Goal: Communication & Community: Answer question/provide support

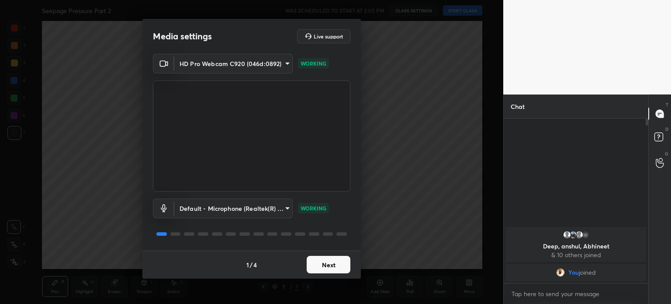
click at [326, 261] on button "Next" at bounding box center [329, 264] width 44 height 17
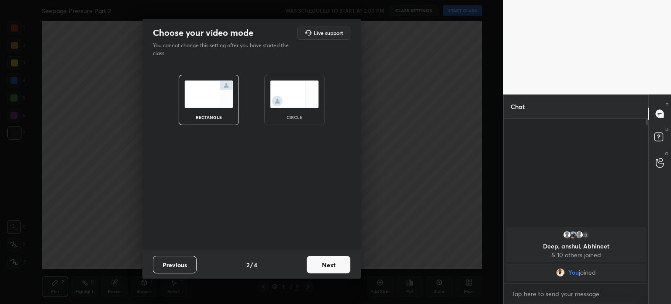
click at [326, 261] on button "Next" at bounding box center [329, 264] width 44 height 17
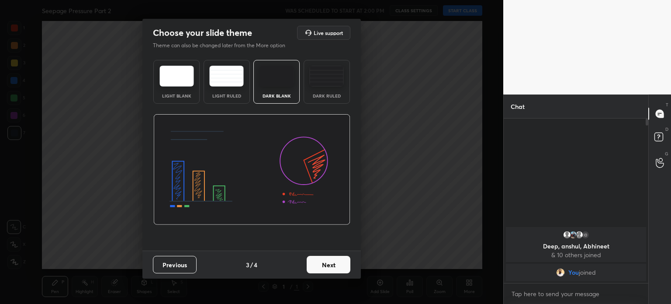
click at [326, 261] on button "Next" at bounding box center [329, 264] width 44 height 17
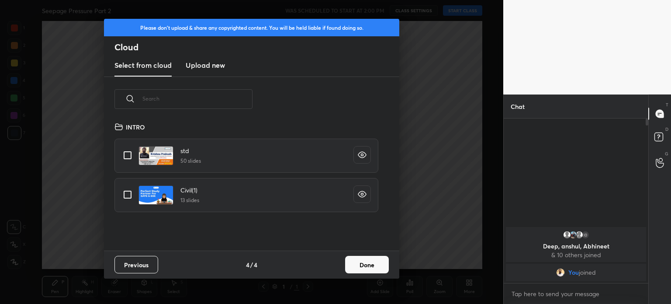
scroll to position [129, 281]
click at [194, 71] on new "Upload new" at bounding box center [205, 66] width 39 height 22
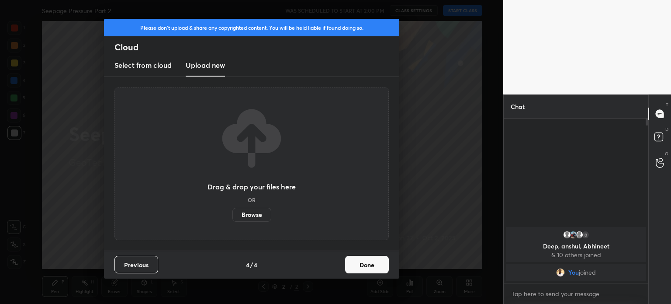
click at [253, 218] on label "Browse" at bounding box center [252, 215] width 39 height 14
click at [233, 218] on input "Browse" at bounding box center [233, 215] width 0 height 14
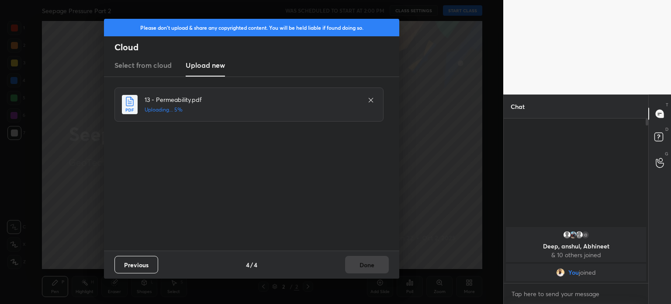
click at [365, 268] on div "Previous 4 / 4 Done" at bounding box center [251, 264] width 295 height 28
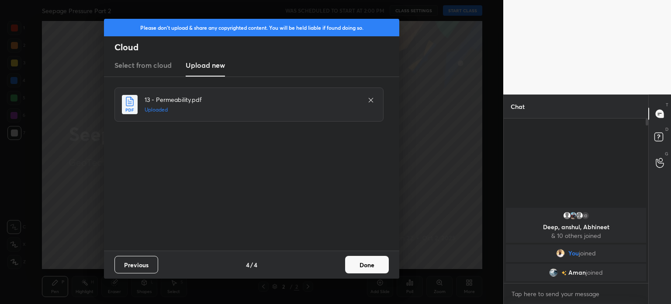
click at [365, 268] on button "Done" at bounding box center [367, 264] width 44 height 17
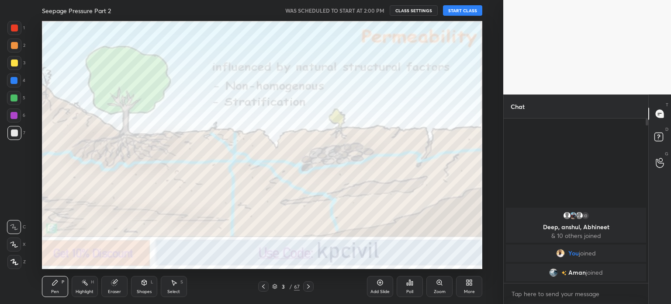
click at [470, 8] on button "START CLASS" at bounding box center [462, 10] width 39 height 10
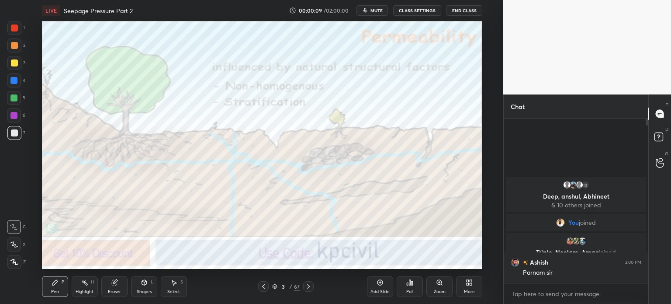
click at [13, 263] on icon at bounding box center [14, 261] width 7 height 5
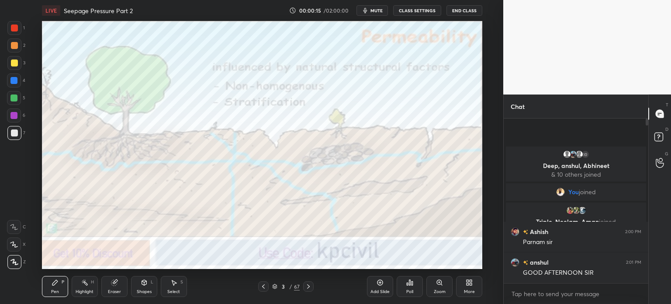
click at [274, 288] on icon at bounding box center [274, 286] width 5 height 5
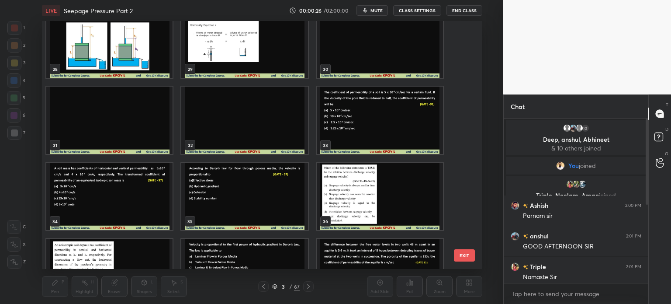
scroll to position [787, 0]
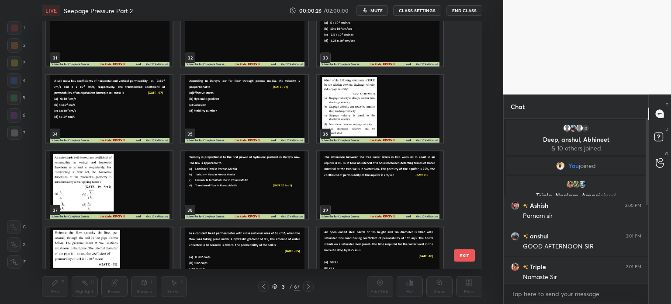
click at [350, 178] on img "grid" at bounding box center [379, 184] width 126 height 67
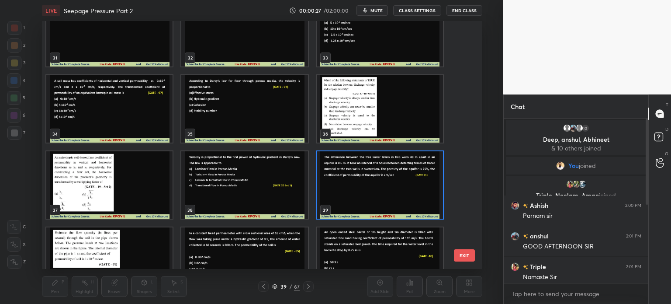
click at [350, 178] on img "grid" at bounding box center [379, 184] width 126 height 67
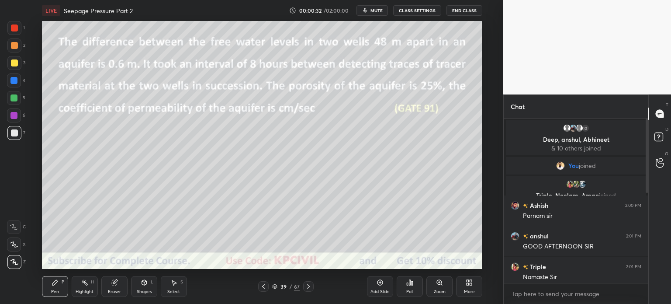
click at [309, 288] on icon at bounding box center [308, 286] width 7 height 7
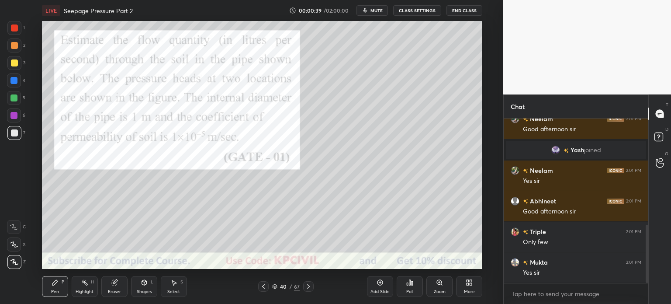
scroll to position [301, 0]
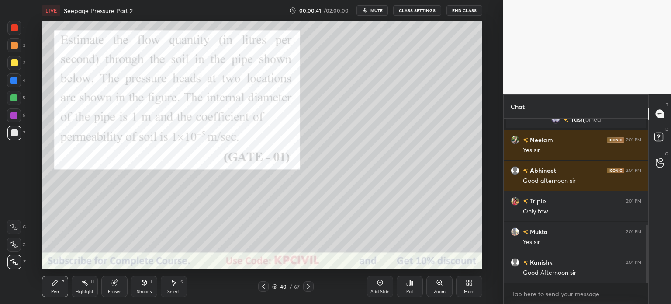
click at [306, 287] on icon at bounding box center [308, 286] width 7 height 7
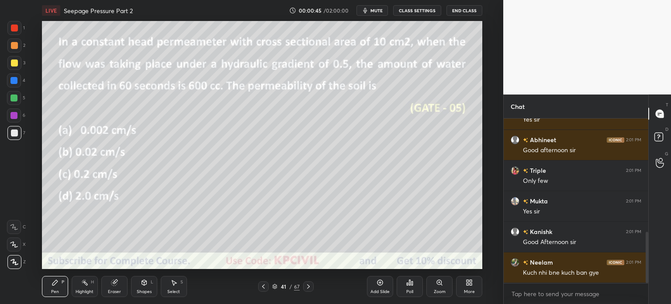
scroll to position [362, 0]
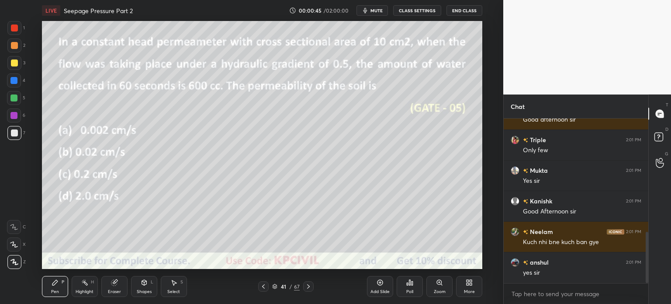
click at [306, 287] on icon at bounding box center [308, 286] width 7 height 7
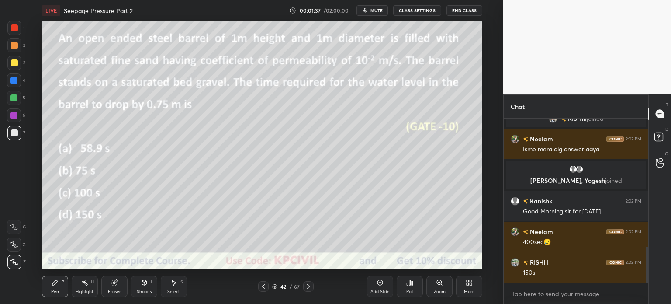
scroll to position [578, 0]
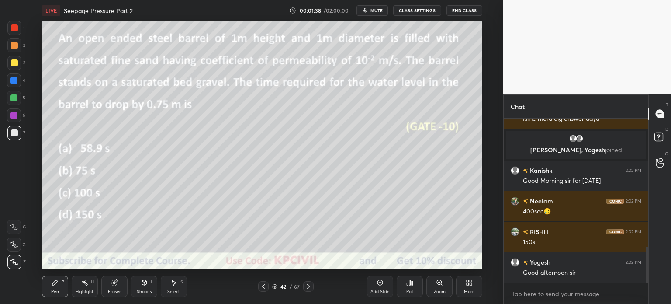
click at [147, 290] on div "Shapes" at bounding box center [144, 291] width 15 height 4
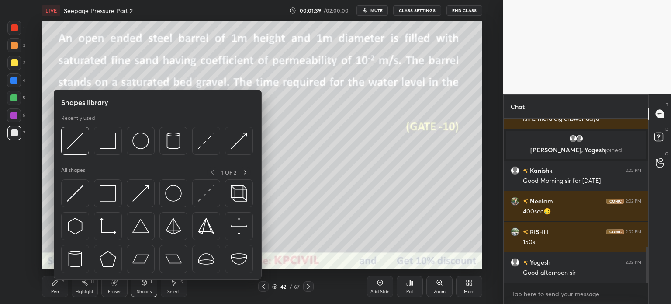
click at [107, 203] on div at bounding box center [108, 193] width 28 height 28
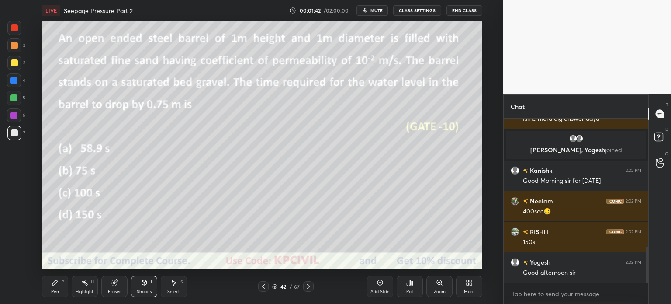
click at [54, 287] on div "Pen P" at bounding box center [55, 286] width 26 height 21
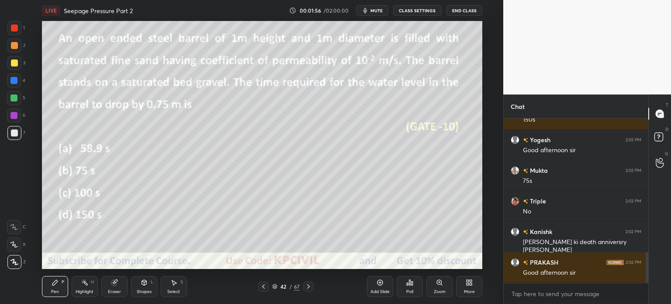
scroll to position [731, 0]
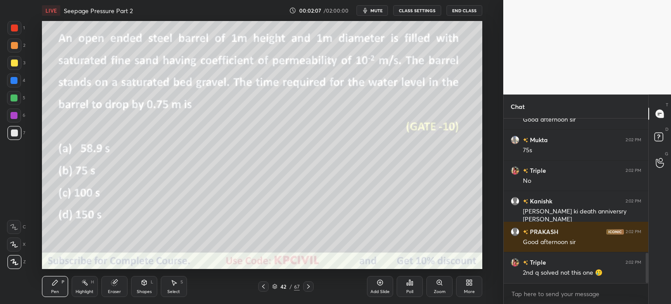
click at [11, 66] on div at bounding box center [14, 62] width 7 height 7
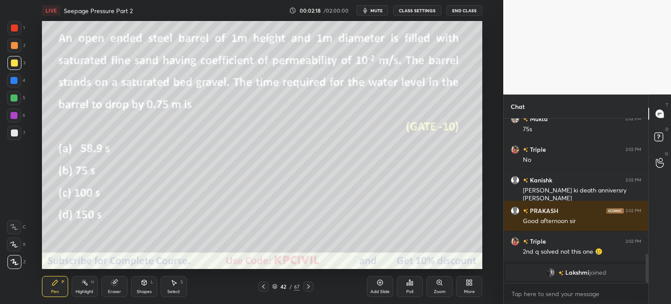
click at [80, 291] on div "Highlight" at bounding box center [85, 291] width 18 height 4
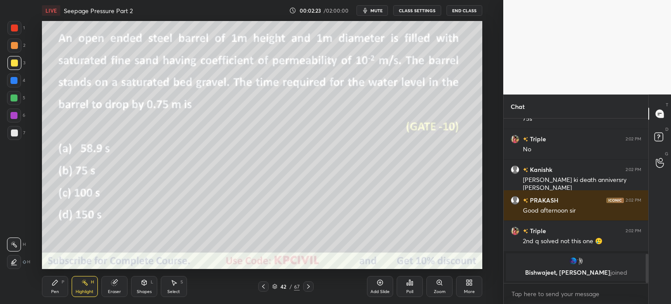
click at [11, 46] on div at bounding box center [14, 45] width 7 height 7
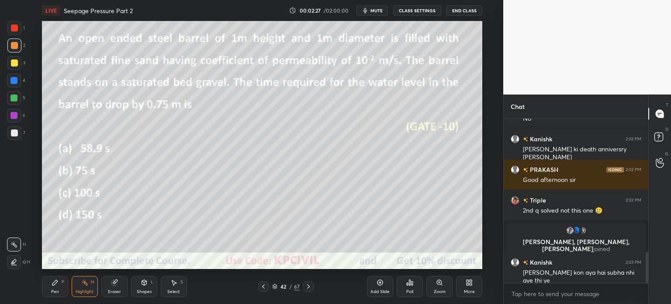
click at [9, 261] on div at bounding box center [14, 262] width 14 height 14
click at [55, 289] on div "Pen" at bounding box center [55, 291] width 8 height 4
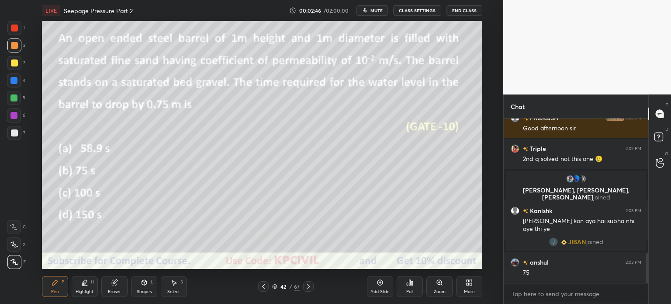
scroll to position [771, 0]
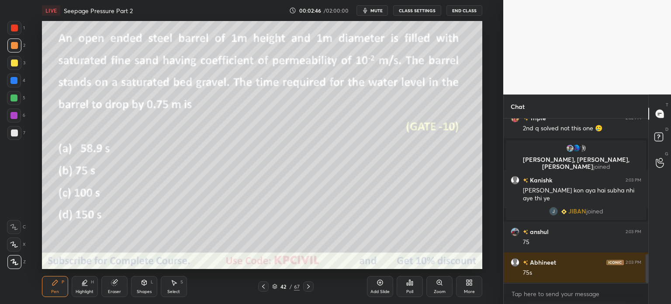
click at [12, 134] on div at bounding box center [14, 132] width 7 height 7
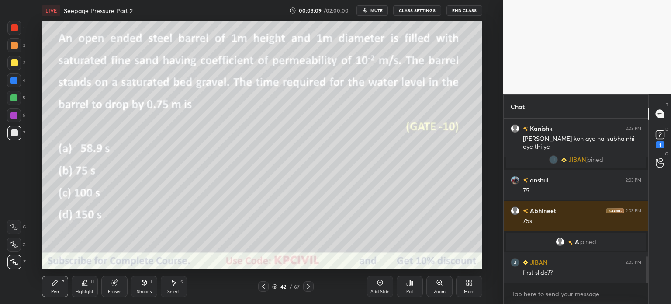
scroll to position [843, 0]
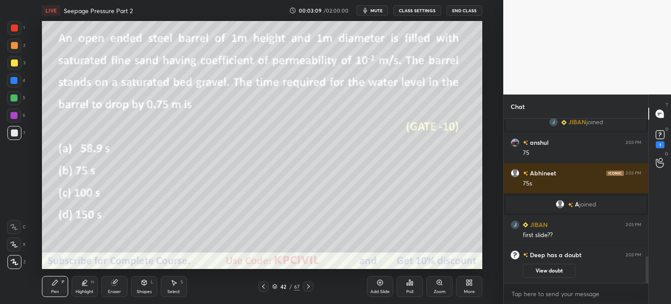
click at [14, 81] on div at bounding box center [13, 80] width 7 height 7
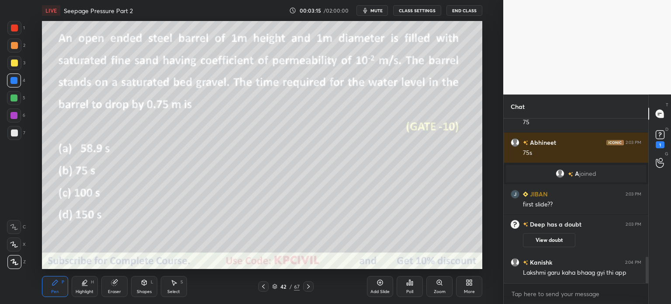
scroll to position [886, 0]
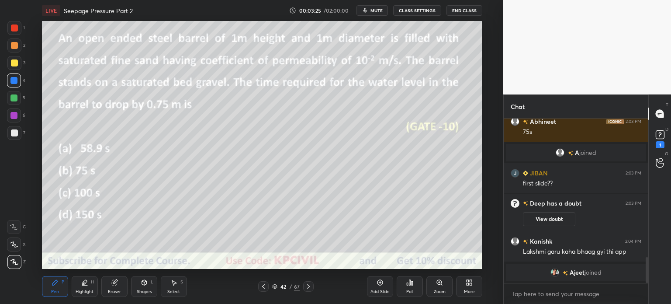
click at [13, 134] on div at bounding box center [14, 132] width 7 height 7
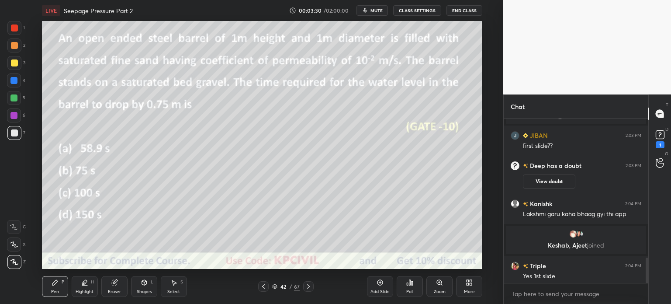
scroll to position [900, 0]
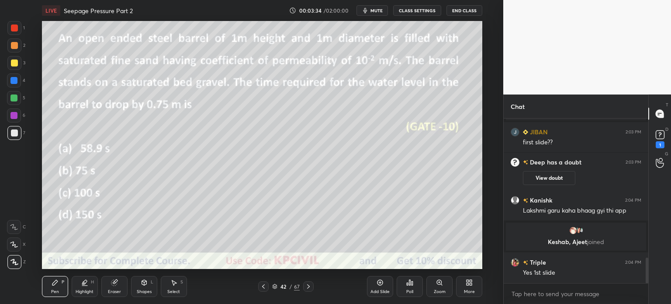
click at [171, 288] on div "Select S" at bounding box center [174, 286] width 26 height 21
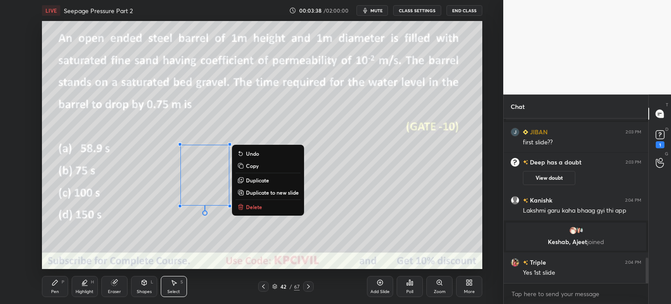
click at [254, 181] on p "Duplicate" at bounding box center [257, 180] width 23 height 7
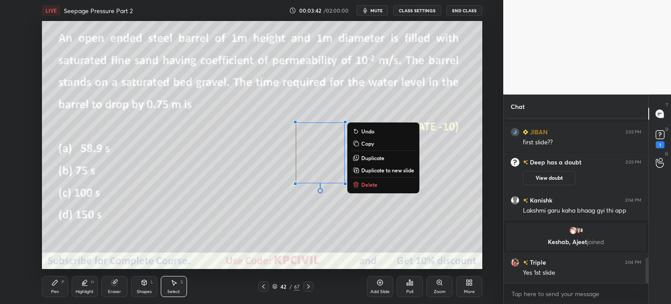
click at [240, 235] on div "0 ° Undo Copy Duplicate Duplicate to new slide Delete" at bounding box center [262, 145] width 441 height 248
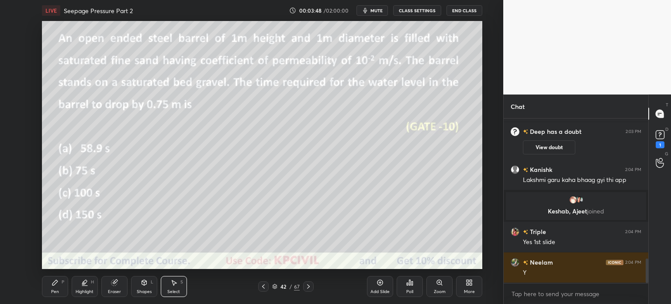
scroll to position [962, 0]
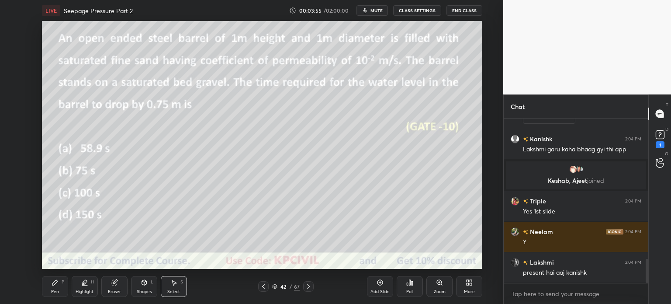
click at [53, 291] on div "Pen" at bounding box center [55, 291] width 8 height 4
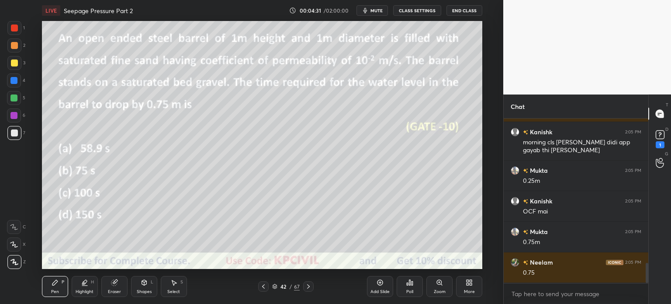
scroll to position [1214, 0]
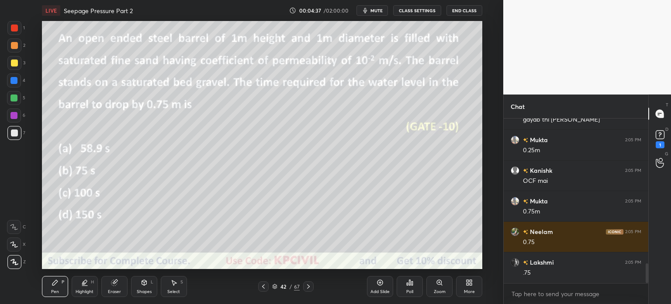
click at [175, 287] on div "Select S" at bounding box center [174, 286] width 26 height 21
click at [313, 235] on div "0 ° Undo Copy Duplicate Duplicate to new slide Delete" at bounding box center [262, 145] width 441 height 248
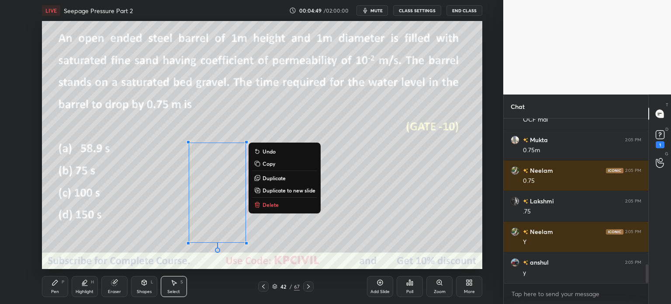
scroll to position [1306, 0]
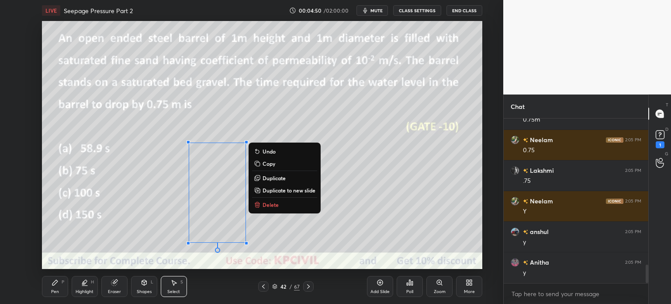
click at [276, 179] on p "Duplicate" at bounding box center [274, 177] width 23 height 7
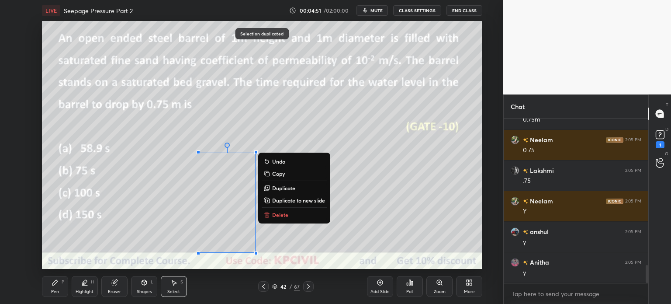
scroll to position [1327, 0]
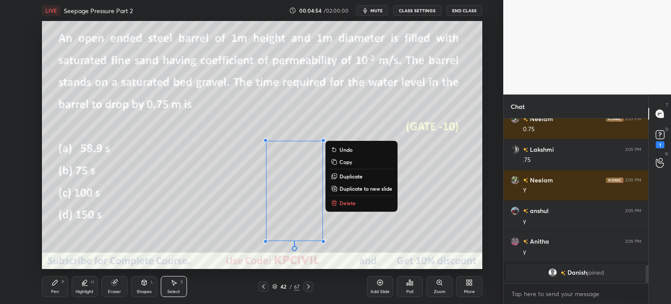
click at [112, 292] on div "Eraser" at bounding box center [114, 291] width 13 height 4
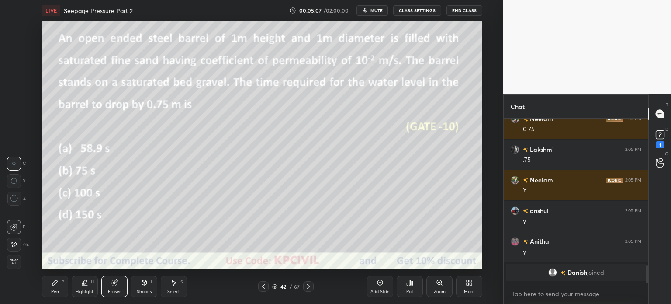
click at [172, 288] on div "Select S" at bounding box center [174, 286] width 26 height 21
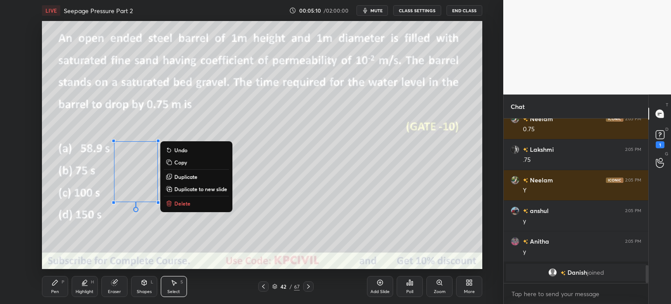
click at [184, 180] on p "Duplicate" at bounding box center [185, 176] width 23 height 7
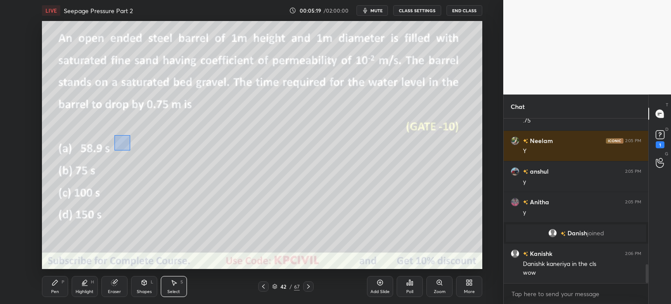
scroll to position [1302, 0]
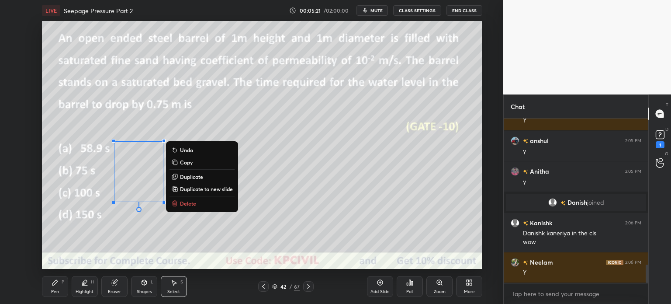
click at [186, 177] on p "Duplicate" at bounding box center [191, 176] width 23 height 7
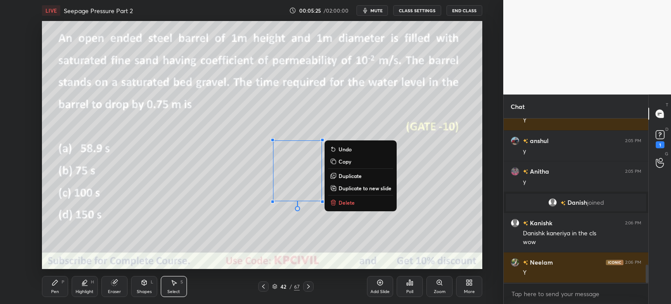
click at [52, 292] on div "Pen" at bounding box center [55, 291] width 8 height 4
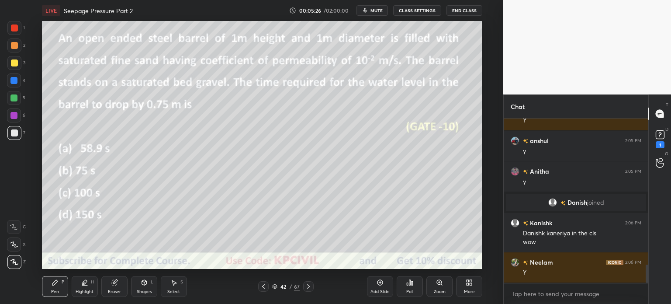
scroll to position [1332, 0]
click at [11, 136] on div at bounding box center [14, 132] width 7 height 7
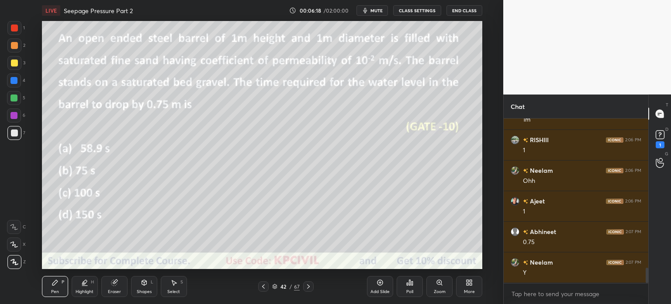
scroll to position [1608, 0]
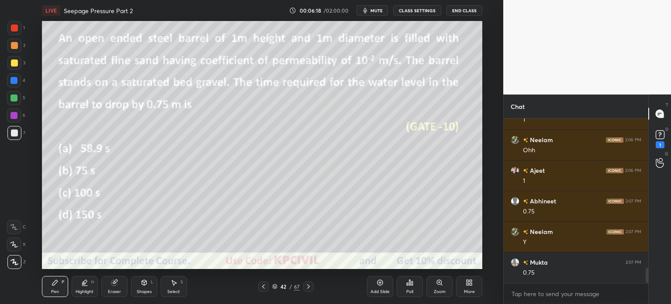
click at [10, 64] on div at bounding box center [14, 63] width 14 height 14
click at [308, 287] on icon at bounding box center [308, 286] width 7 height 7
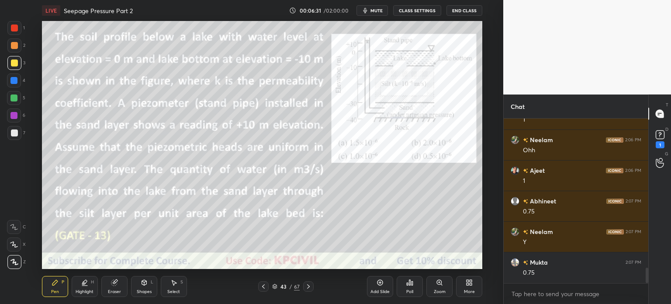
click at [263, 287] on icon at bounding box center [263, 286] width 3 height 4
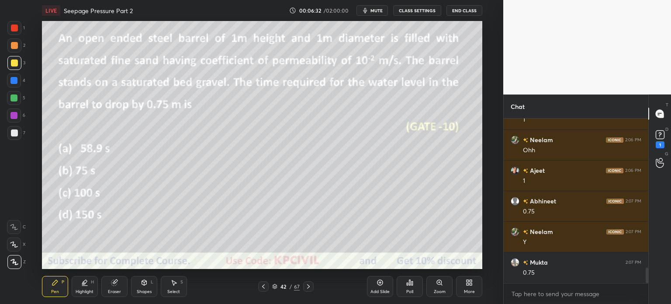
click at [374, 290] on div "Add Slide" at bounding box center [380, 291] width 19 height 4
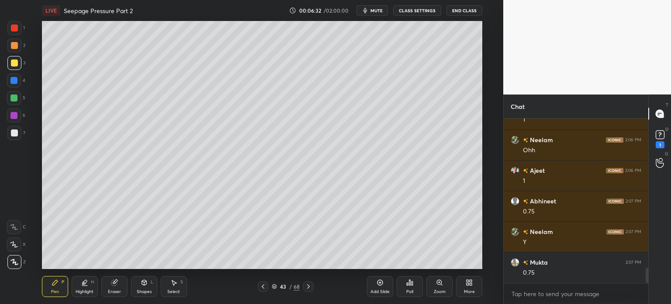
scroll to position [1638, 0]
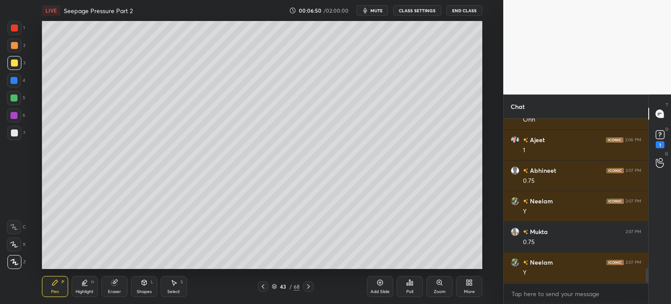
click at [11, 133] on div at bounding box center [14, 132] width 7 height 7
click at [261, 285] on icon at bounding box center [263, 286] width 7 height 7
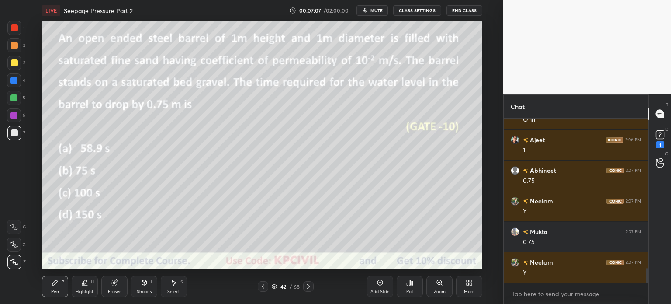
click at [306, 289] on icon at bounding box center [308, 286] width 7 height 7
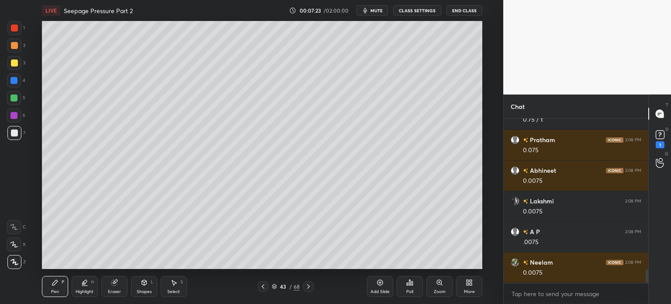
scroll to position [1852, 0]
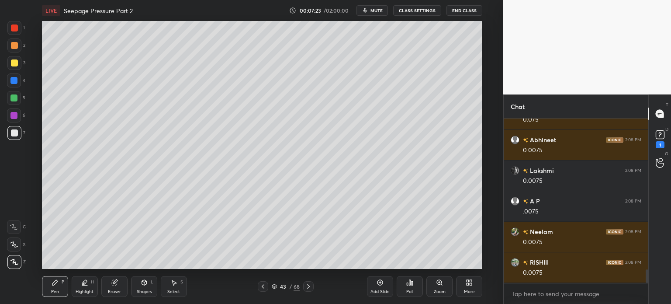
click at [115, 291] on div "Eraser" at bounding box center [114, 291] width 13 height 4
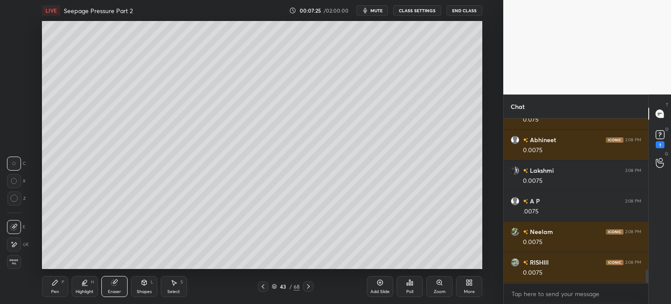
click at [49, 289] on div "Pen P" at bounding box center [55, 286] width 26 height 21
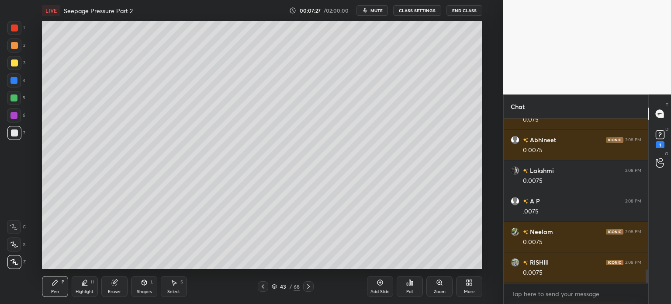
scroll to position [1883, 0]
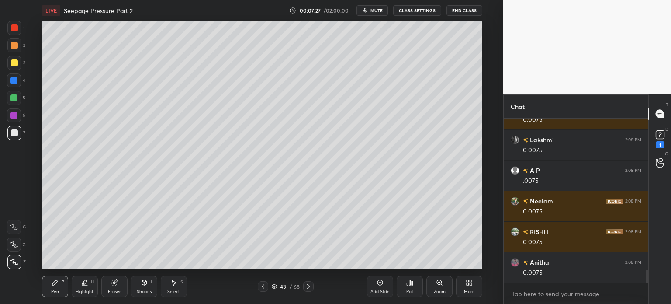
click at [263, 288] on icon at bounding box center [263, 286] width 7 height 7
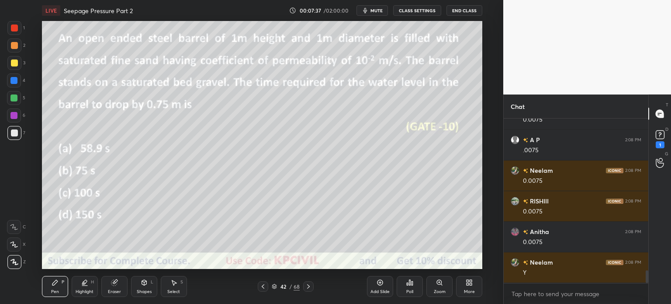
scroll to position [1944, 0]
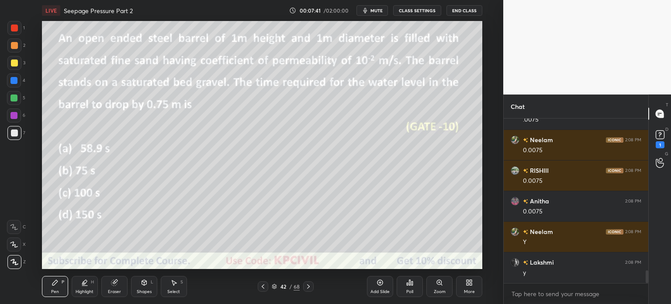
click at [310, 286] on icon at bounding box center [308, 286] width 7 height 7
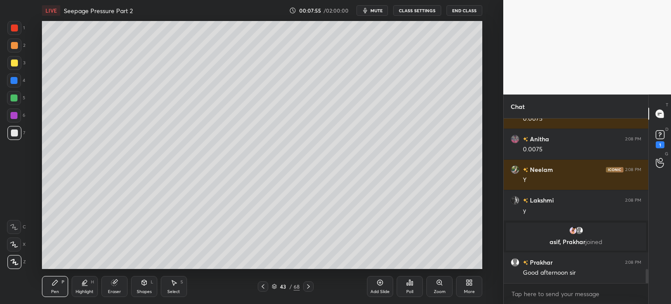
scroll to position [1773, 0]
click at [265, 286] on icon at bounding box center [263, 286] width 7 height 7
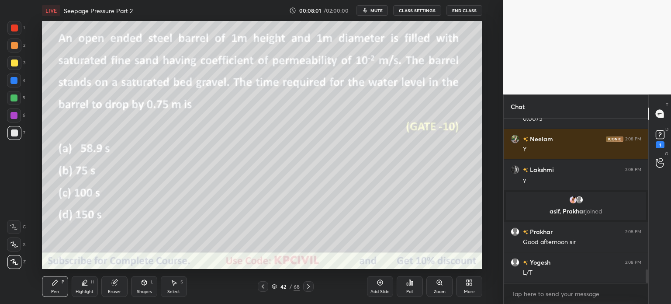
scroll to position [1834, 0]
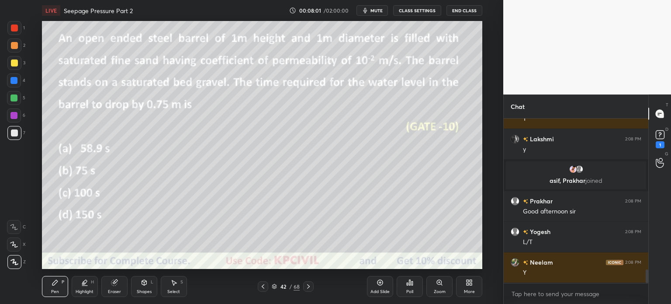
click at [308, 286] on icon at bounding box center [308, 286] width 7 height 7
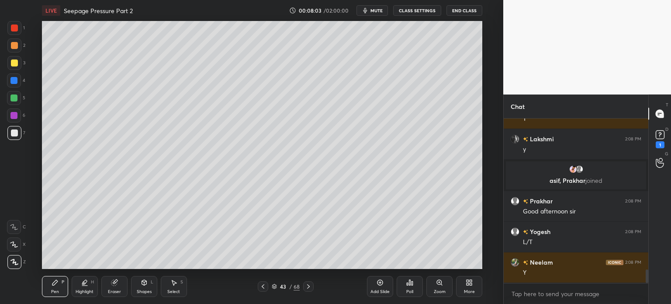
click at [11, 64] on div at bounding box center [14, 62] width 7 height 7
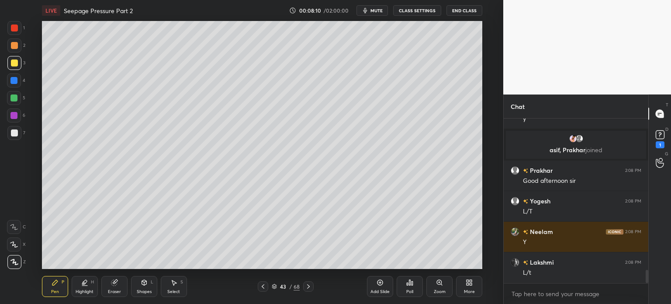
click at [13, 136] on div at bounding box center [14, 133] width 14 height 14
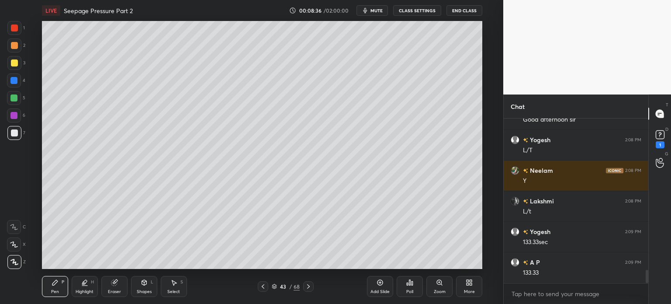
scroll to position [1956, 0]
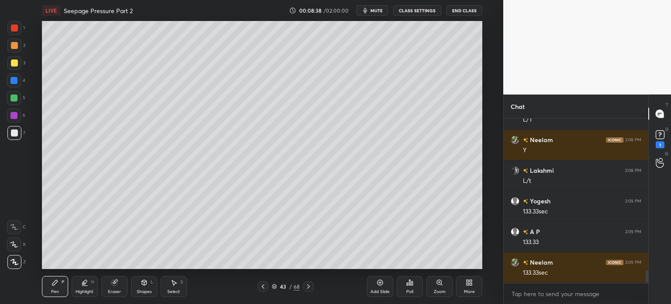
click at [266, 288] on icon at bounding box center [263, 286] width 7 height 7
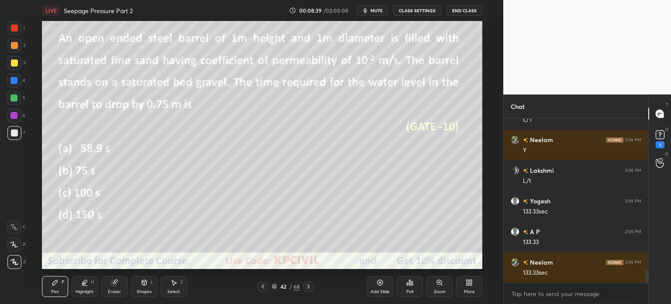
scroll to position [1987, 0]
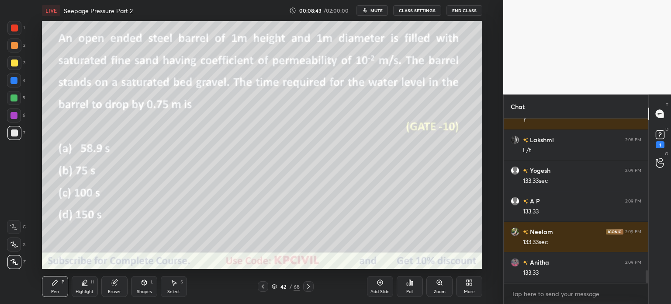
click at [313, 285] on div at bounding box center [308, 286] width 10 height 10
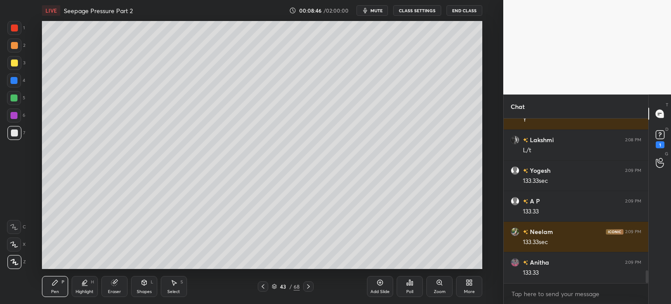
click at [11, 44] on div at bounding box center [14, 45] width 7 height 7
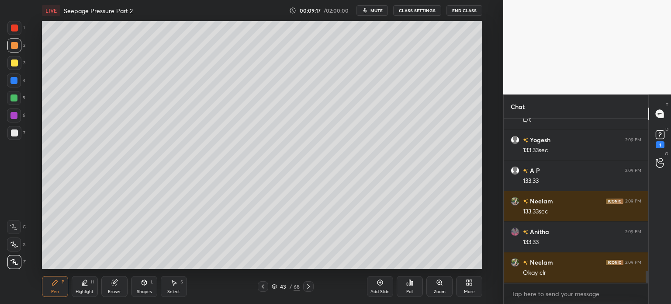
click at [10, 139] on div at bounding box center [14, 133] width 14 height 14
click at [113, 289] on div "Eraser" at bounding box center [114, 291] width 13 height 4
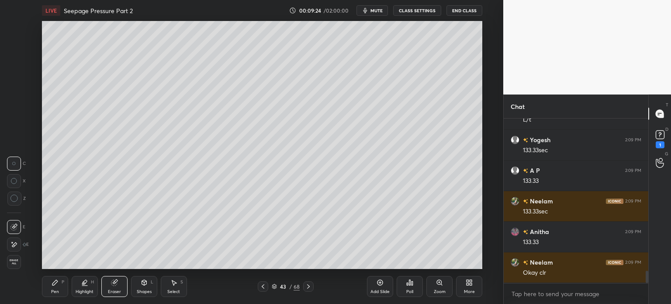
click at [49, 288] on div "Pen P" at bounding box center [55, 286] width 26 height 21
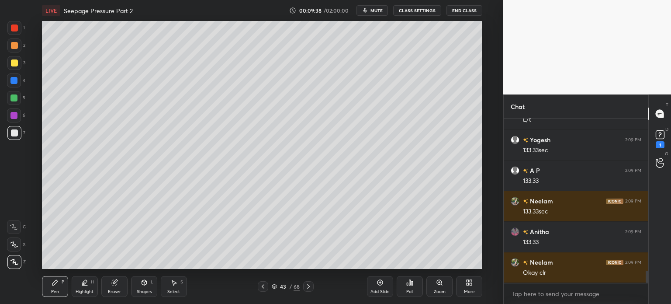
click at [111, 282] on icon at bounding box center [114, 283] width 6 height 6
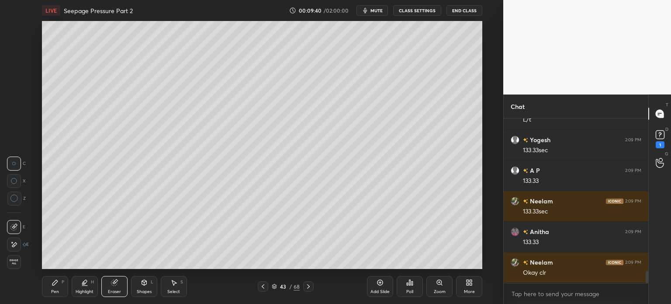
click at [47, 295] on div "Pen P" at bounding box center [55, 286] width 26 height 21
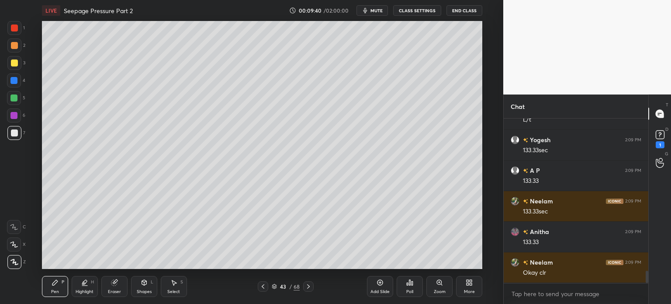
click at [53, 293] on div "Pen" at bounding box center [55, 291] width 8 height 4
click at [10, 49] on div at bounding box center [14, 45] width 14 height 14
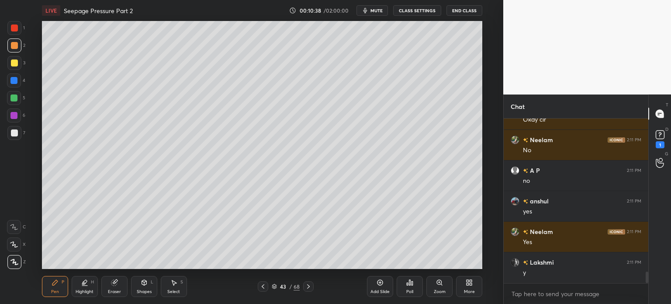
scroll to position [2201, 0]
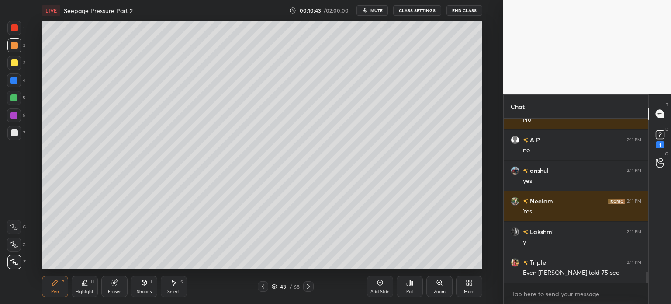
click at [263, 290] on div at bounding box center [263, 286] width 10 height 10
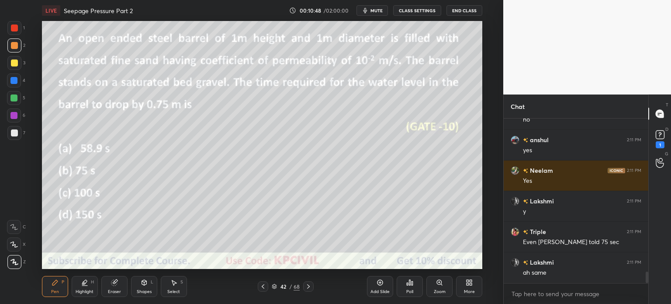
scroll to position [2262, 0]
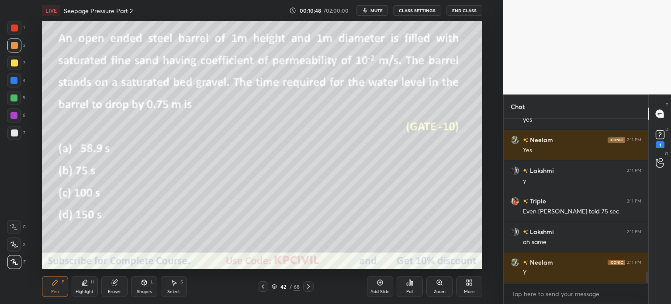
click at [312, 288] on div at bounding box center [308, 286] width 10 height 10
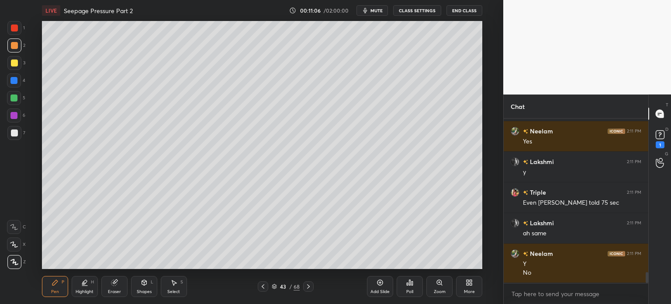
scroll to position [2302, 0]
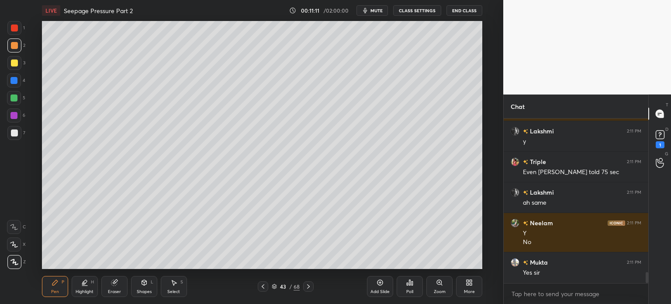
click at [264, 285] on icon at bounding box center [263, 286] width 7 height 7
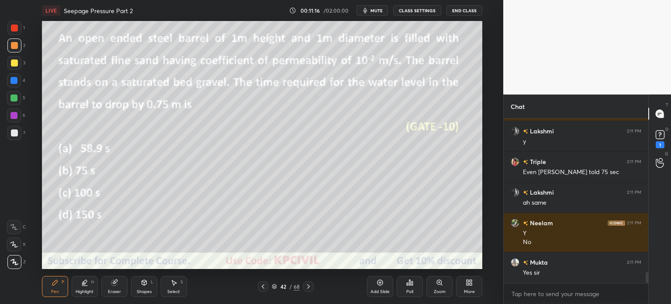
click at [309, 286] on icon at bounding box center [308, 286] width 3 height 4
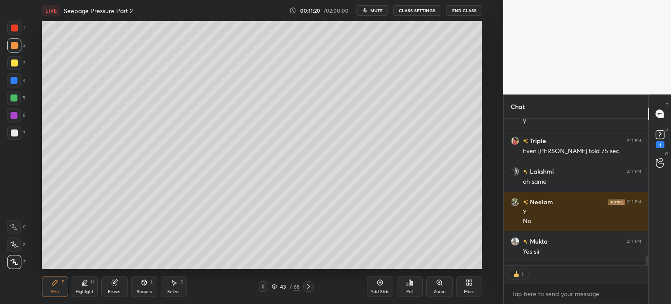
scroll to position [3, 3]
click at [659, 138] on rect at bounding box center [660, 135] width 8 height 8
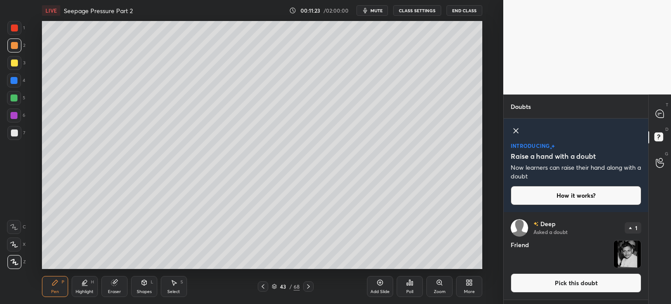
click at [572, 288] on button "Pick this doubt" at bounding box center [576, 282] width 131 height 19
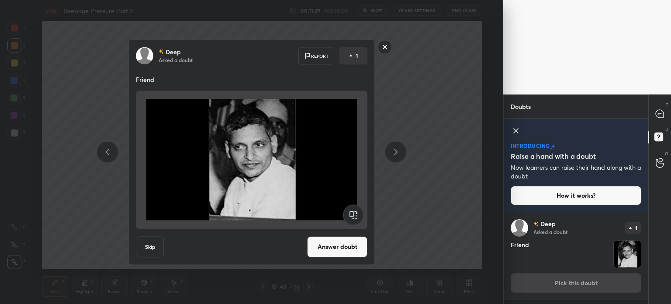
click at [383, 50] on rect at bounding box center [386, 47] width 14 height 14
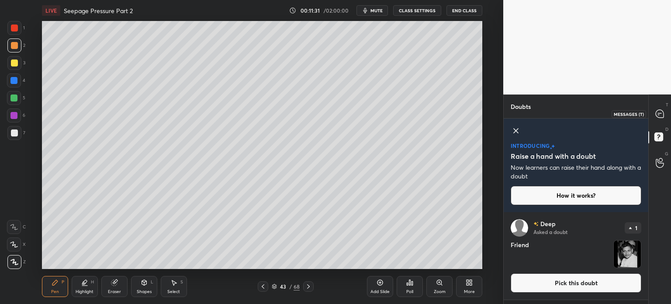
click at [660, 119] on div at bounding box center [660, 114] width 17 height 16
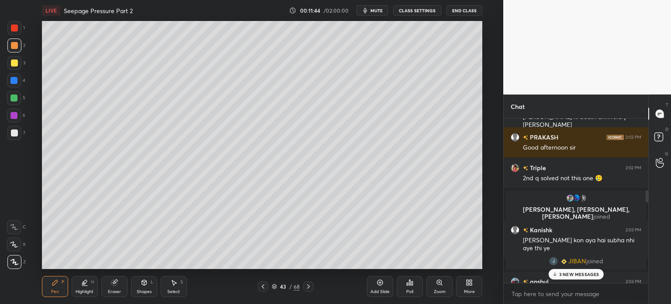
scroll to position [816, 0]
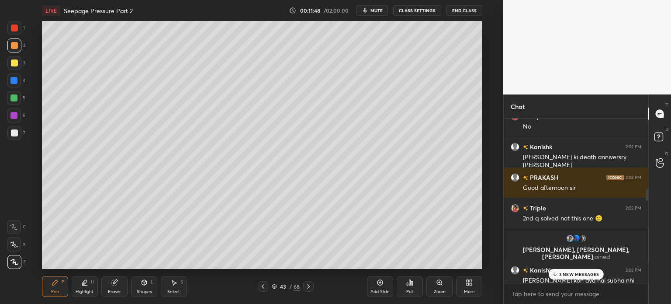
click at [564, 272] on p "3 NEW MESSAGES" at bounding box center [579, 273] width 40 height 5
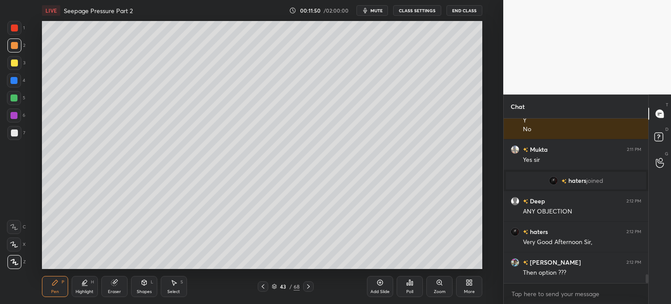
scroll to position [2961, 0]
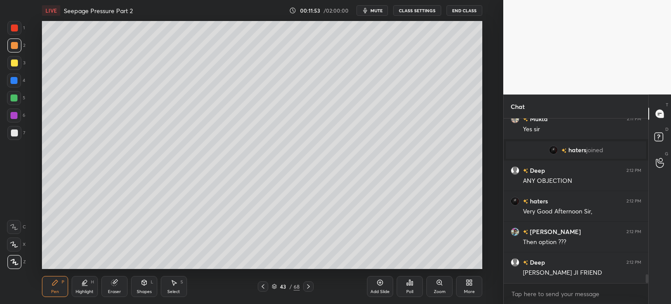
click at [264, 283] on icon at bounding box center [263, 286] width 7 height 7
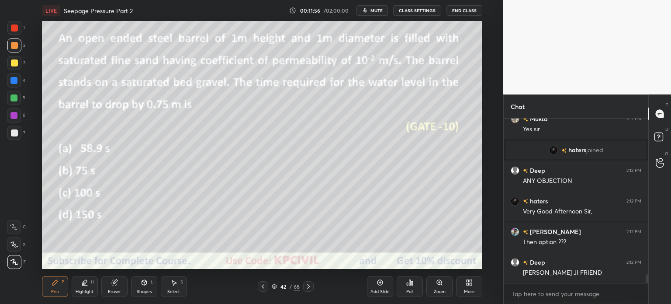
scroll to position [2992, 0]
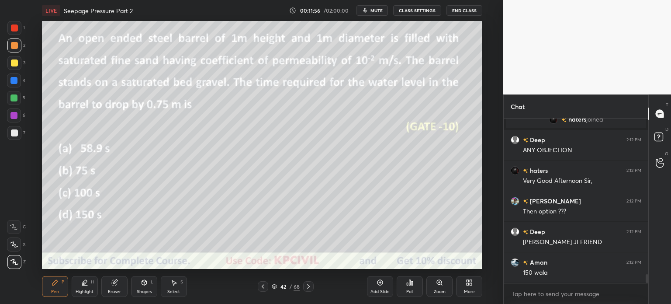
click at [151, 288] on div "Shapes L" at bounding box center [144, 286] width 26 height 21
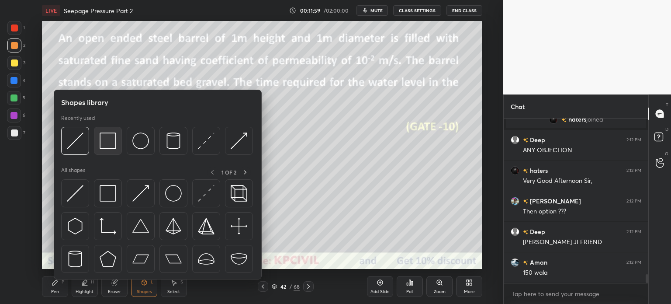
click at [102, 138] on img at bounding box center [108, 140] width 17 height 17
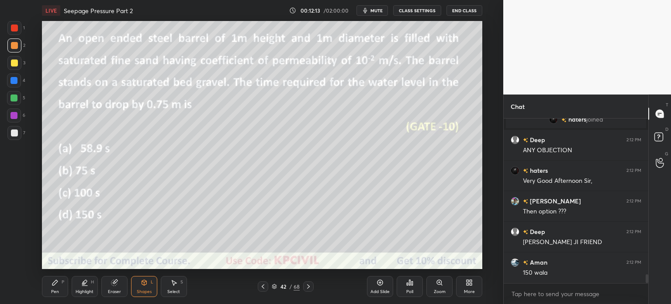
scroll to position [3022, 0]
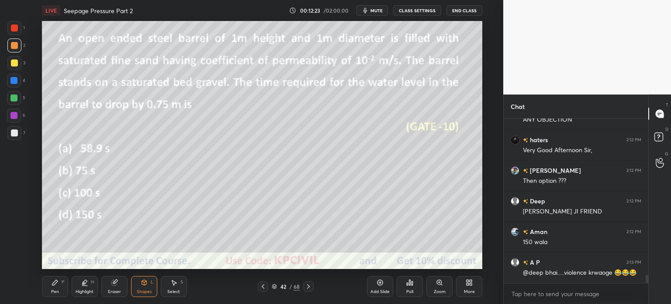
click at [308, 285] on icon at bounding box center [308, 286] width 7 height 7
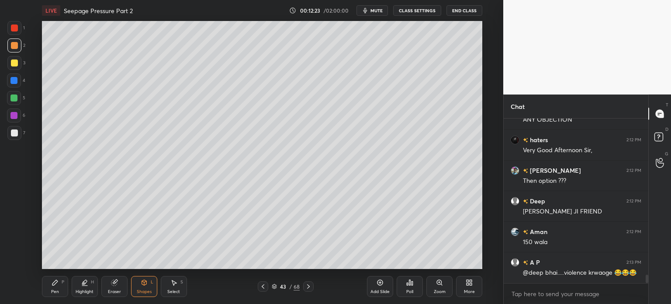
scroll to position [2342, 0]
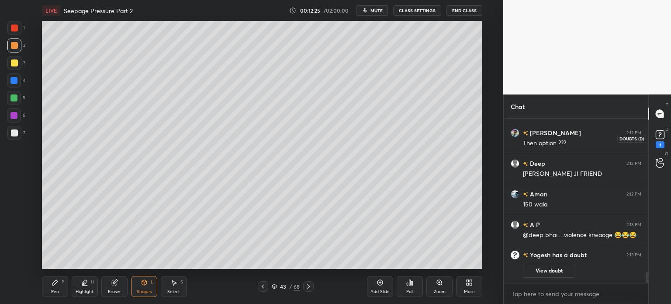
click at [660, 137] on icon at bounding box center [660, 136] width 1 height 1
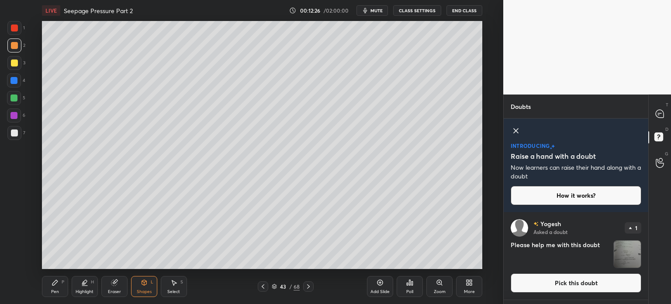
click at [561, 292] on div "[PERSON_NAME] Asked a doubt 1 Please help me with this doubt Pick this doubt" at bounding box center [576, 255] width 145 height 87
click at [560, 288] on button "Pick this doubt" at bounding box center [576, 282] width 131 height 19
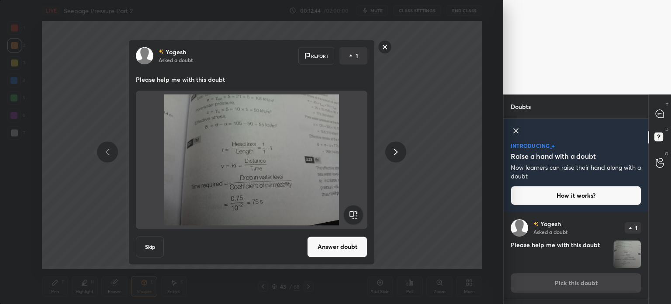
click at [348, 248] on button "Answer doubt" at bounding box center [337, 246] width 60 height 21
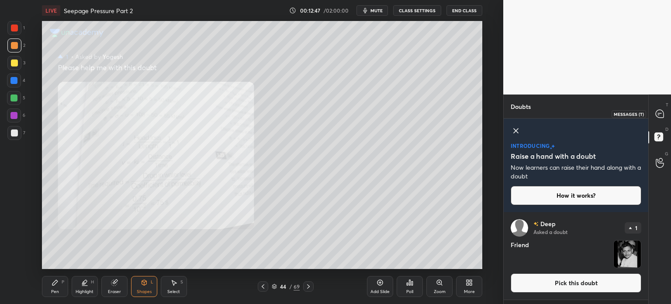
click at [664, 114] on icon at bounding box center [660, 114] width 8 height 8
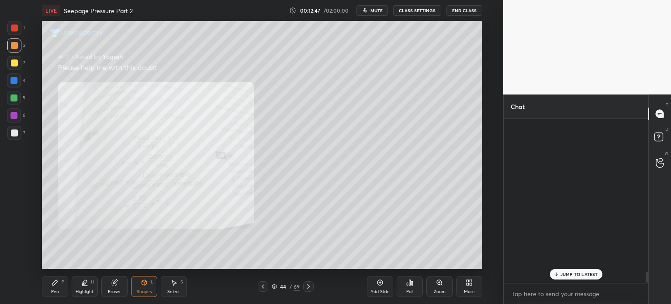
scroll to position [162, 142]
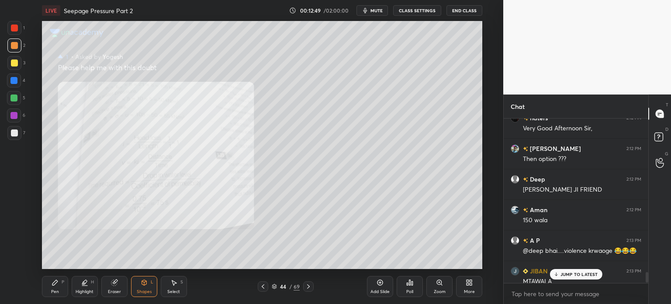
click at [574, 273] on p "JUMP TO LATEST" at bounding box center [580, 273] width 38 height 5
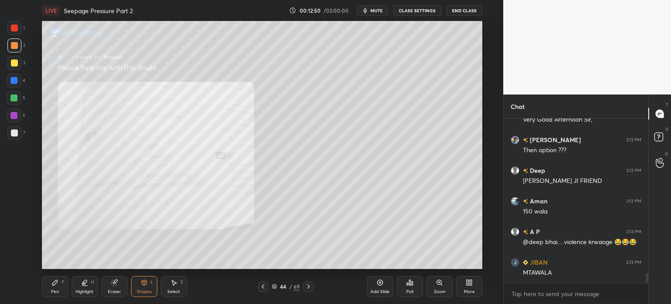
click at [442, 290] on div "Zoom" at bounding box center [440, 291] width 12 height 4
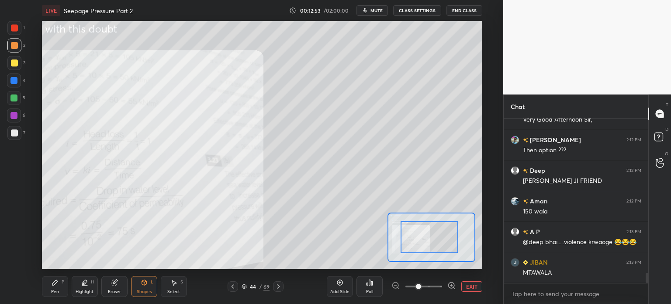
drag, startPoint x: 439, startPoint y: 237, endPoint x: 407, endPoint y: 248, distance: 33.2
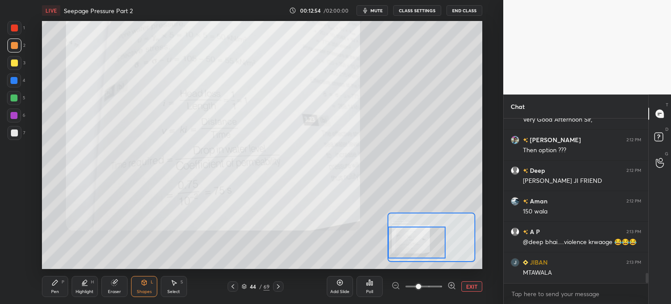
drag, startPoint x: 424, startPoint y: 241, endPoint x: 400, endPoint y: 246, distance: 24.2
click at [400, 246] on div at bounding box center [417, 242] width 58 height 32
click at [9, 30] on div at bounding box center [14, 28] width 14 height 14
click at [56, 288] on div "Pen P" at bounding box center [55, 286] width 26 height 21
click at [11, 83] on div at bounding box center [13, 80] width 7 height 7
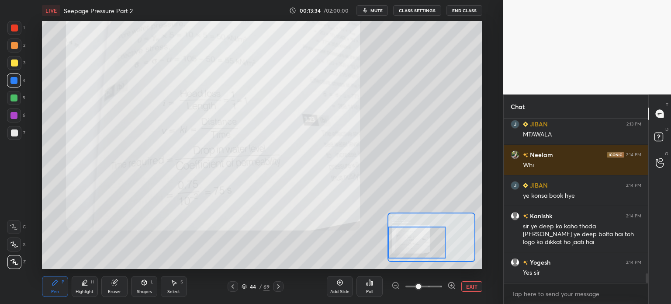
scroll to position [2655, 0]
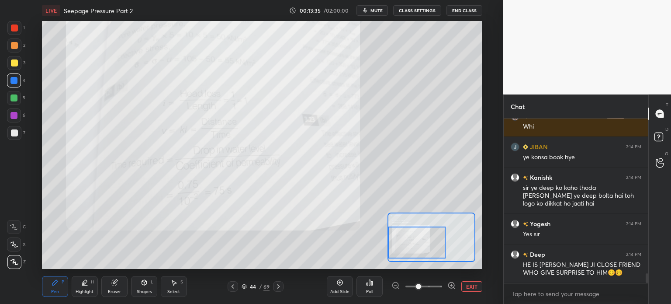
click at [236, 283] on icon at bounding box center [232, 286] width 7 height 7
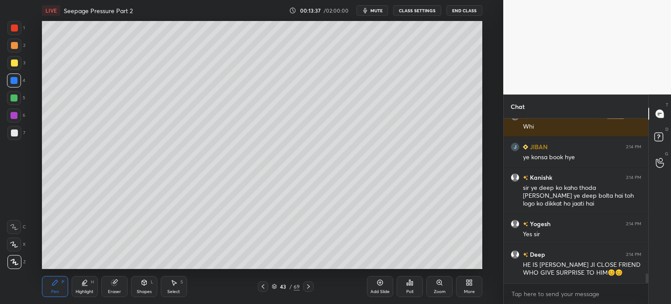
click at [305, 286] on icon at bounding box center [308, 286] width 7 height 7
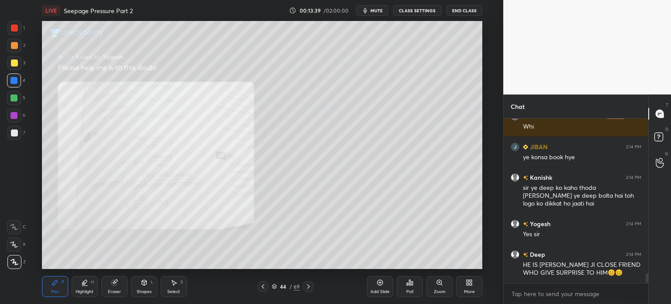
scroll to position [2686, 0]
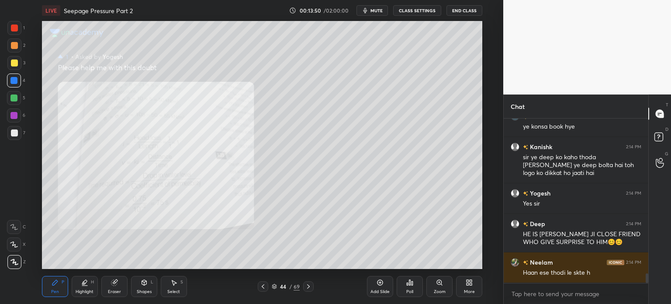
click at [9, 134] on div at bounding box center [14, 133] width 14 height 14
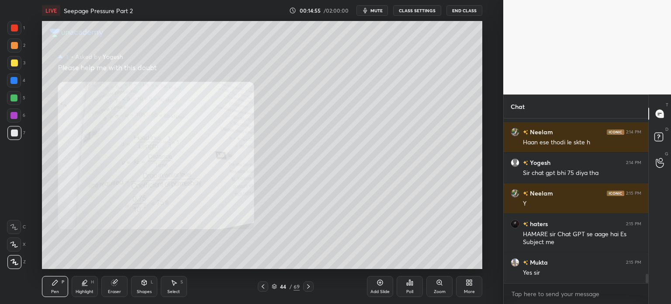
scroll to position [2846, 0]
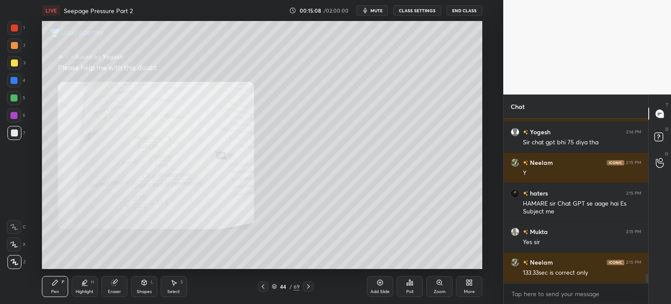
click at [263, 284] on icon at bounding box center [263, 286] width 7 height 7
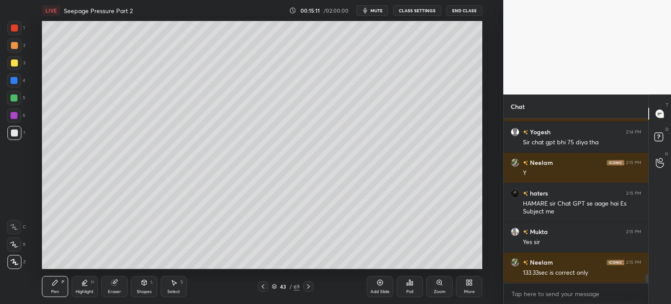
scroll to position [2877, 0]
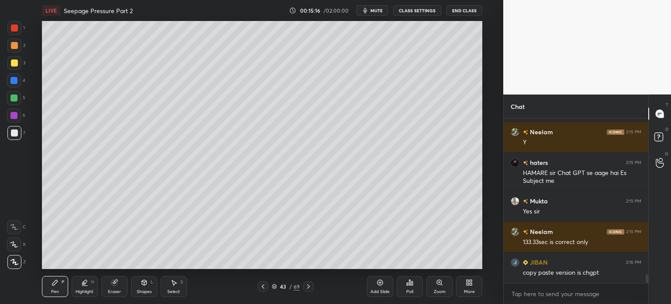
click at [309, 281] on div at bounding box center [308, 286] width 10 height 10
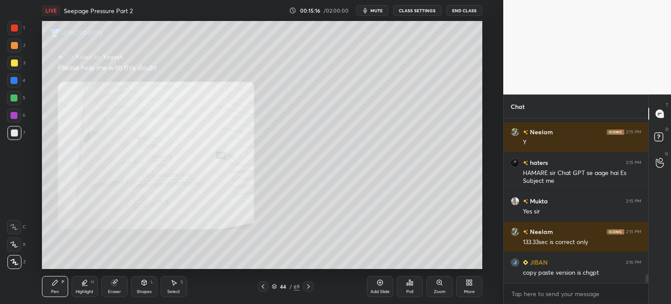
click at [309, 281] on div at bounding box center [308, 286] width 10 height 10
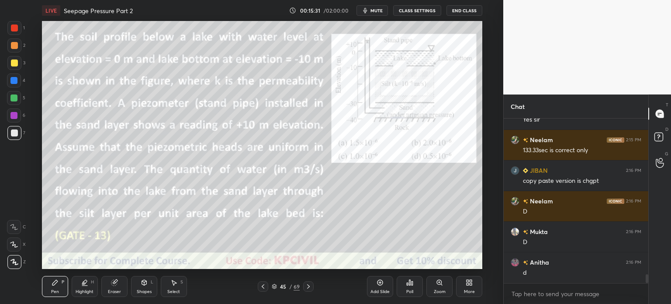
scroll to position [2999, 0]
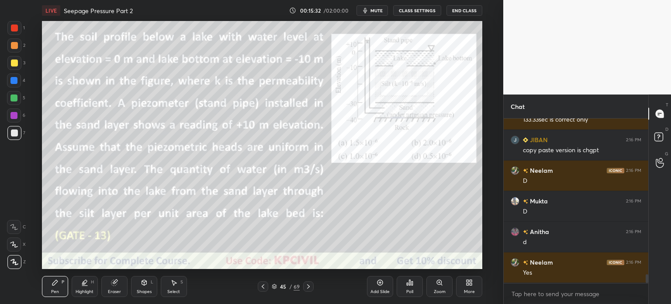
click at [16, 80] on div at bounding box center [13, 80] width 7 height 7
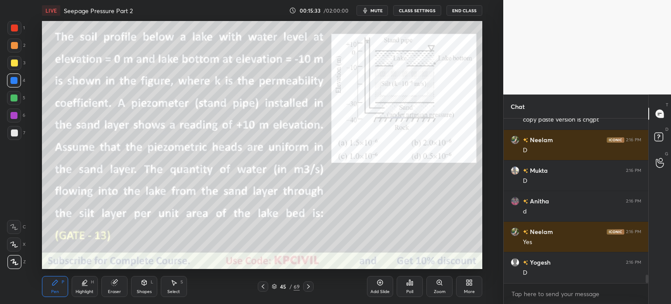
click at [145, 283] on icon at bounding box center [144, 282] width 5 height 5
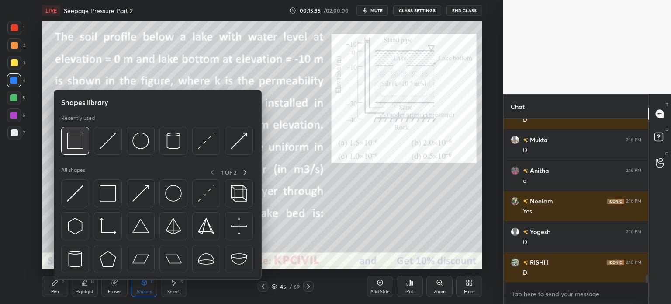
click at [81, 147] on img at bounding box center [75, 140] width 17 height 17
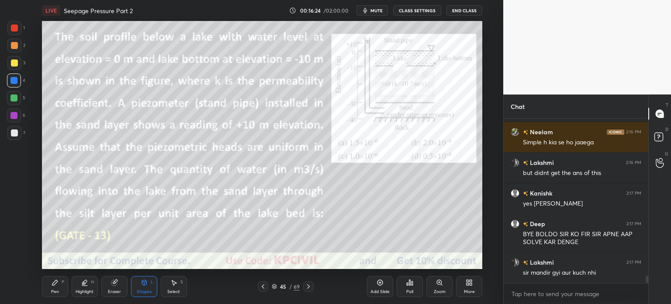
scroll to position [3405, 0]
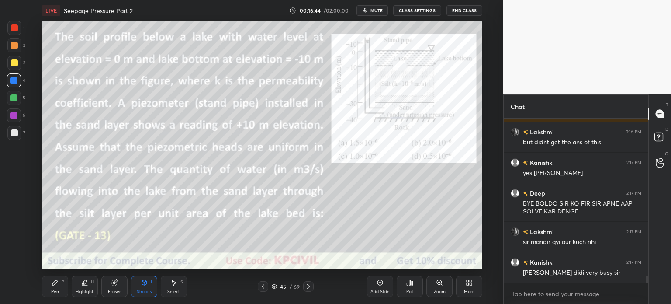
click at [440, 285] on icon at bounding box center [439, 282] width 7 height 7
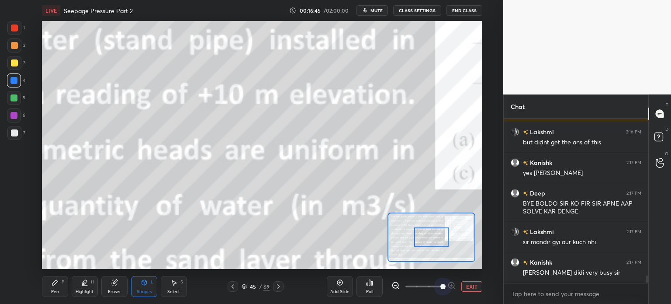
click at [440, 285] on span at bounding box center [424, 286] width 37 height 13
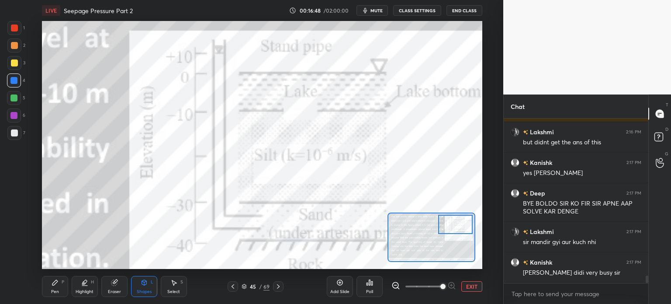
drag, startPoint x: 425, startPoint y: 243, endPoint x: 449, endPoint y: 230, distance: 27.2
click at [449, 230] on div at bounding box center [455, 224] width 35 height 19
click at [433, 285] on span at bounding box center [424, 286] width 37 height 13
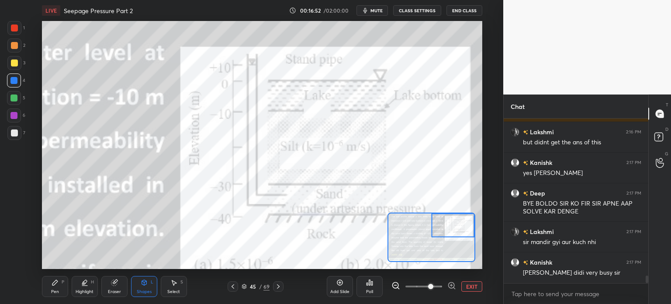
click at [80, 292] on div "Highlight" at bounding box center [85, 291] width 18 height 4
click at [10, 40] on div at bounding box center [14, 45] width 14 height 14
click at [11, 27] on div at bounding box center [14, 27] width 7 height 7
click at [9, 243] on div at bounding box center [14, 244] width 14 height 14
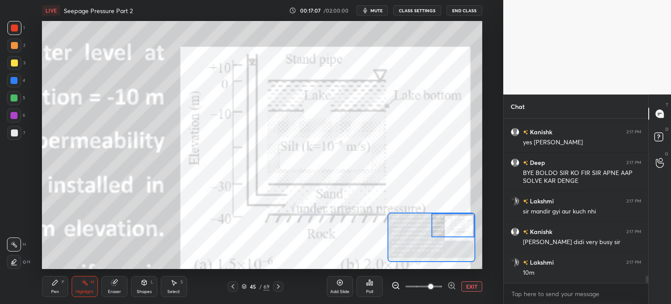
click at [50, 288] on div "Pen P" at bounding box center [55, 286] width 26 height 21
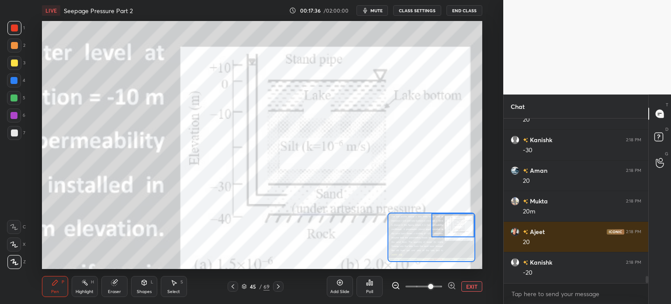
scroll to position [3771, 0]
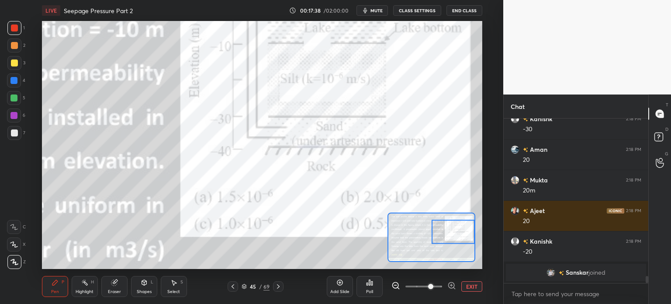
drag, startPoint x: 440, startPoint y: 231, endPoint x: 441, endPoint y: 237, distance: 6.6
click at [441, 237] on div at bounding box center [453, 232] width 43 height 24
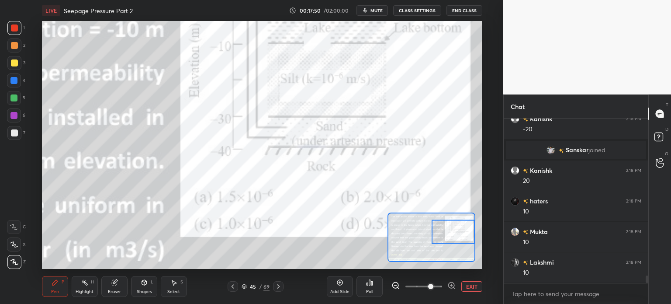
scroll to position [3374, 0]
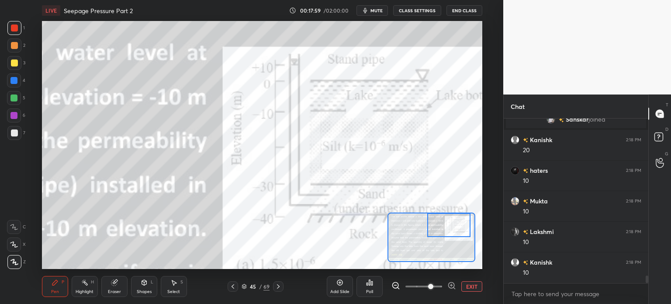
drag, startPoint x: 455, startPoint y: 236, endPoint x: 451, endPoint y: 229, distance: 8.2
click at [451, 229] on div at bounding box center [448, 225] width 43 height 24
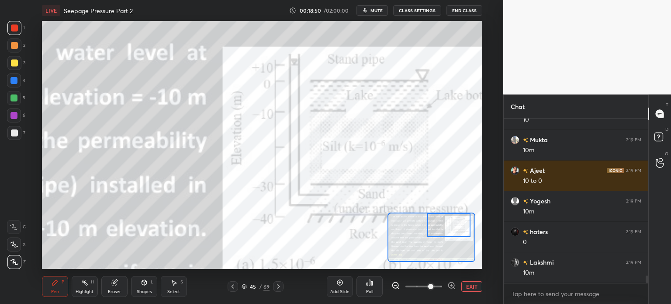
scroll to position [3558, 0]
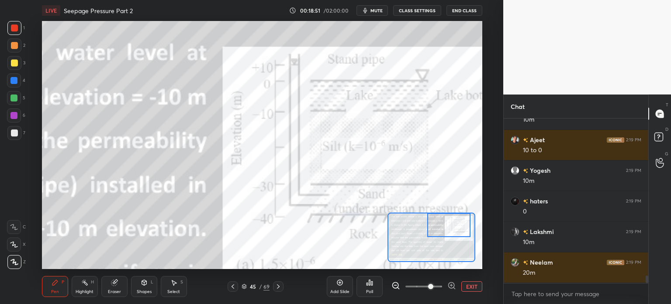
click at [235, 288] on icon at bounding box center [232, 286] width 7 height 7
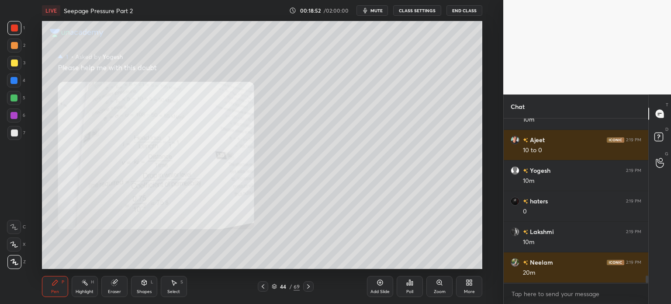
click at [309, 286] on icon at bounding box center [308, 286] width 7 height 7
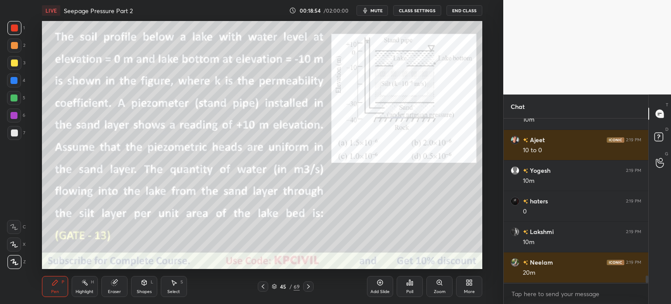
click at [8, 65] on div at bounding box center [14, 63] width 14 height 14
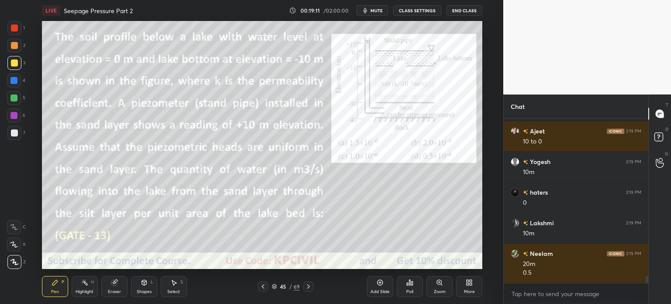
scroll to position [3597, 0]
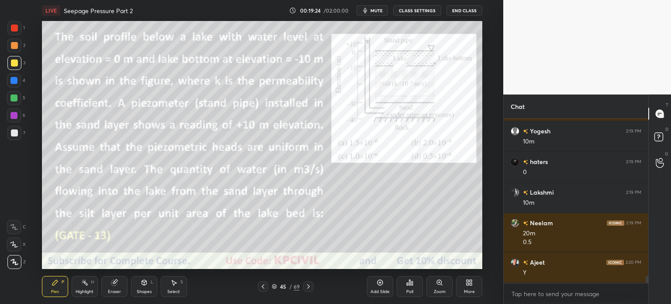
click at [8, 28] on div at bounding box center [14, 28] width 14 height 14
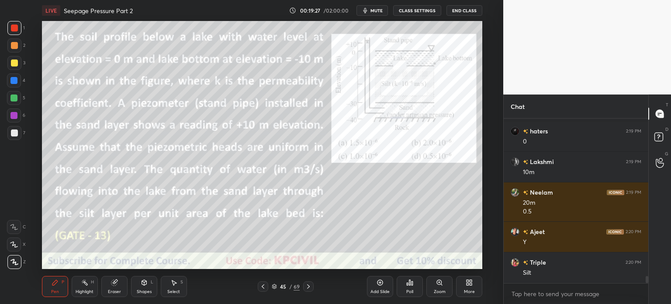
scroll to position [3659, 0]
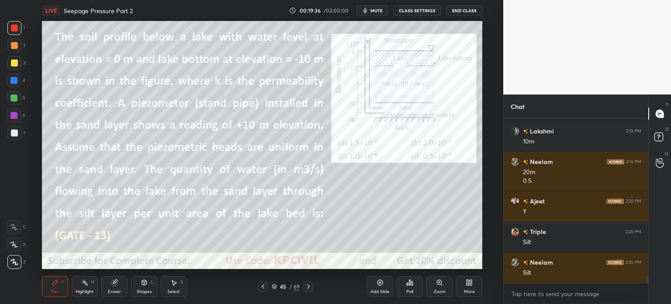
click at [9, 65] on div at bounding box center [14, 63] width 14 height 14
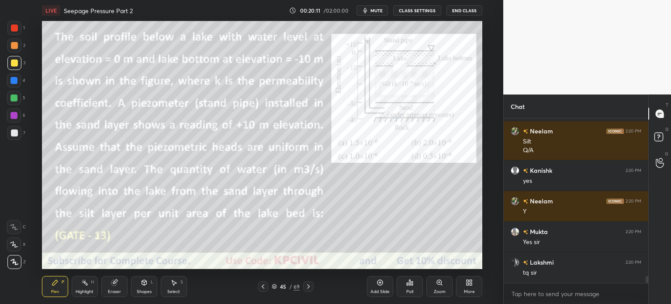
scroll to position [3820, 0]
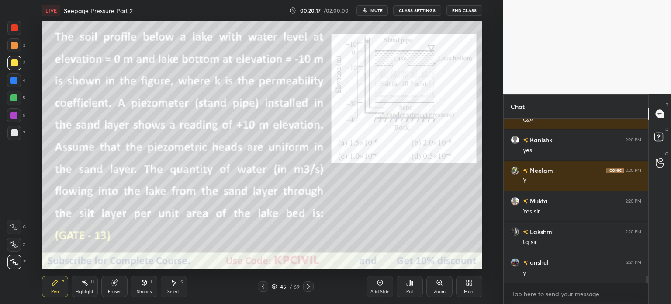
click at [439, 288] on div "Zoom" at bounding box center [440, 286] width 26 height 21
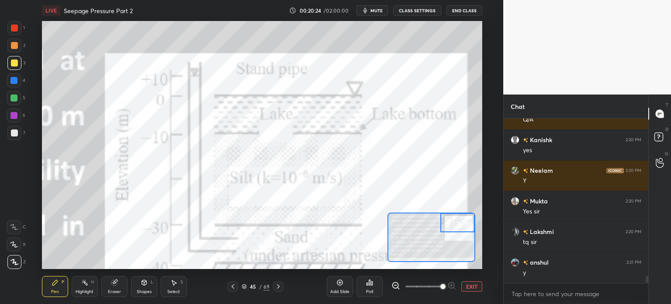
click at [112, 292] on div "Eraser" at bounding box center [114, 291] width 13 height 4
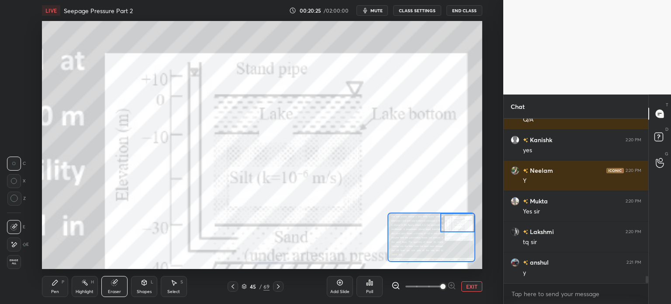
click at [50, 288] on div "Pen P" at bounding box center [55, 286] width 26 height 21
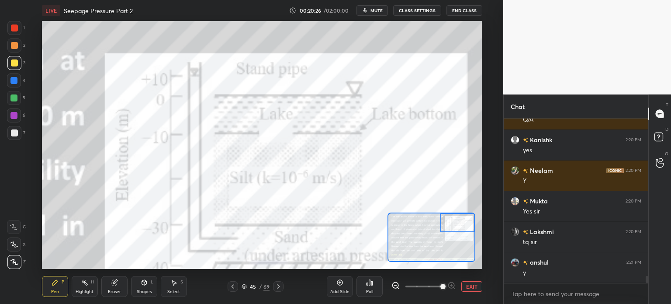
click at [9, 85] on div at bounding box center [14, 80] width 14 height 14
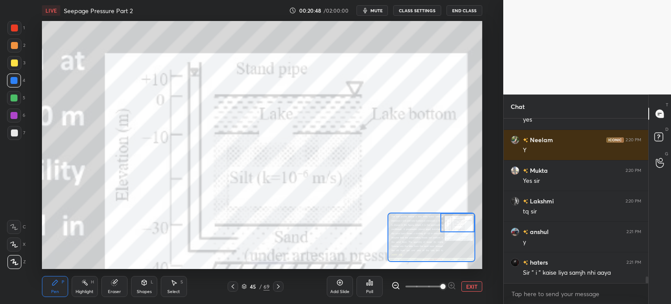
click at [232, 287] on icon at bounding box center [232, 286] width 7 height 7
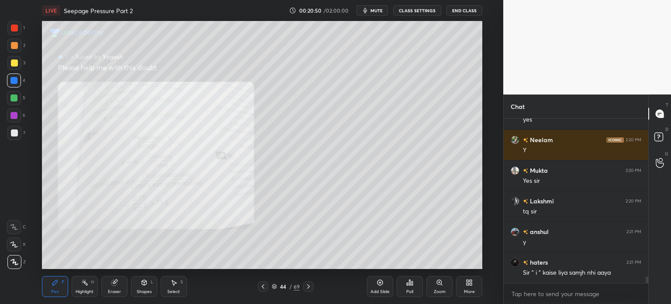
click at [308, 285] on icon at bounding box center [308, 286] width 7 height 7
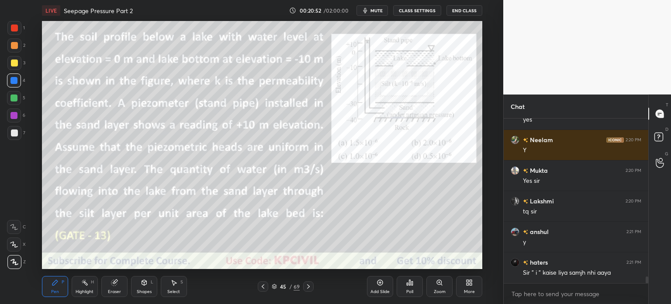
click at [306, 286] on icon at bounding box center [308, 286] width 7 height 7
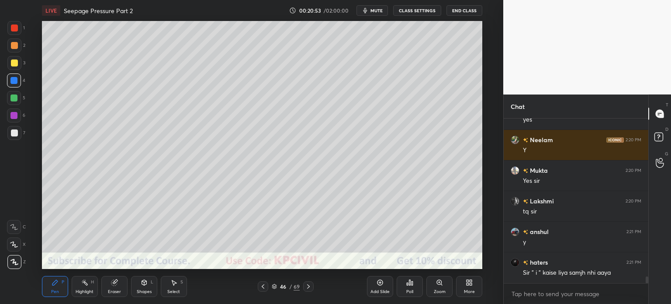
click at [11, 131] on div at bounding box center [14, 132] width 7 height 7
click at [171, 289] on div "Select" at bounding box center [173, 291] width 13 height 4
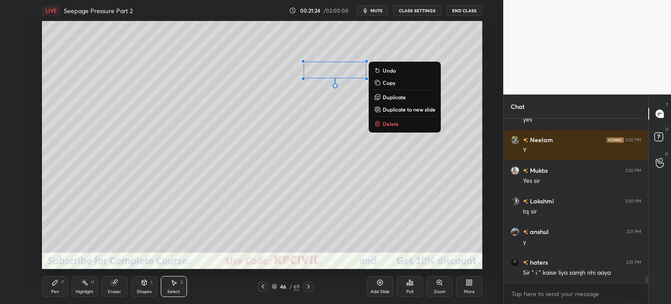
click at [52, 292] on div "Pen" at bounding box center [55, 291] width 8 height 4
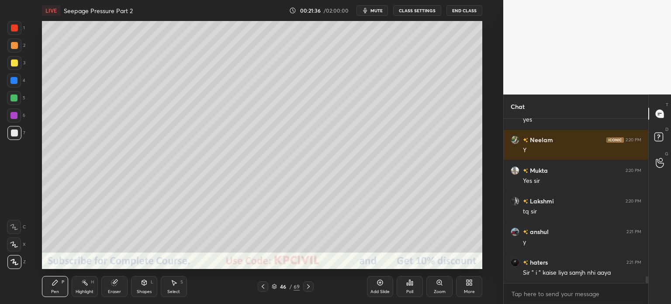
click at [12, 59] on div at bounding box center [14, 63] width 14 height 14
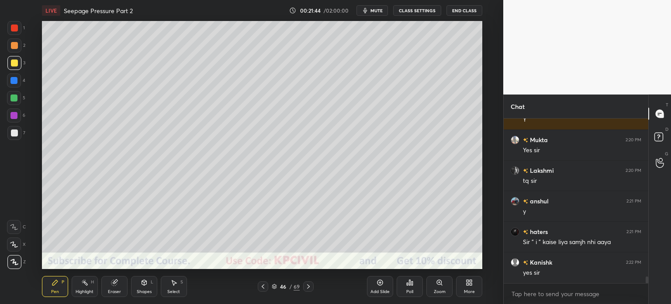
click at [9, 80] on div at bounding box center [14, 80] width 14 height 14
click at [8, 136] on div at bounding box center [14, 133] width 14 height 14
click at [11, 81] on div at bounding box center [13, 80] width 7 height 7
click at [9, 136] on div at bounding box center [14, 133] width 14 height 14
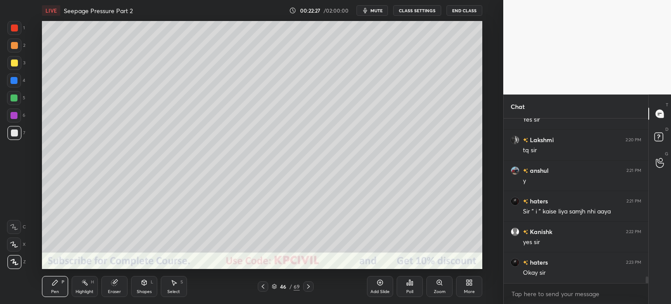
scroll to position [3943, 0]
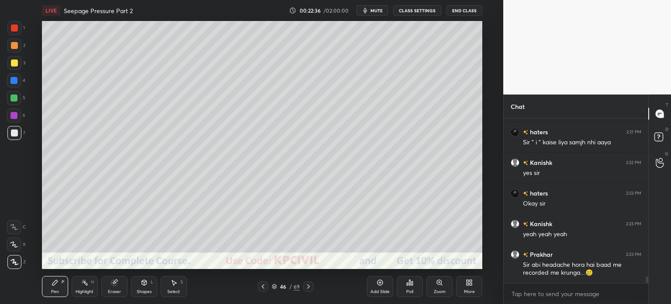
click at [310, 288] on icon at bounding box center [308, 286] width 7 height 7
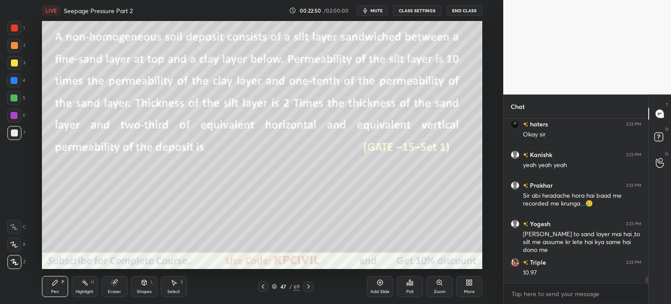
scroll to position [4081, 0]
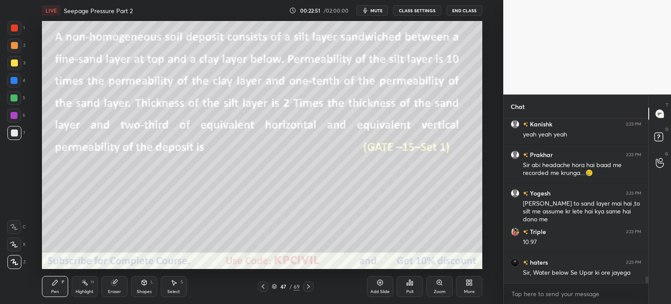
click at [265, 285] on icon at bounding box center [263, 286] width 7 height 7
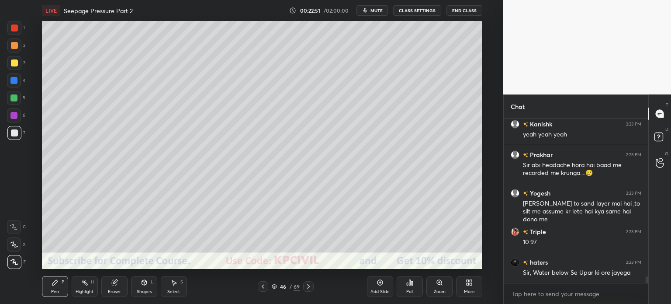
click at [265, 285] on icon at bounding box center [263, 286] width 7 height 7
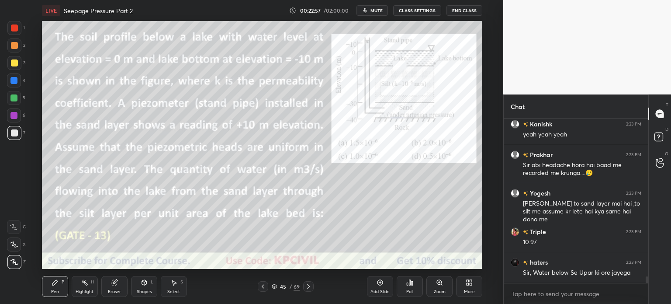
scroll to position [4111, 0]
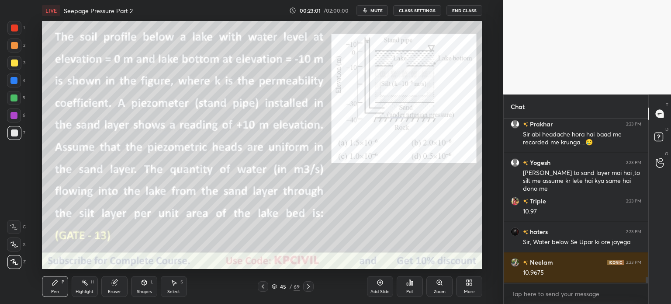
click at [86, 288] on div "Highlight H" at bounding box center [85, 286] width 26 height 21
click at [15, 30] on div at bounding box center [14, 27] width 7 height 7
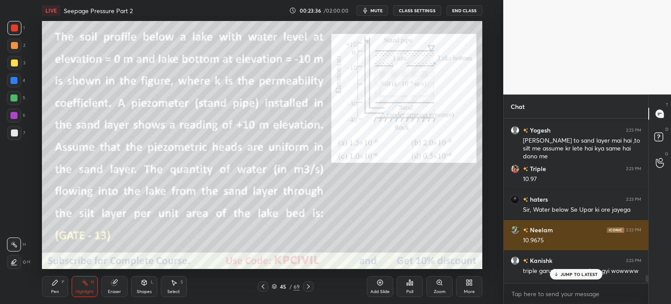
scroll to position [4129, 0]
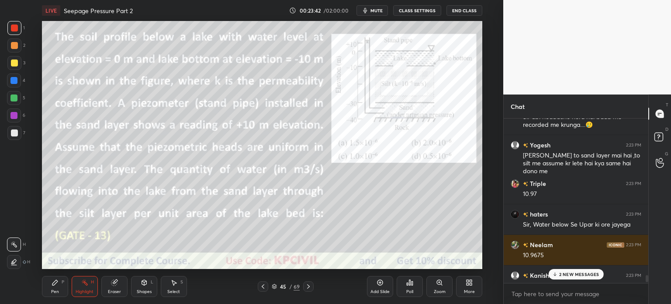
click at [52, 291] on div "Pen" at bounding box center [55, 291] width 8 height 4
click at [52, 285] on icon at bounding box center [55, 282] width 7 height 7
click at [14, 82] on div at bounding box center [13, 80] width 7 height 7
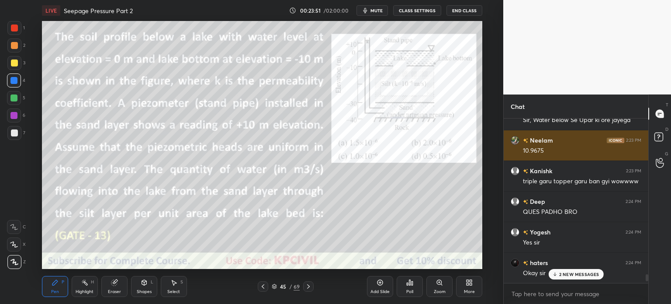
scroll to position [4234, 0]
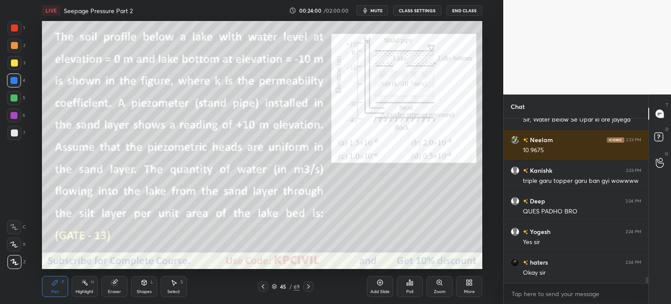
click at [302, 282] on div "45 / 69" at bounding box center [286, 286] width 56 height 10
click at [309, 288] on icon at bounding box center [308, 286] width 7 height 7
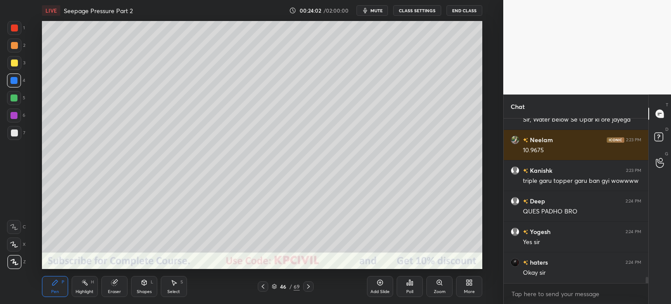
click at [309, 288] on icon at bounding box center [308, 286] width 7 height 7
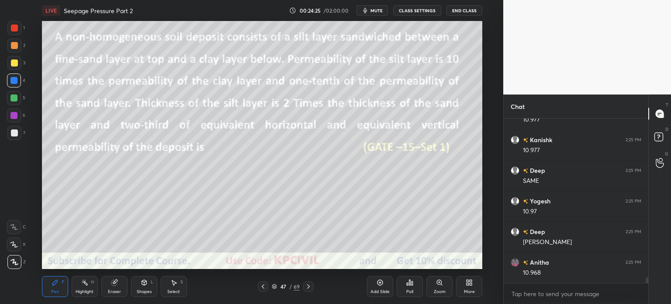
scroll to position [4479, 0]
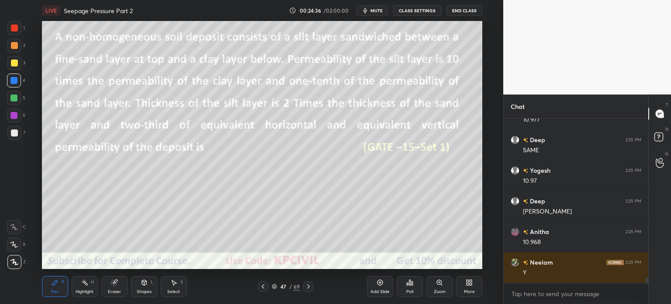
click at [12, 51] on div at bounding box center [14, 45] width 14 height 14
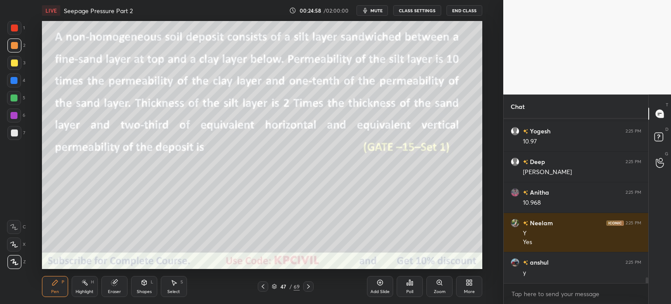
scroll to position [4549, 0]
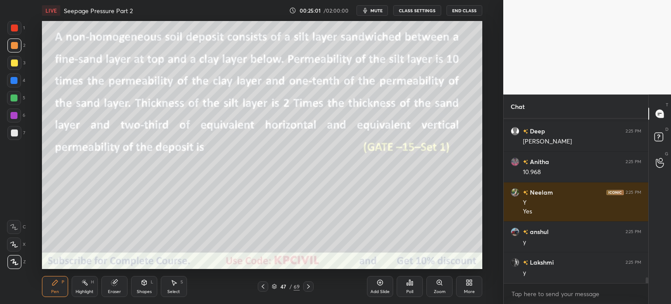
click at [12, 134] on div at bounding box center [14, 132] width 7 height 7
click at [12, 63] on div at bounding box center [14, 62] width 7 height 7
click at [14, 132] on div at bounding box center [14, 132] width 7 height 7
click at [12, 60] on div at bounding box center [14, 62] width 7 height 7
click at [11, 133] on div at bounding box center [14, 132] width 7 height 7
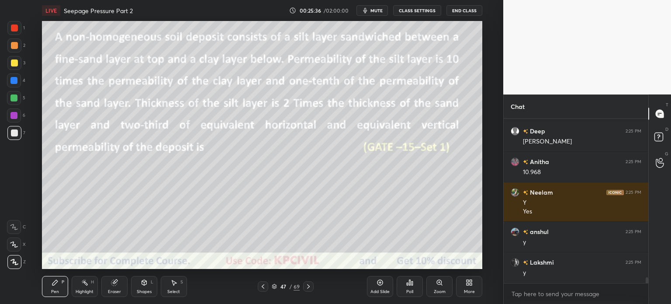
click at [12, 63] on div at bounding box center [14, 62] width 7 height 7
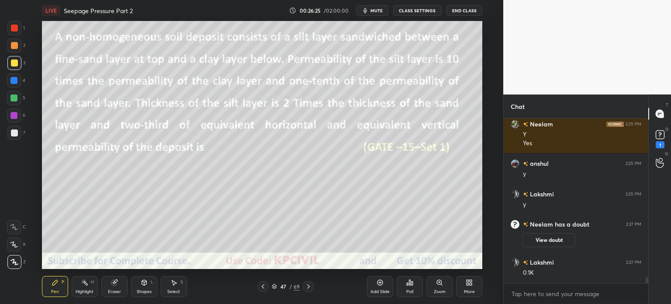
scroll to position [4214, 0]
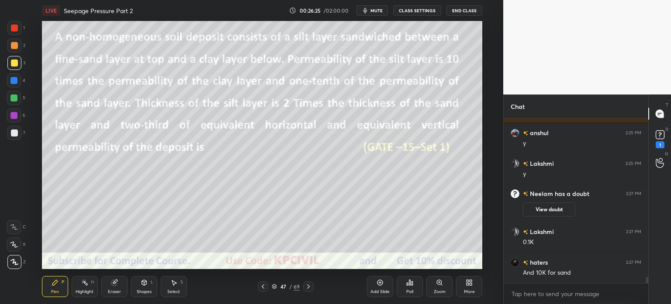
click at [10, 82] on div at bounding box center [13, 80] width 7 height 7
click at [13, 133] on div at bounding box center [14, 132] width 7 height 7
click at [659, 132] on rect at bounding box center [660, 135] width 8 height 8
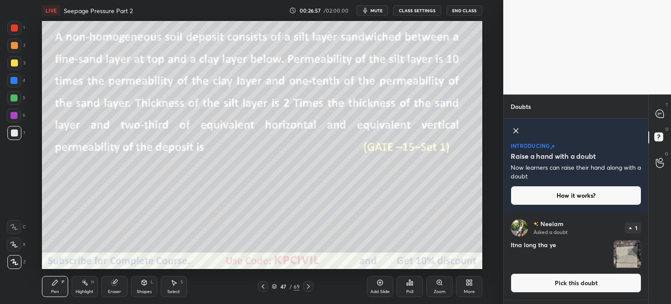
click at [565, 285] on button "Pick this doubt" at bounding box center [576, 282] width 131 height 19
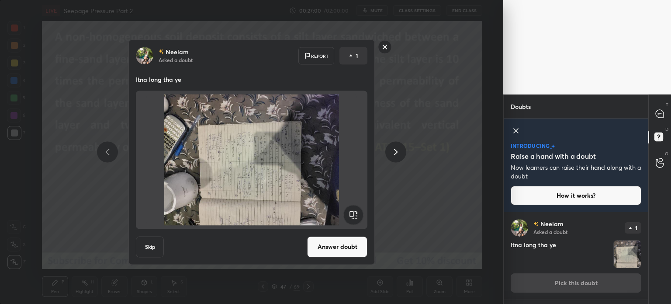
click at [351, 208] on rect at bounding box center [354, 215] width 20 height 20
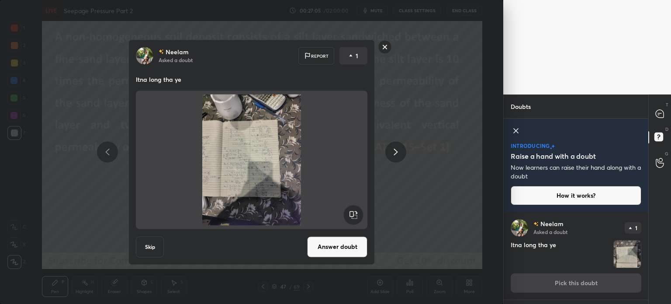
click at [385, 47] on rect at bounding box center [386, 47] width 14 height 14
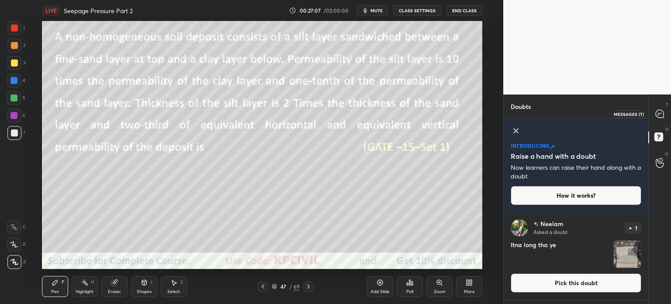
click at [662, 110] on icon at bounding box center [660, 114] width 8 height 8
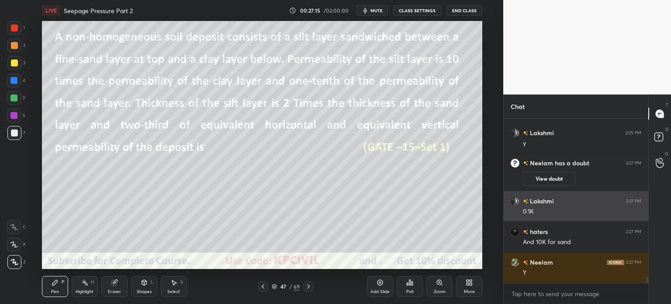
scroll to position [4418, 0]
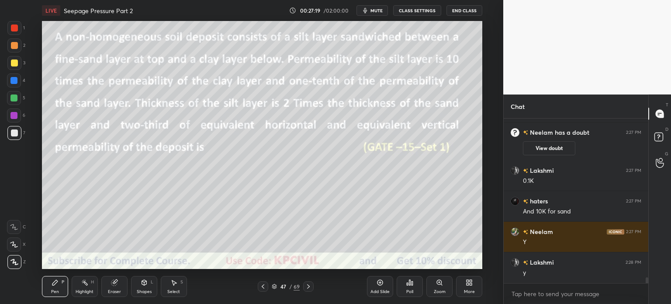
click at [110, 291] on div "Eraser" at bounding box center [114, 291] width 13 height 4
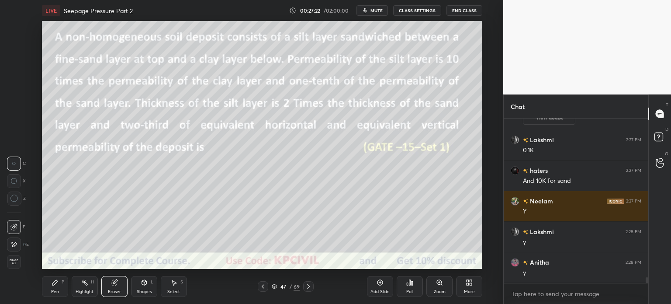
click at [172, 289] on div "Select" at bounding box center [173, 291] width 13 height 4
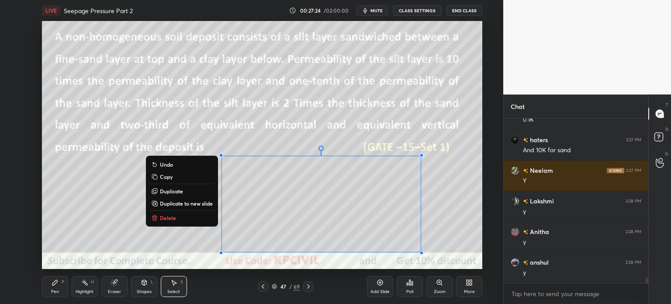
scroll to position [4510, 0]
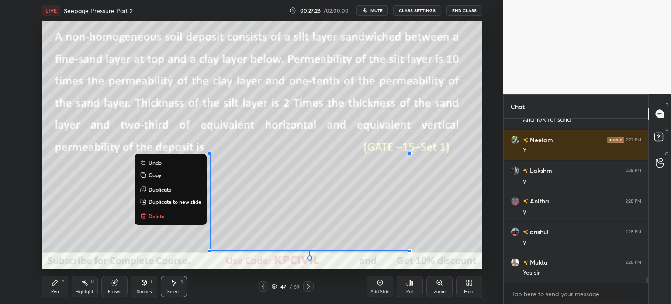
click at [51, 287] on div "Pen P" at bounding box center [55, 286] width 26 height 21
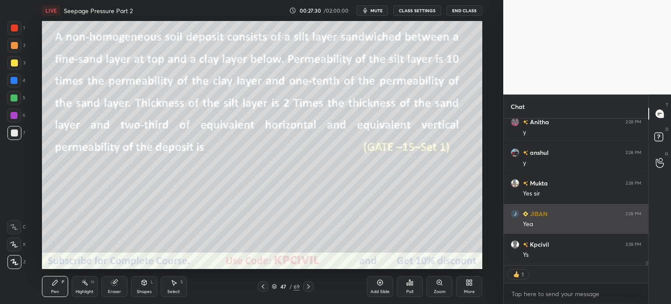
scroll to position [4619, 0]
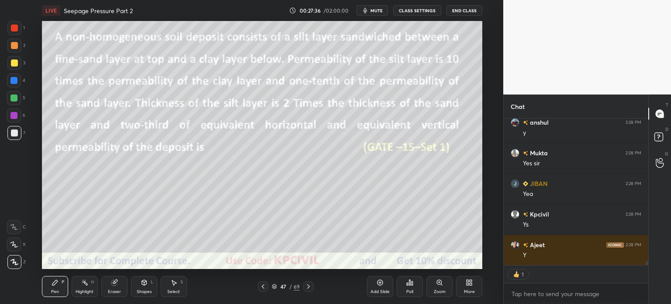
click at [11, 63] on div at bounding box center [14, 62] width 7 height 7
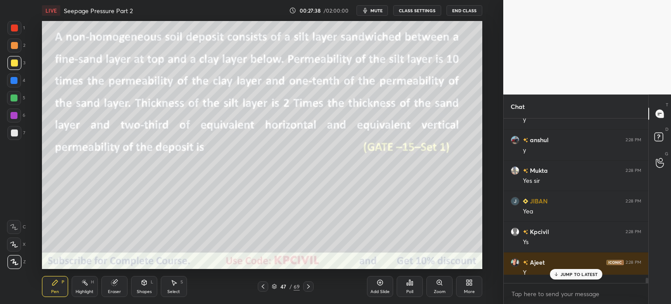
scroll to position [162, 142]
click at [12, 79] on div at bounding box center [13, 80] width 7 height 7
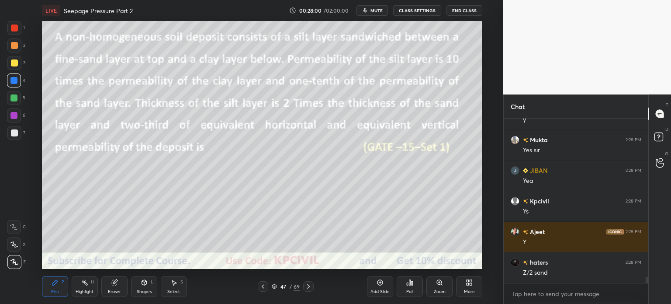
scroll to position [4423, 0]
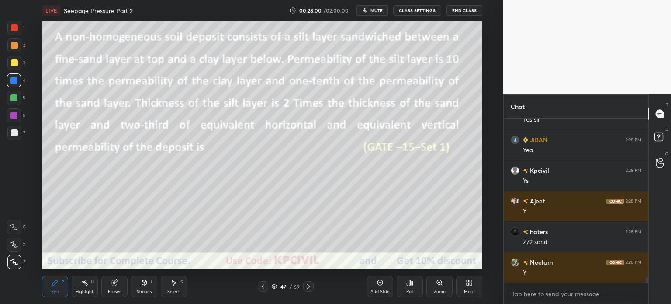
click at [12, 132] on div at bounding box center [14, 132] width 7 height 7
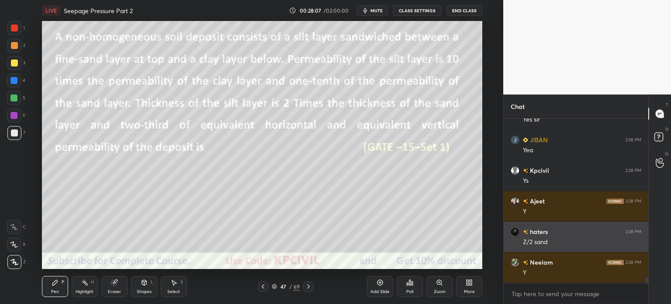
scroll to position [4454, 0]
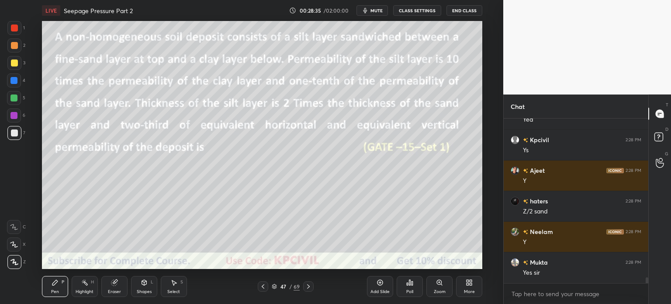
click at [12, 63] on div at bounding box center [14, 62] width 7 height 7
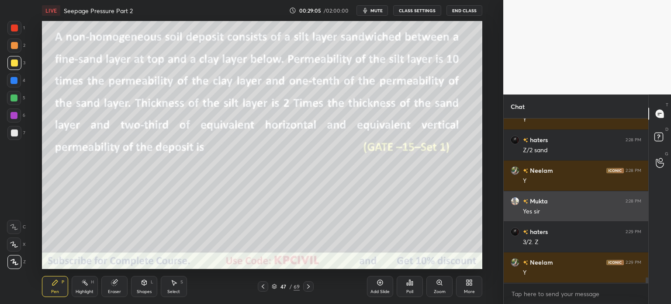
scroll to position [4546, 0]
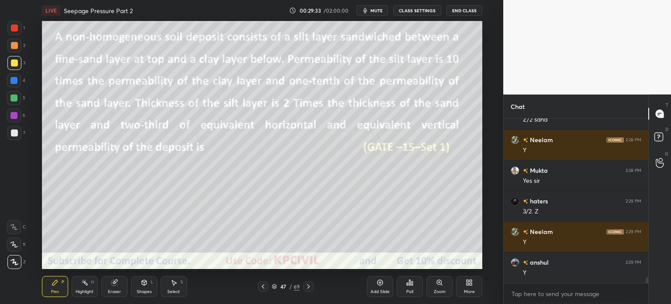
click at [309, 287] on icon at bounding box center [308, 286] width 3 height 4
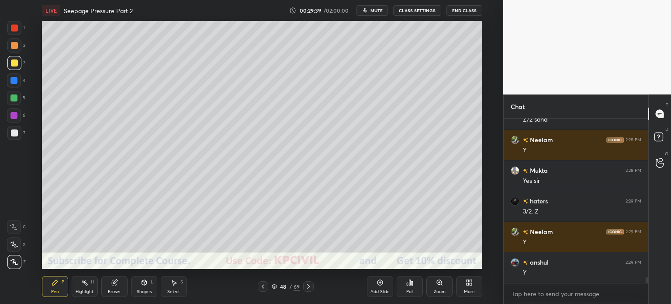
click at [264, 289] on icon at bounding box center [263, 286] width 7 height 7
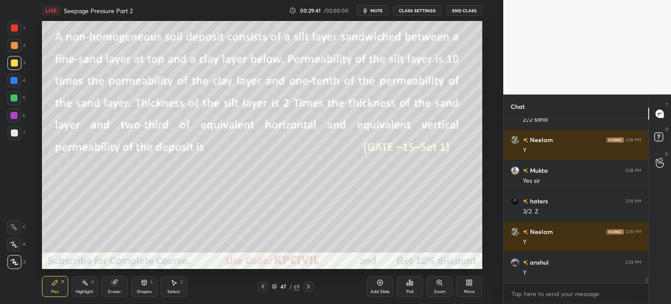
click at [309, 288] on icon at bounding box center [308, 286] width 7 height 7
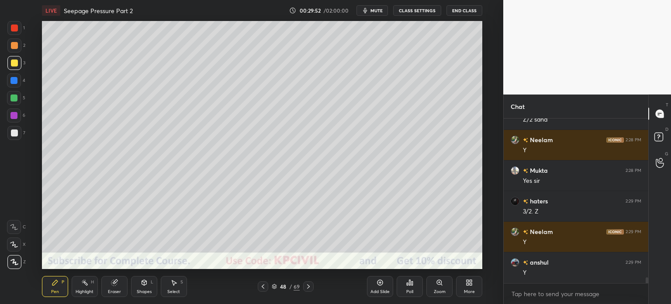
click at [12, 136] on div at bounding box center [14, 132] width 7 height 7
click at [11, 64] on div at bounding box center [14, 62] width 7 height 7
click at [9, 135] on div at bounding box center [14, 133] width 14 height 14
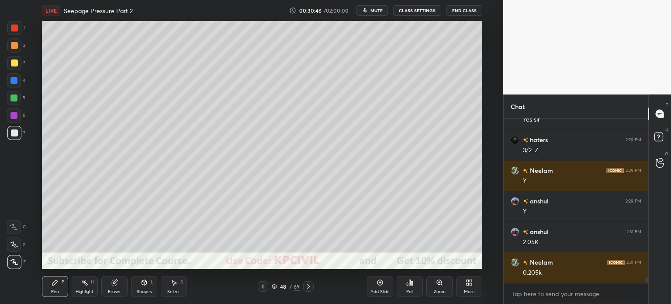
scroll to position [4638, 0]
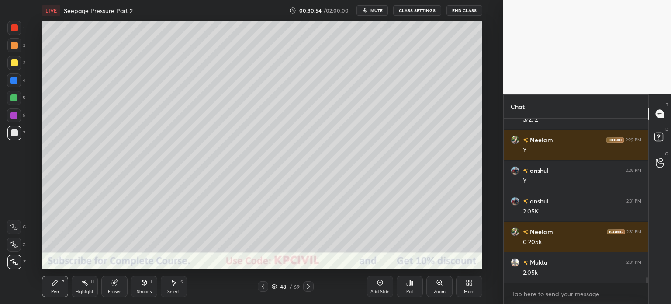
click at [11, 64] on div at bounding box center [14, 62] width 7 height 7
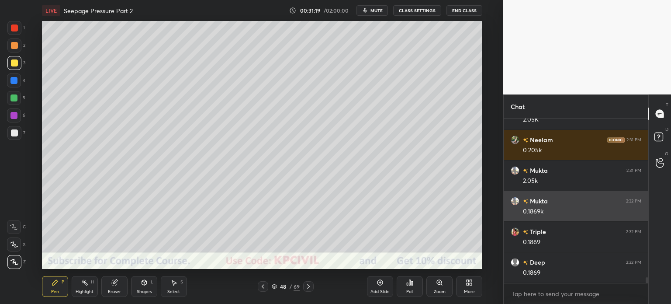
scroll to position [4760, 0]
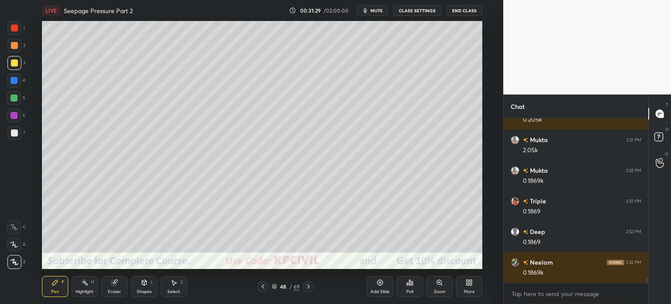
click at [17, 80] on div at bounding box center [14, 80] width 14 height 14
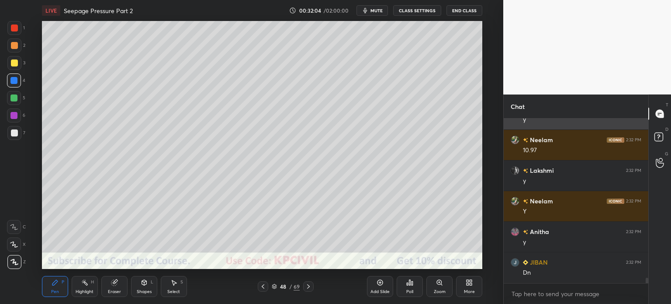
scroll to position [4974, 0]
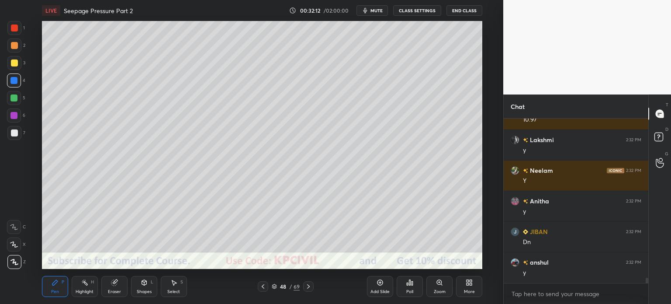
click at [268, 284] on div at bounding box center [263, 286] width 10 height 10
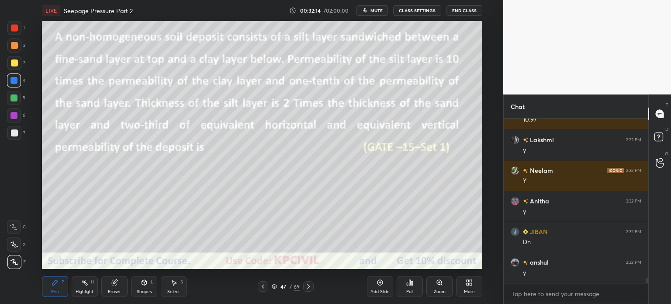
click at [307, 286] on icon at bounding box center [308, 286] width 7 height 7
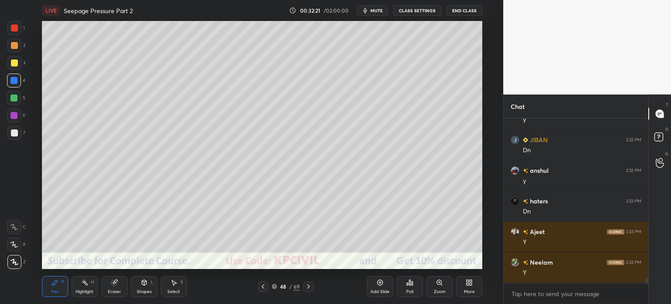
scroll to position [5097, 0]
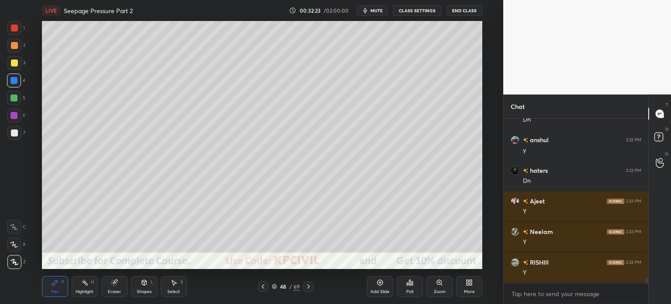
click at [307, 286] on icon at bounding box center [308, 286] width 7 height 7
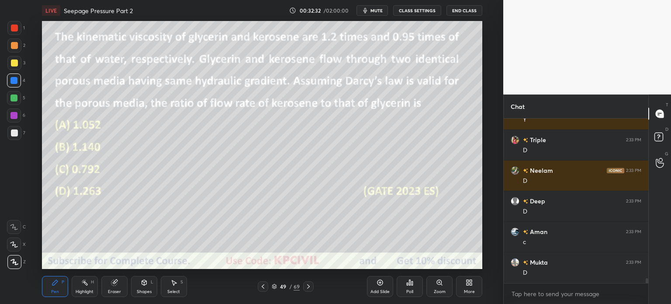
scroll to position [5311, 0]
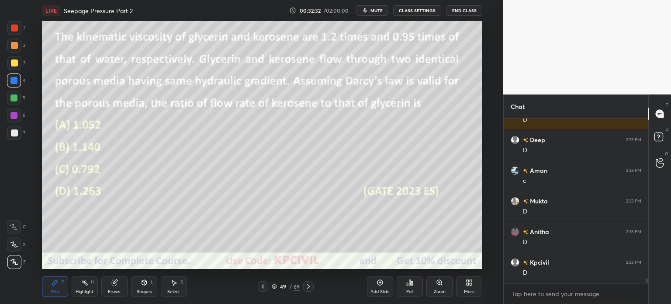
click at [139, 288] on div "Shapes L" at bounding box center [144, 286] width 26 height 21
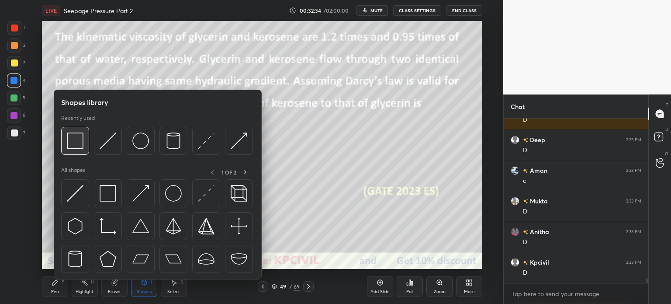
click at [82, 148] on img at bounding box center [75, 140] width 17 height 17
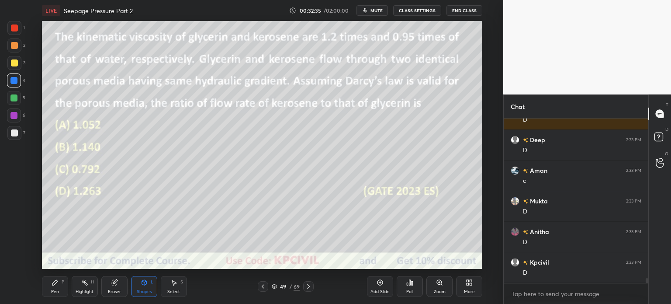
click at [9, 47] on div at bounding box center [14, 45] width 14 height 14
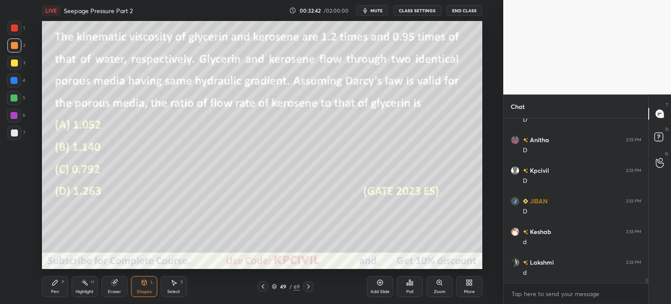
scroll to position [5433, 0]
click at [56, 291] on div "Pen" at bounding box center [55, 291] width 8 height 4
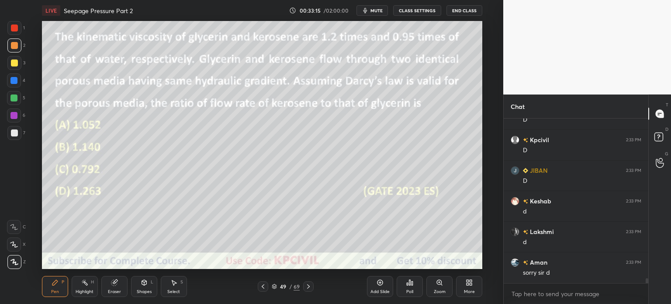
click at [15, 79] on div at bounding box center [13, 80] width 7 height 7
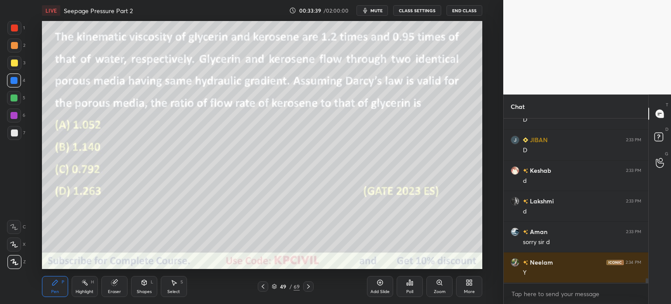
click at [12, 64] on div at bounding box center [14, 62] width 7 height 7
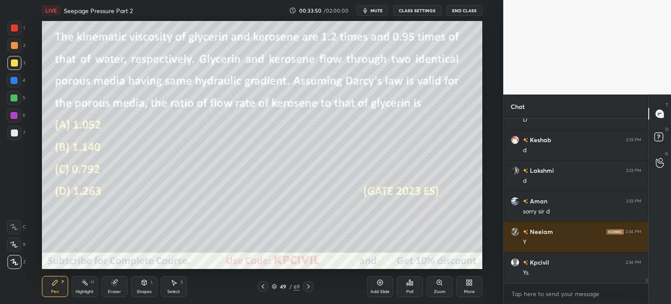
scroll to position [5525, 0]
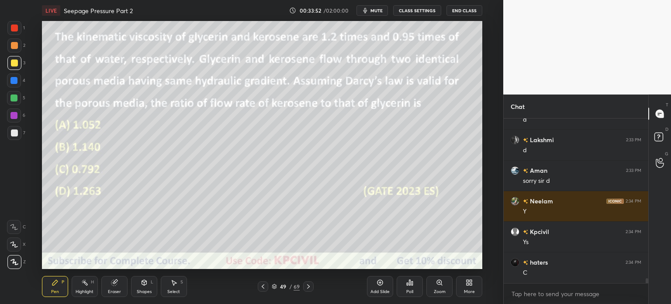
click at [12, 135] on div at bounding box center [14, 132] width 7 height 7
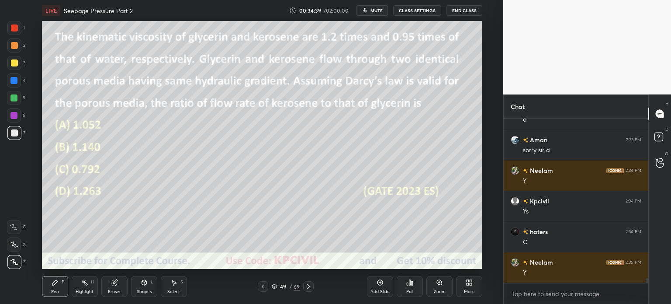
click at [111, 289] on div "Eraser" at bounding box center [114, 291] width 13 height 4
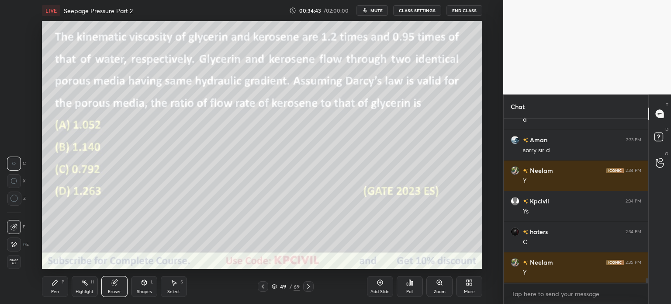
click at [54, 292] on div "Pen" at bounding box center [55, 291] width 8 height 4
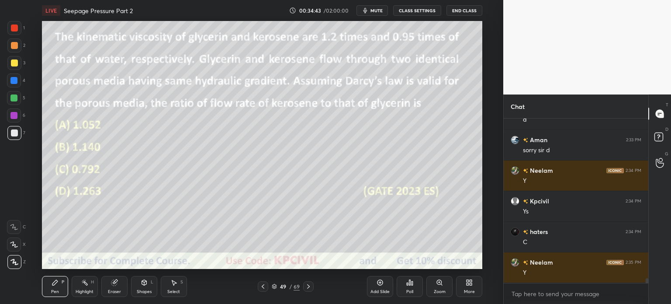
click at [52, 291] on div "Pen" at bounding box center [55, 291] width 8 height 4
click at [112, 289] on div "Eraser" at bounding box center [114, 291] width 13 height 4
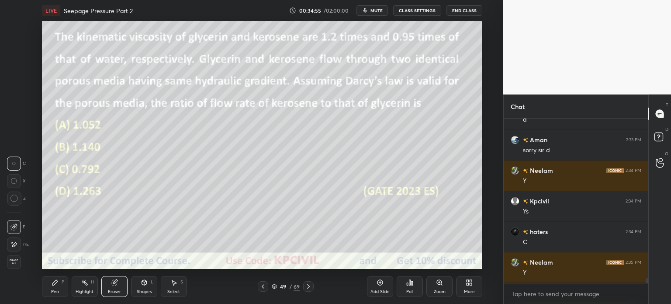
click at [57, 288] on div "Pen P" at bounding box center [55, 286] width 26 height 21
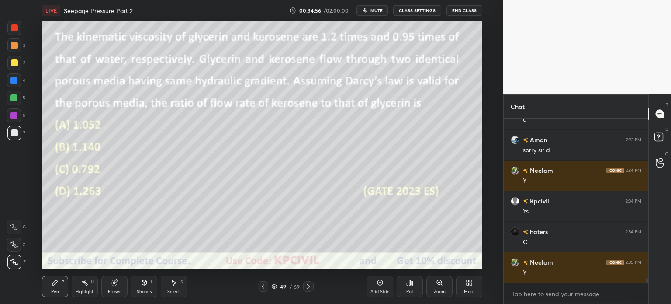
click at [13, 63] on div at bounding box center [14, 62] width 7 height 7
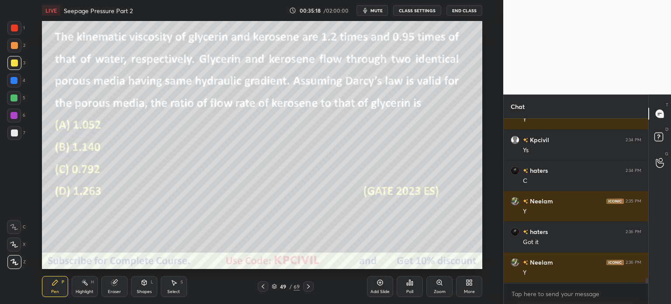
scroll to position [5308, 0]
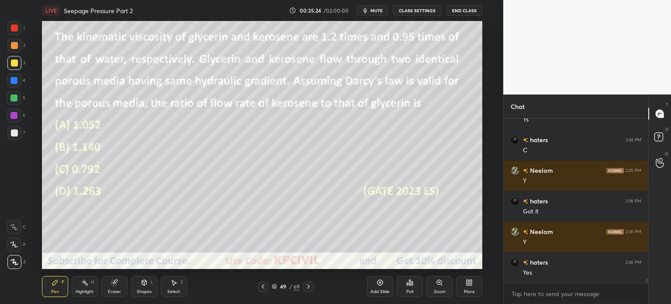
click at [309, 286] on icon at bounding box center [308, 286] width 3 height 4
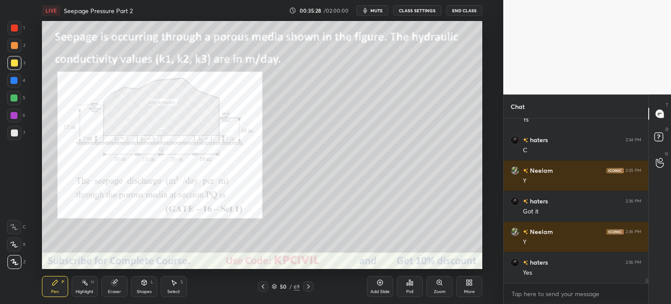
scroll to position [5339, 0]
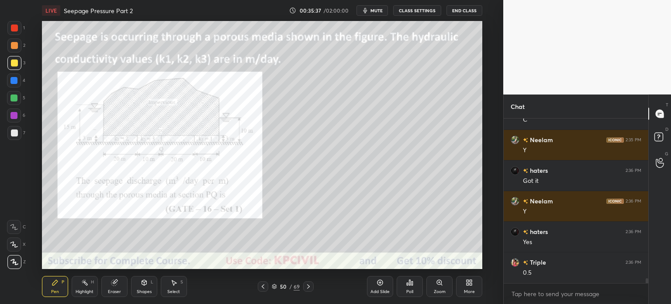
click at [442, 291] on div "Zoom" at bounding box center [440, 291] width 12 height 4
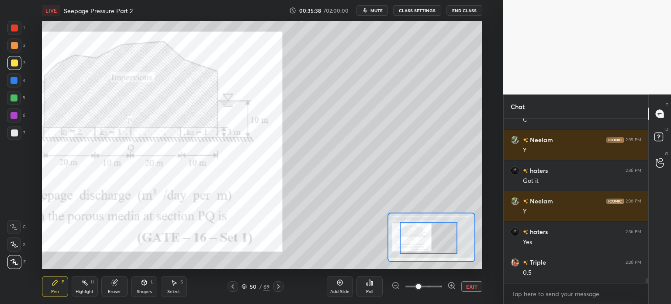
drag, startPoint x: 438, startPoint y: 237, endPoint x: 404, endPoint y: 244, distance: 34.4
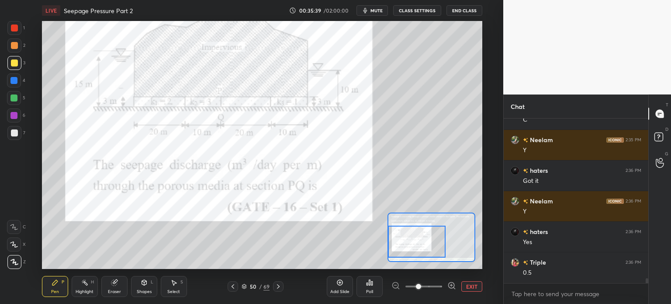
drag, startPoint x: 437, startPoint y: 241, endPoint x: 407, endPoint y: 245, distance: 30.0
click at [407, 245] on div at bounding box center [417, 242] width 58 height 32
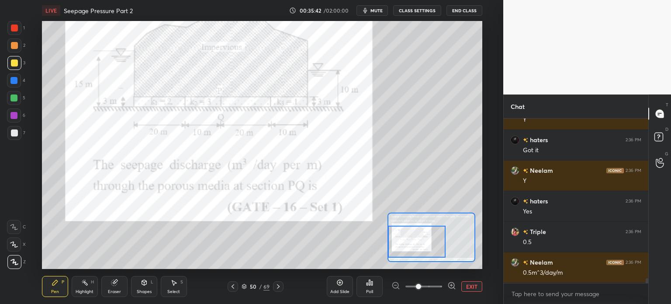
click at [12, 23] on div at bounding box center [14, 28] width 14 height 14
click at [81, 282] on icon at bounding box center [84, 282] width 7 height 7
click at [13, 262] on icon at bounding box center [13, 261] width 7 height 7
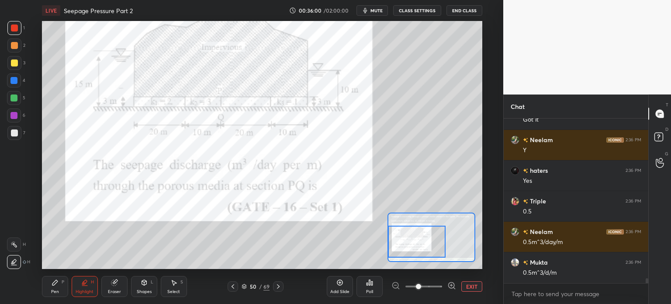
click at [51, 293] on div "Pen" at bounding box center [55, 291] width 8 height 4
click at [11, 81] on div at bounding box center [13, 80] width 7 height 7
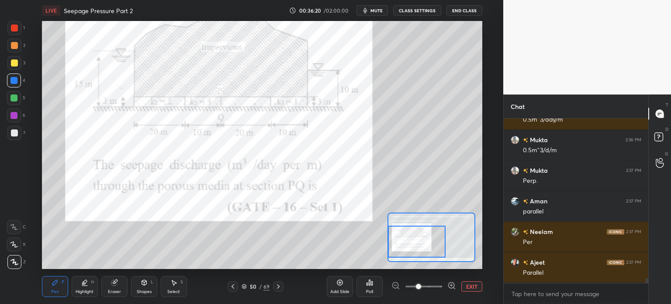
scroll to position [5553, 0]
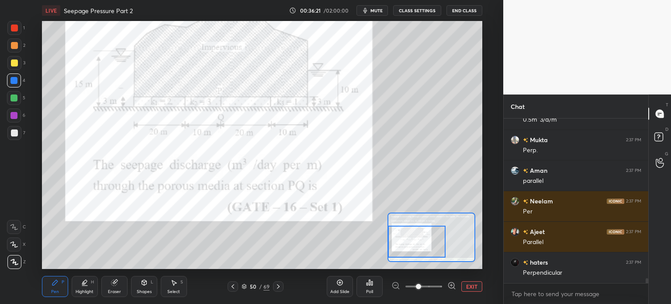
click at [232, 288] on icon at bounding box center [232, 286] width 7 height 7
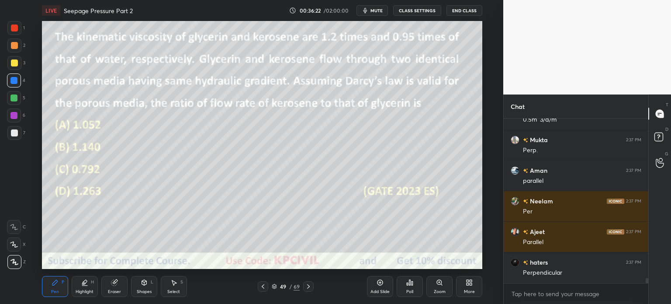
scroll to position [5584, 0]
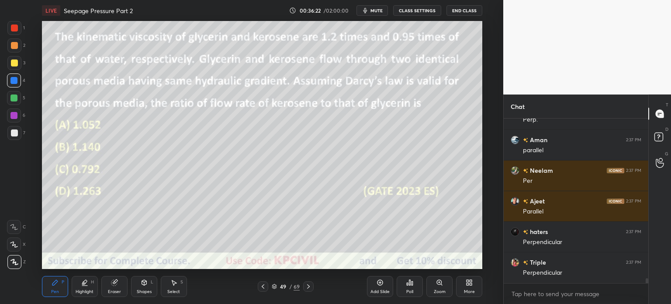
click at [308, 287] on icon at bounding box center [308, 286] width 7 height 7
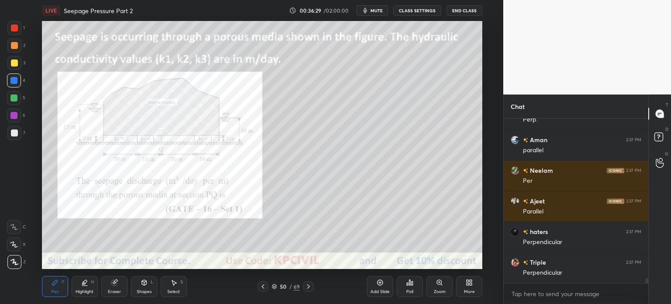
click at [12, 43] on div at bounding box center [14, 45] width 7 height 7
click at [10, 137] on div at bounding box center [14, 133] width 14 height 14
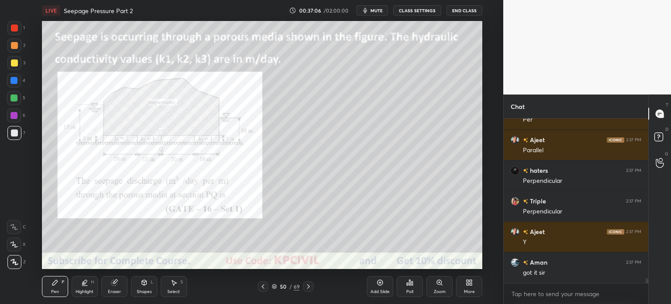
scroll to position [5675, 0]
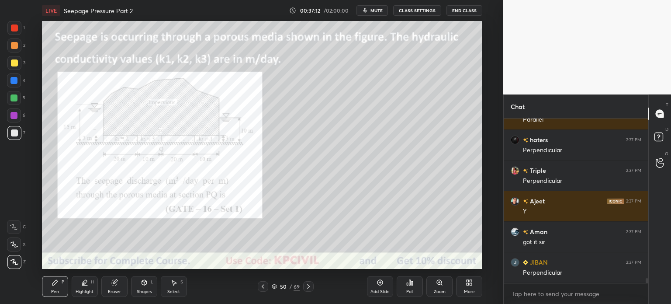
click at [107, 288] on div "Eraser" at bounding box center [114, 286] width 26 height 21
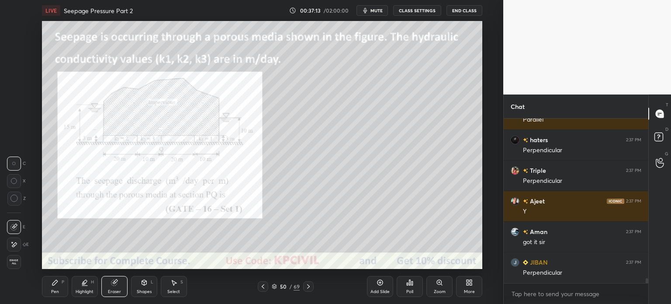
click at [12, 197] on icon at bounding box center [14, 199] width 8 height 8
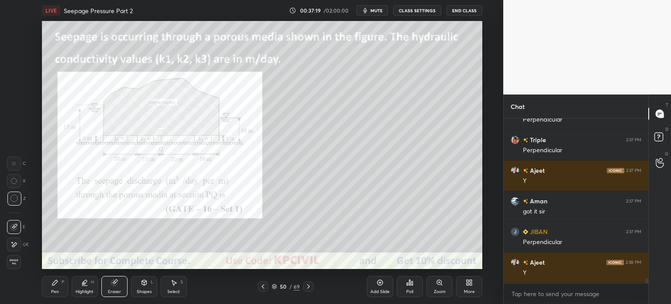
click at [52, 280] on icon at bounding box center [55, 282] width 7 height 7
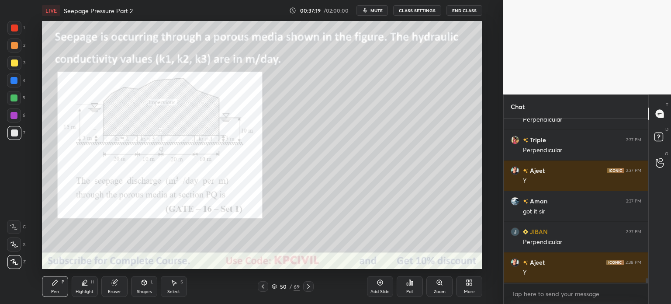
click at [11, 31] on div at bounding box center [14, 27] width 7 height 7
click at [10, 132] on div at bounding box center [14, 133] width 14 height 14
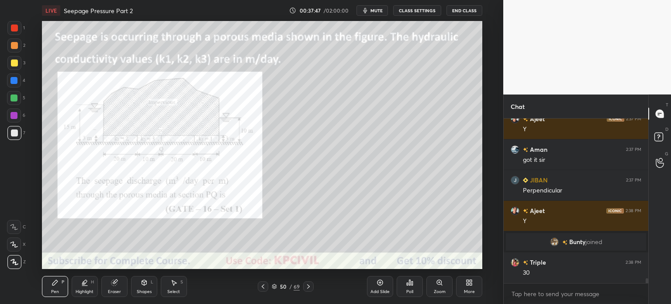
scroll to position [5631, 0]
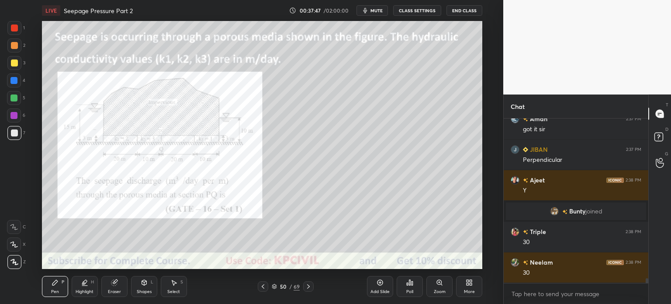
click at [11, 25] on div at bounding box center [14, 27] width 7 height 7
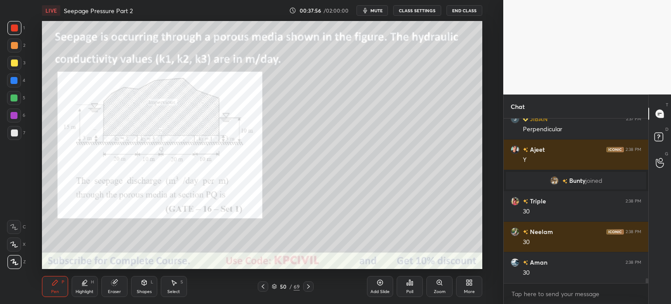
click at [12, 136] on div at bounding box center [14, 133] width 14 height 14
click at [171, 285] on icon at bounding box center [173, 282] width 7 height 7
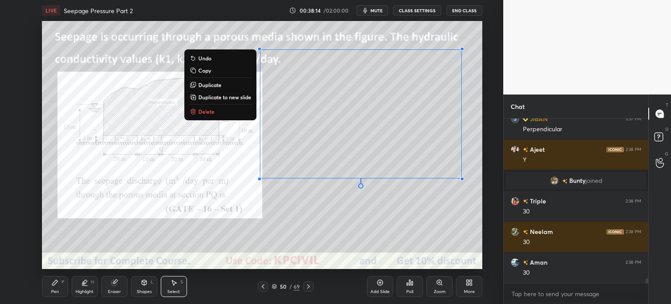
click at [50, 287] on div "Pen P" at bounding box center [55, 286] width 26 height 21
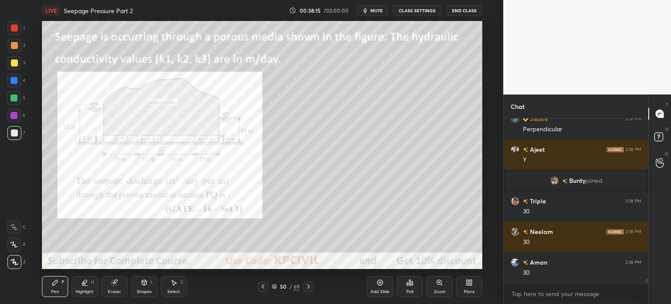
click at [11, 63] on div at bounding box center [14, 62] width 7 height 7
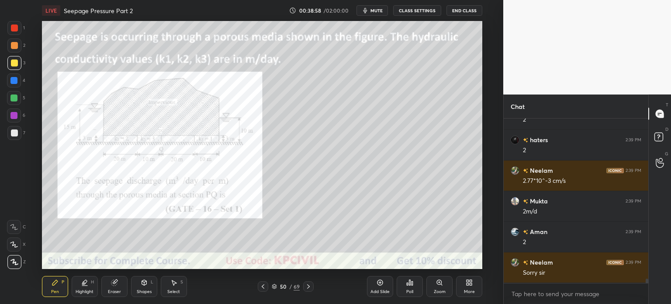
scroll to position [5906, 0]
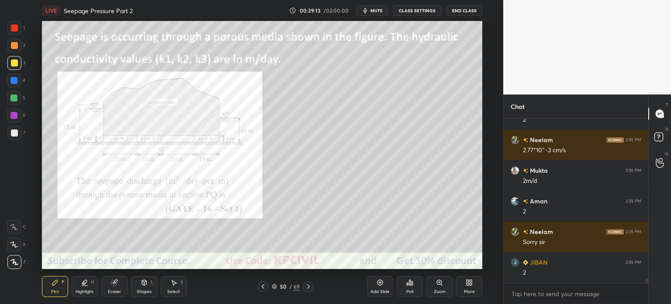
click at [15, 26] on div at bounding box center [14, 27] width 7 height 7
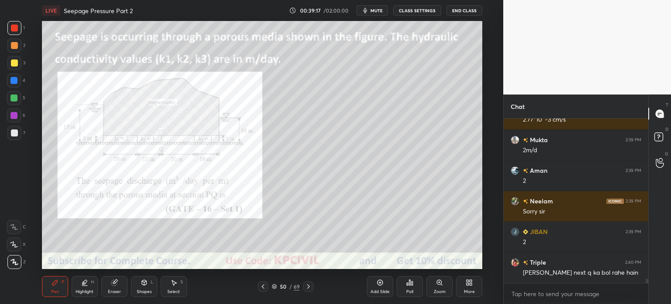
scroll to position [5967, 0]
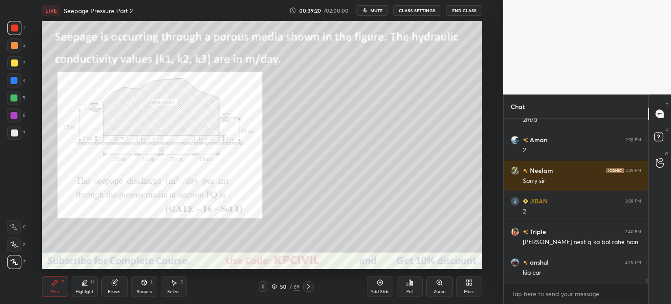
click at [15, 132] on div at bounding box center [14, 132] width 7 height 7
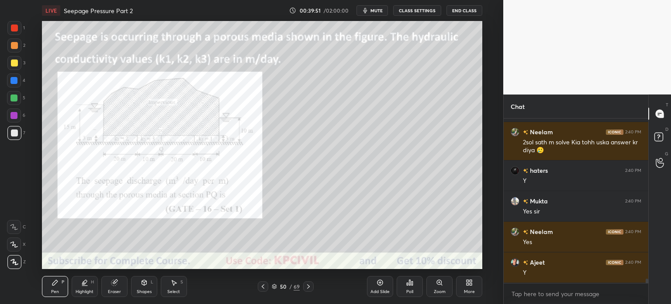
scroll to position [6159, 0]
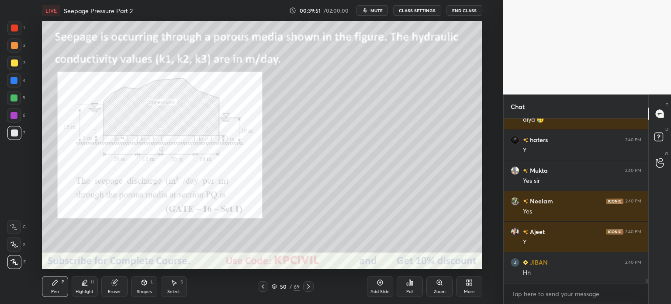
click at [438, 286] on div "Zoom" at bounding box center [440, 286] width 26 height 21
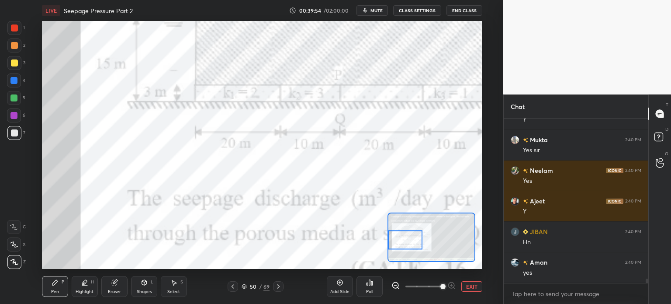
scroll to position [6220, 0]
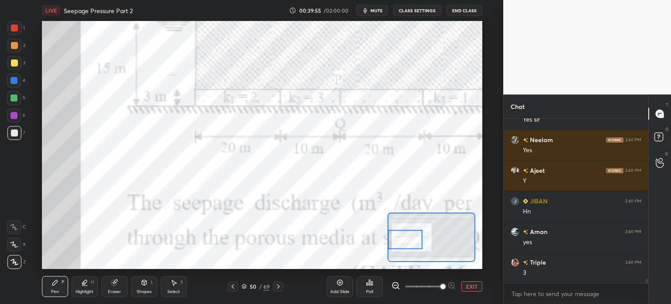
click at [12, 24] on div at bounding box center [14, 28] width 14 height 14
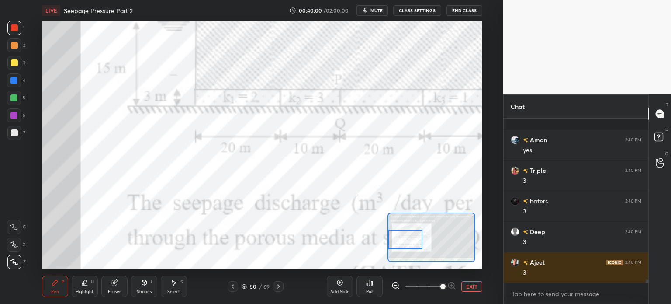
scroll to position [6363, 0]
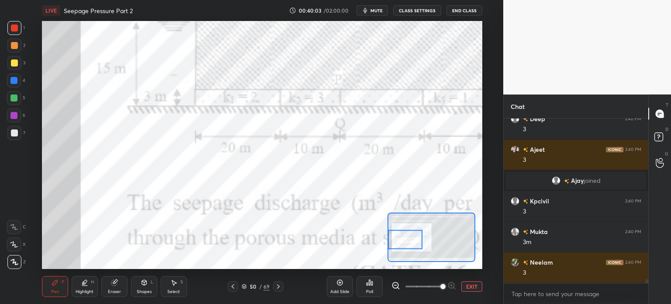
click at [231, 288] on icon at bounding box center [232, 286] width 7 height 7
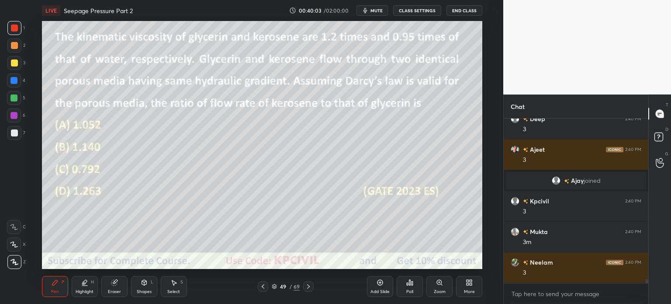
scroll to position [6455, 0]
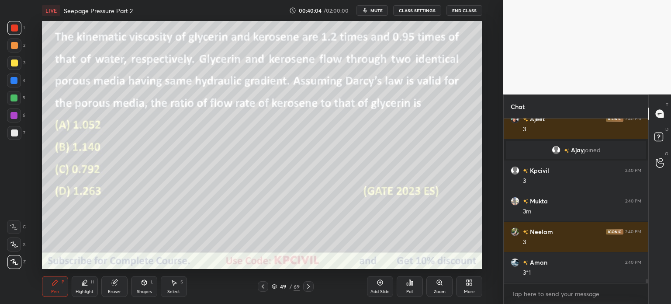
click at [308, 286] on icon at bounding box center [308, 286] width 7 height 7
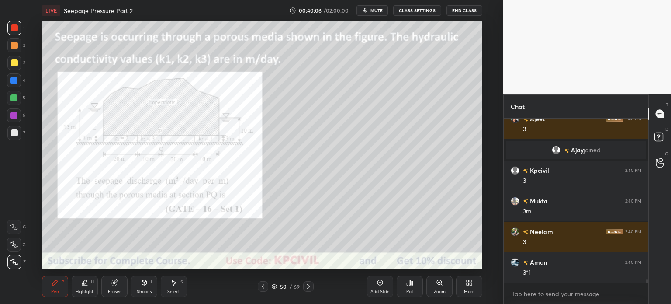
click at [12, 132] on div at bounding box center [14, 132] width 7 height 7
click at [14, 27] on div at bounding box center [14, 27] width 7 height 7
click at [11, 131] on div at bounding box center [14, 132] width 7 height 7
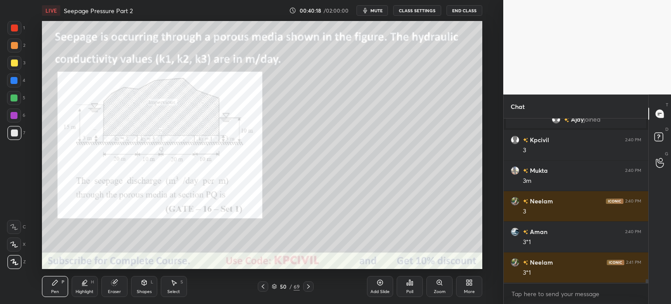
click at [142, 289] on div "Shapes" at bounding box center [144, 291] width 15 height 4
click at [112, 290] on div "Eraser" at bounding box center [114, 291] width 13 height 4
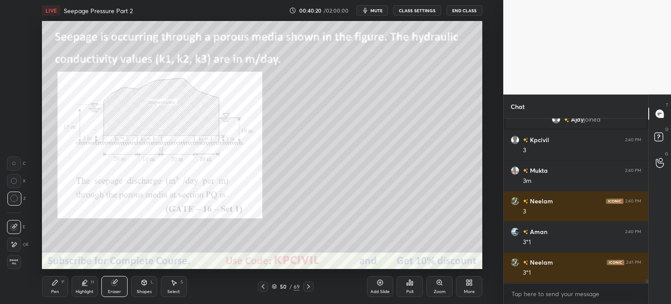
scroll to position [6516, 0]
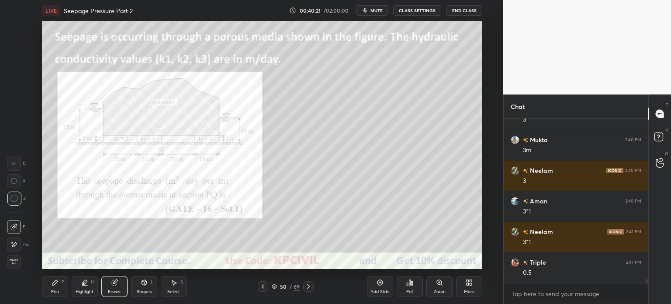
click at [53, 290] on div "Pen" at bounding box center [55, 291] width 8 height 4
click at [54, 291] on div "Pen" at bounding box center [55, 291] width 8 height 4
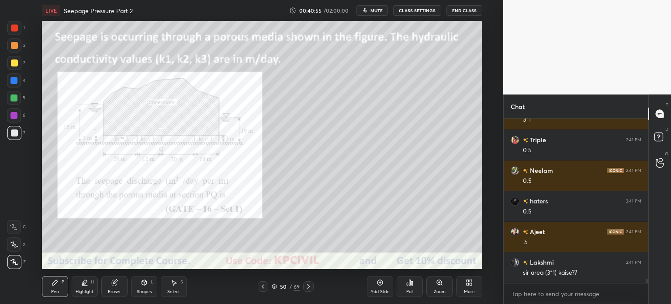
scroll to position [6669, 0]
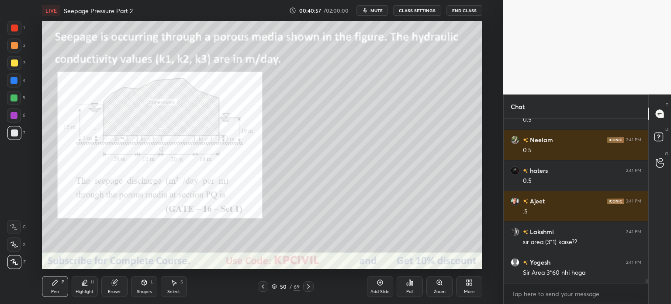
click at [311, 285] on icon at bounding box center [308, 286] width 7 height 7
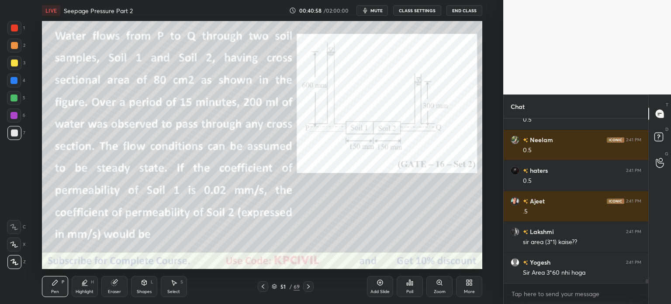
click at [258, 288] on div at bounding box center [263, 286] width 10 height 10
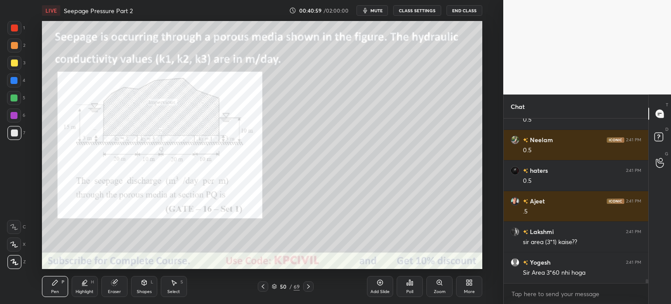
click at [377, 288] on div "Add Slide" at bounding box center [380, 286] width 26 height 21
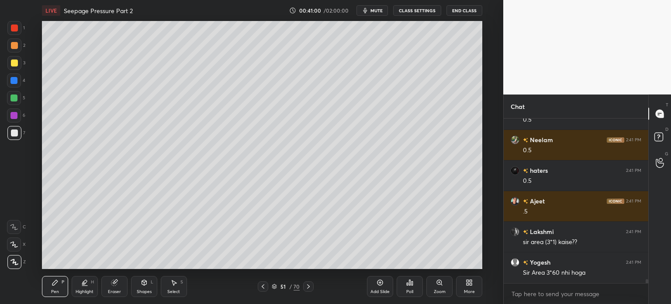
click at [11, 63] on div at bounding box center [14, 62] width 7 height 7
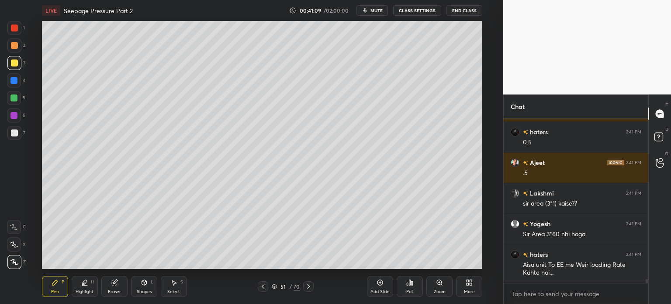
click at [11, 47] on div at bounding box center [14, 45] width 7 height 7
click at [140, 287] on div "Shapes L" at bounding box center [144, 286] width 26 height 21
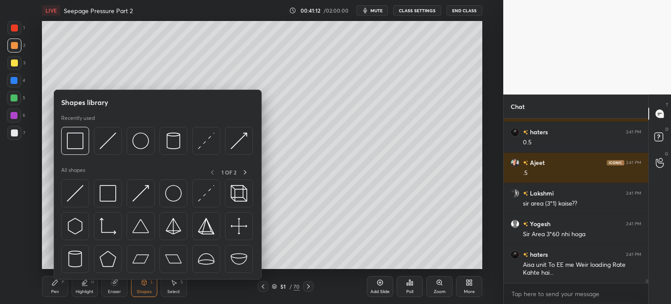
click at [238, 195] on img at bounding box center [239, 193] width 17 height 17
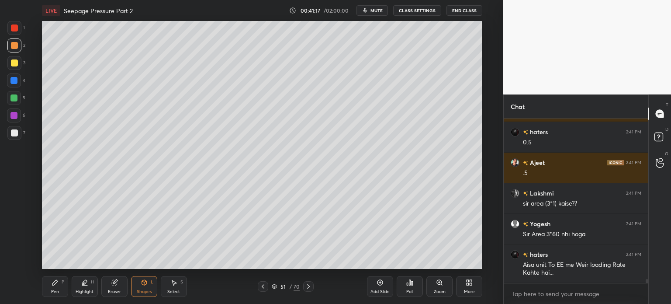
click at [171, 286] on icon at bounding box center [173, 282] width 7 height 7
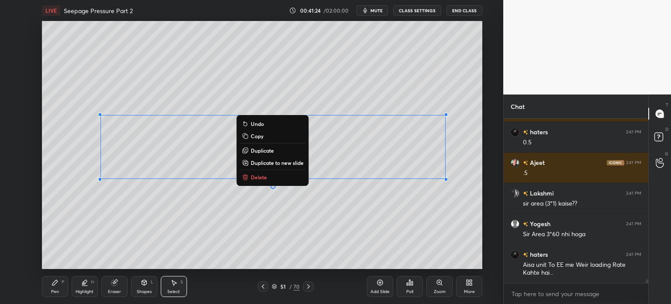
click at [51, 291] on div "Pen" at bounding box center [55, 291] width 8 height 4
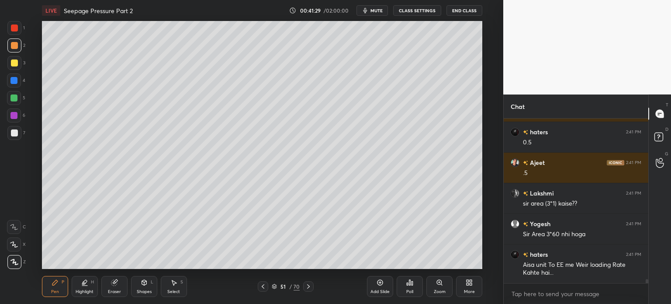
click at [13, 134] on div at bounding box center [14, 132] width 7 height 7
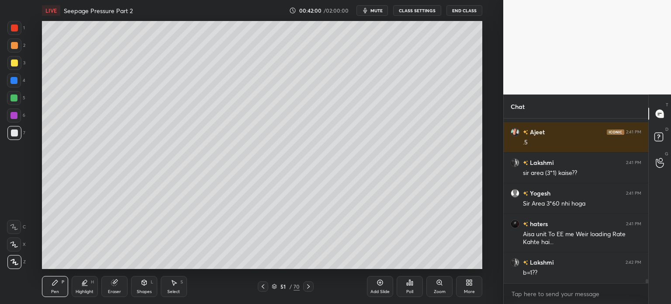
click at [114, 285] on icon at bounding box center [114, 283] width 6 height 6
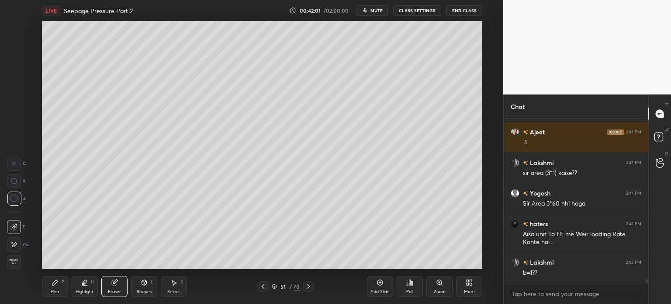
click at [52, 287] on div "Pen P" at bounding box center [55, 286] width 26 height 21
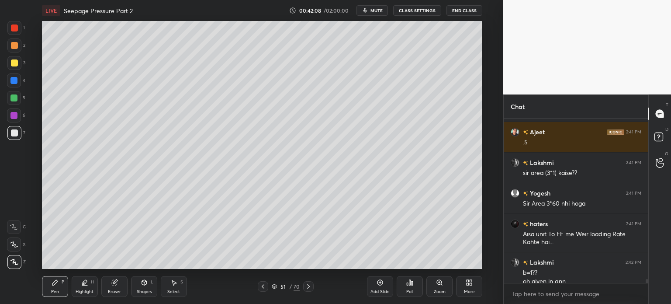
scroll to position [6747, 0]
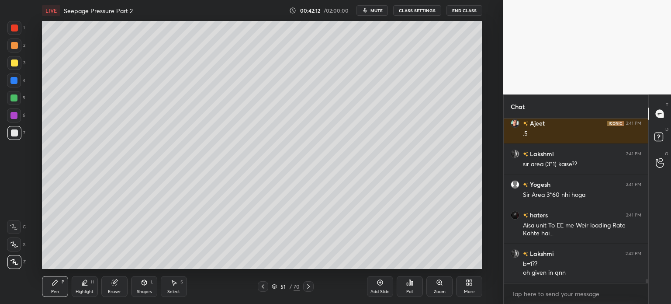
click at [260, 287] on icon at bounding box center [263, 286] width 7 height 7
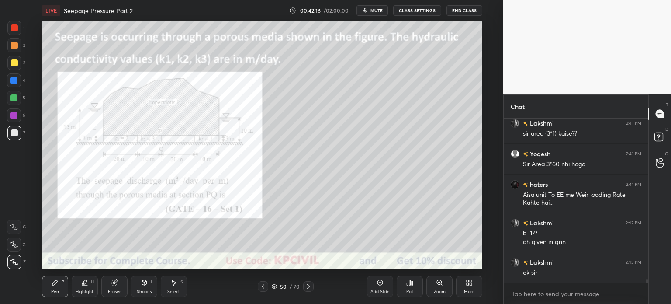
click at [11, 80] on div at bounding box center [13, 80] width 7 height 7
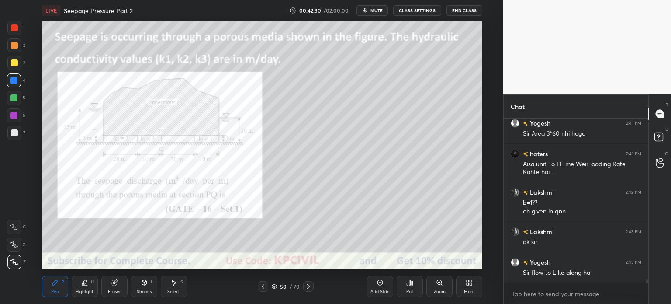
click at [308, 283] on icon at bounding box center [308, 286] width 7 height 7
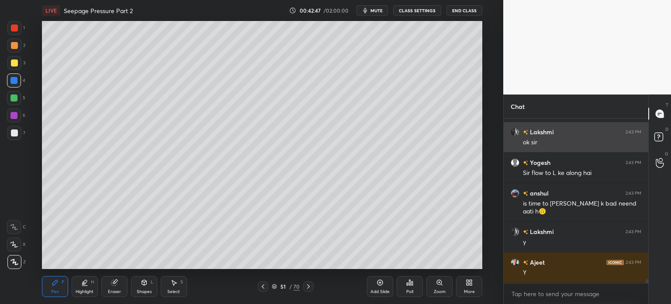
scroll to position [6939, 0]
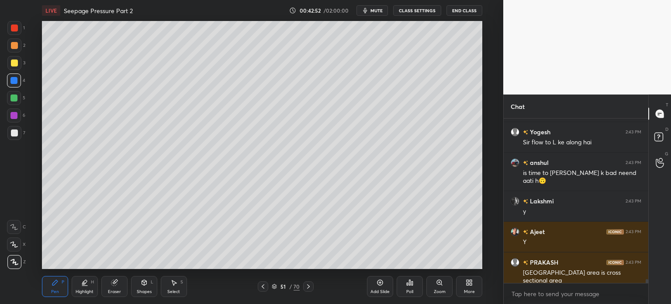
click at [92, 287] on div "Highlight H" at bounding box center [85, 286] width 26 height 21
click at [12, 115] on div at bounding box center [13, 115] width 7 height 7
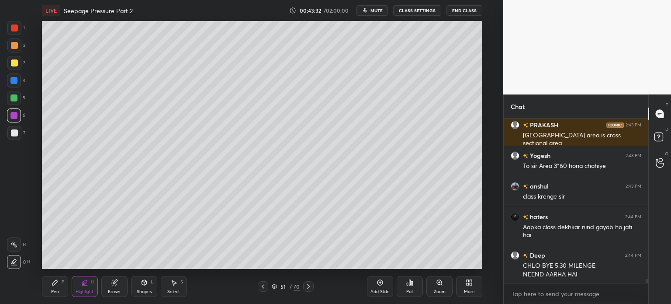
scroll to position [7078, 0]
click at [14, 131] on div at bounding box center [14, 132] width 7 height 7
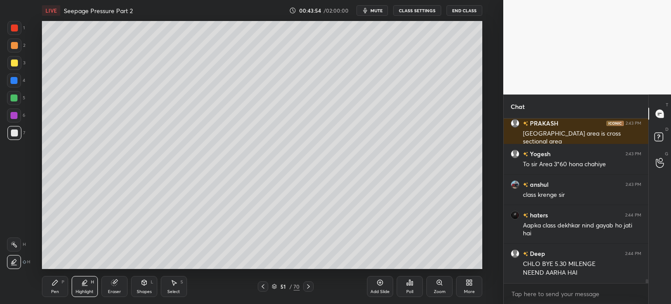
click at [57, 290] on div "Pen" at bounding box center [55, 291] width 8 height 4
click at [13, 134] on div at bounding box center [14, 132] width 7 height 7
click at [305, 288] on icon at bounding box center [308, 286] width 7 height 7
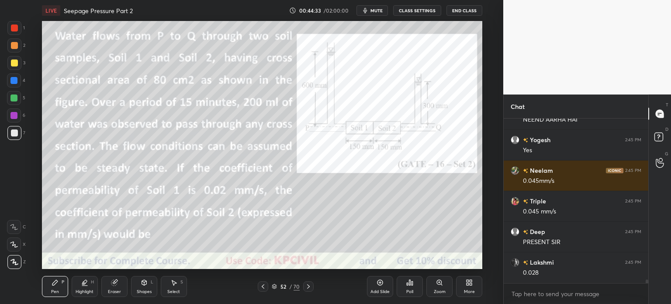
scroll to position [7261, 0]
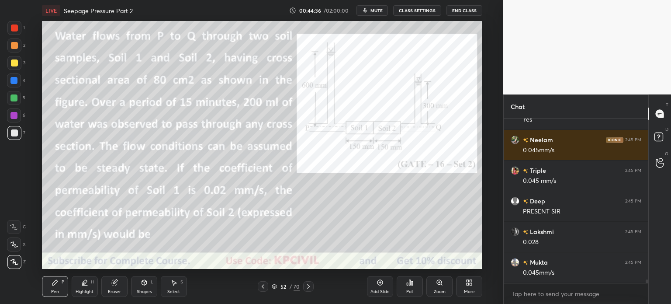
click at [11, 28] on div at bounding box center [14, 27] width 7 height 7
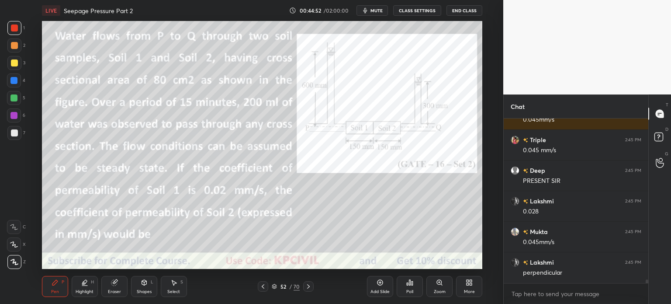
click at [11, 43] on div at bounding box center [14, 45] width 7 height 7
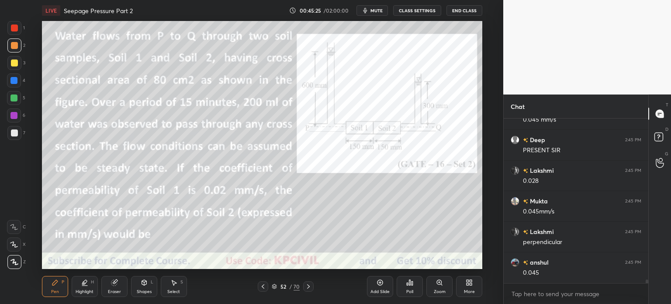
scroll to position [7353, 0]
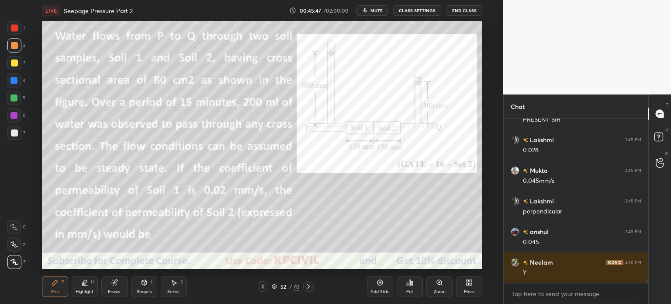
click at [12, 30] on div at bounding box center [14, 27] width 7 height 7
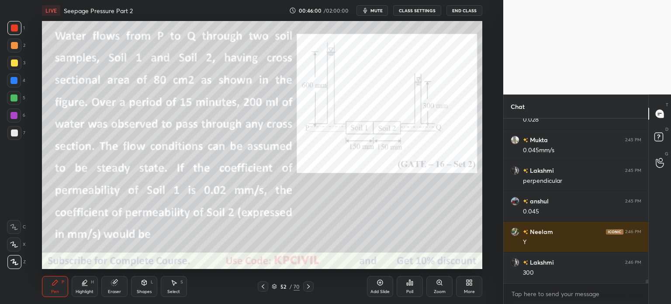
click at [12, 65] on div at bounding box center [14, 62] width 7 height 7
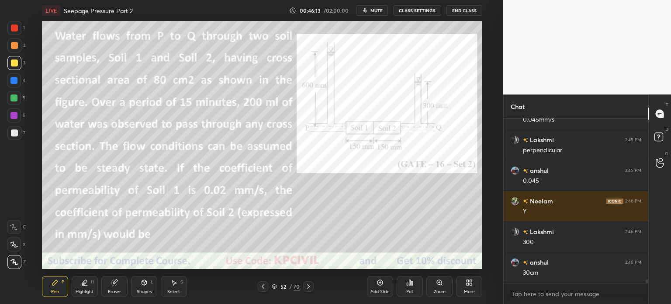
click at [9, 82] on div at bounding box center [14, 80] width 14 height 14
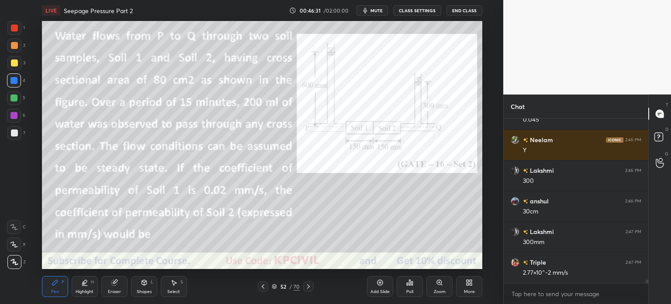
scroll to position [7506, 0]
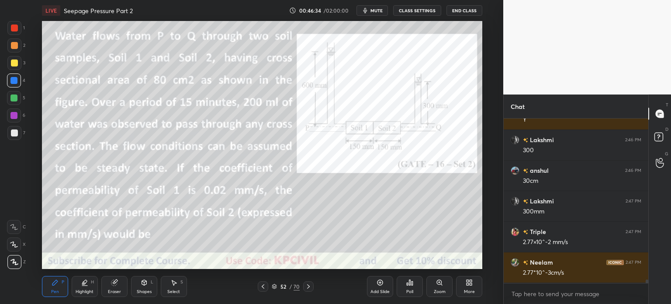
click at [306, 285] on icon at bounding box center [308, 286] width 7 height 7
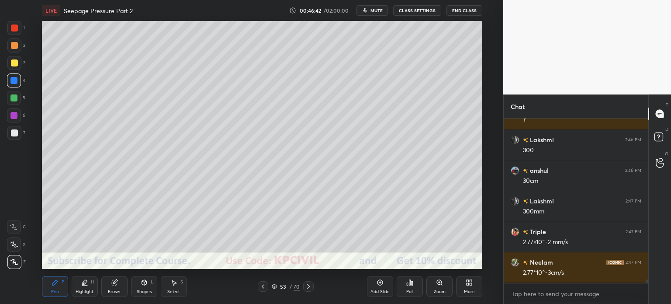
scroll to position [7537, 0]
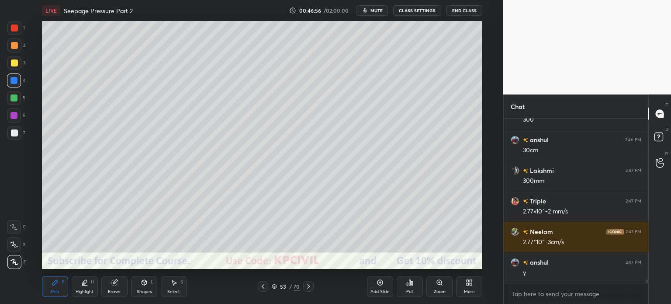
click at [12, 132] on div at bounding box center [14, 132] width 7 height 7
click at [263, 289] on icon at bounding box center [263, 286] width 7 height 7
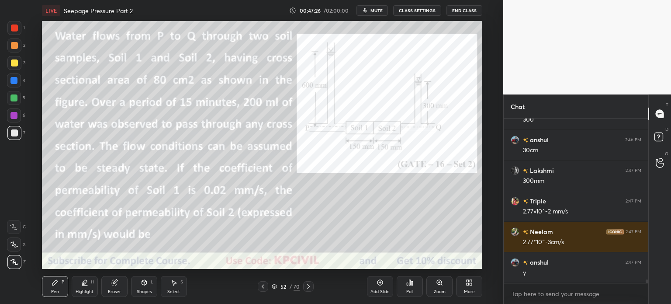
click at [12, 45] on div at bounding box center [14, 45] width 7 height 7
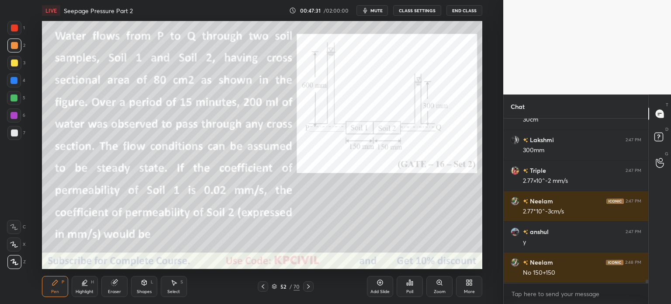
click at [308, 288] on icon at bounding box center [308, 286] width 7 height 7
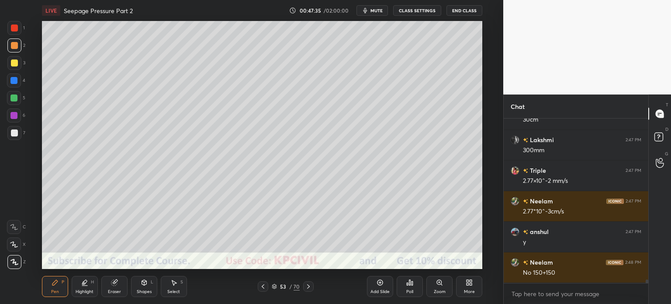
click at [111, 288] on div "Eraser" at bounding box center [114, 286] width 26 height 21
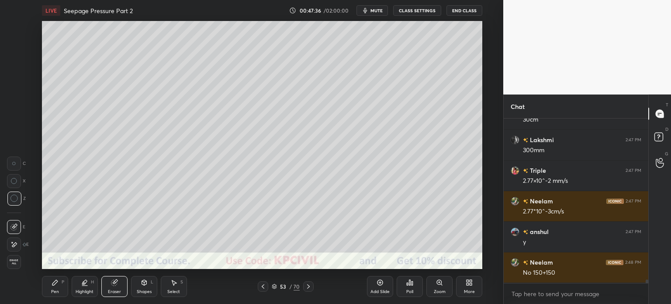
click at [52, 286] on div "Pen P" at bounding box center [55, 286] width 26 height 21
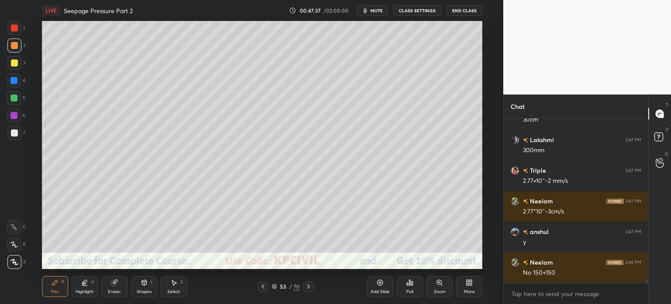
click at [12, 134] on div at bounding box center [14, 132] width 7 height 7
click at [108, 289] on div "Eraser" at bounding box center [114, 291] width 13 height 4
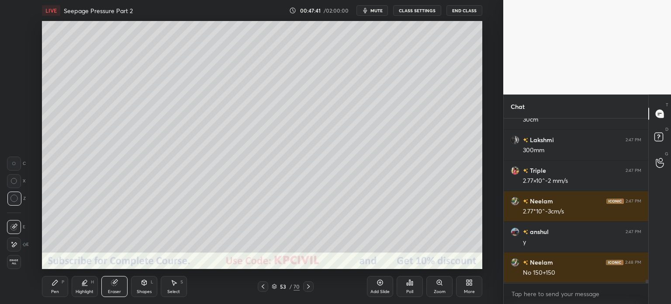
click at [52, 288] on div "Pen P" at bounding box center [55, 286] width 26 height 21
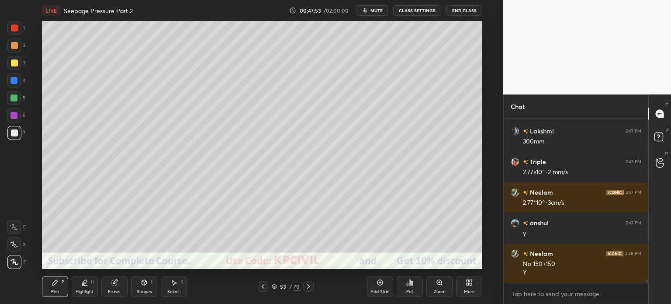
scroll to position [7585, 0]
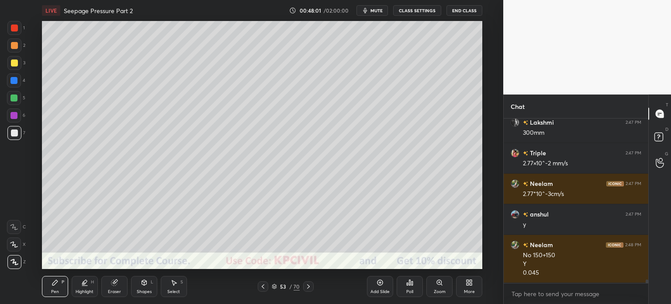
click at [11, 62] on div at bounding box center [14, 62] width 7 height 7
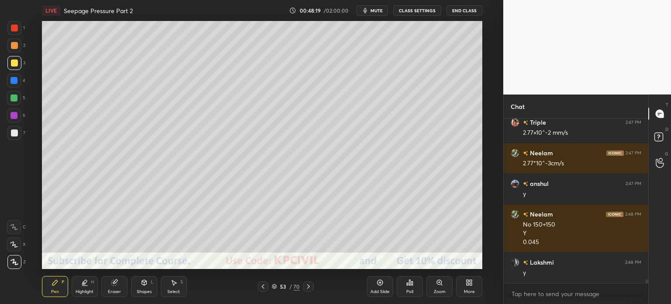
scroll to position [7646, 0]
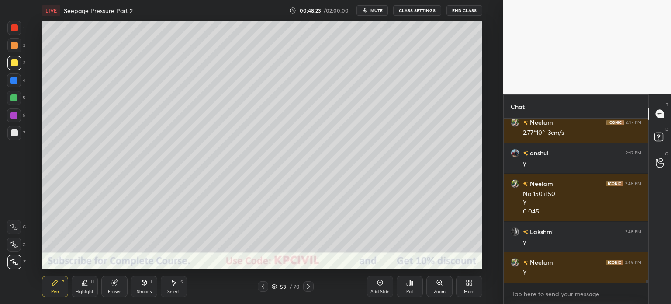
click at [259, 286] on div at bounding box center [263, 286] width 10 height 10
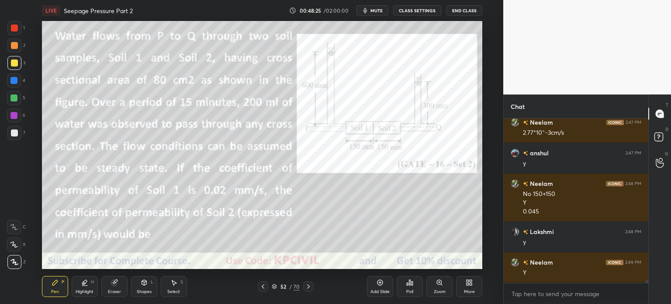
scroll to position [7676, 0]
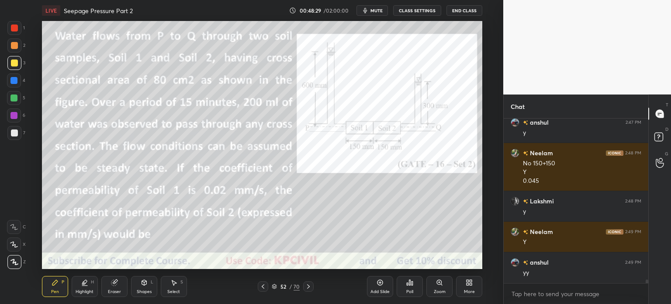
click at [308, 285] on icon at bounding box center [308, 286] width 7 height 7
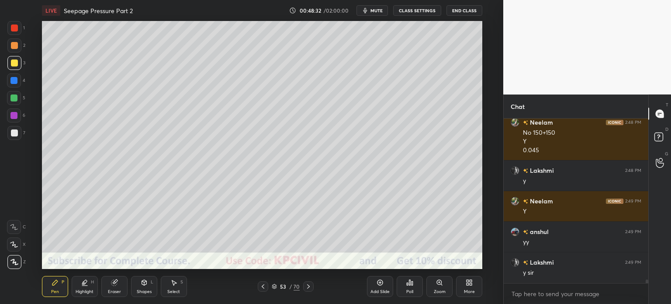
scroll to position [7738, 0]
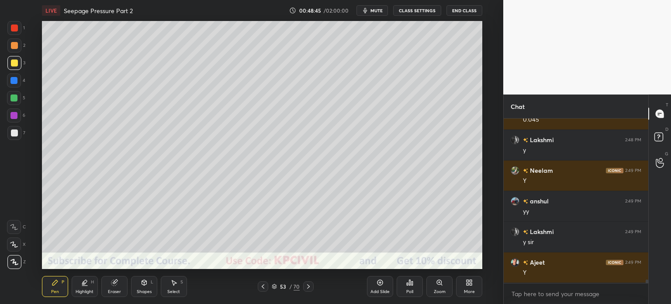
click at [308, 283] on icon at bounding box center [308, 286] width 7 height 7
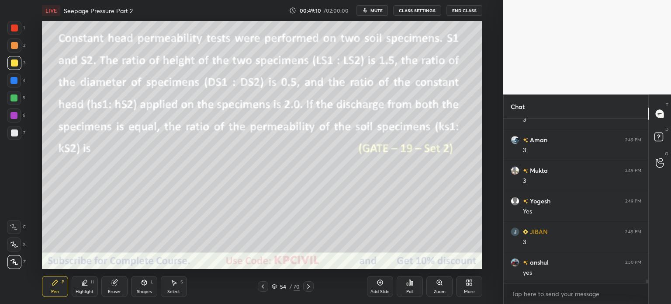
scroll to position [8074, 0]
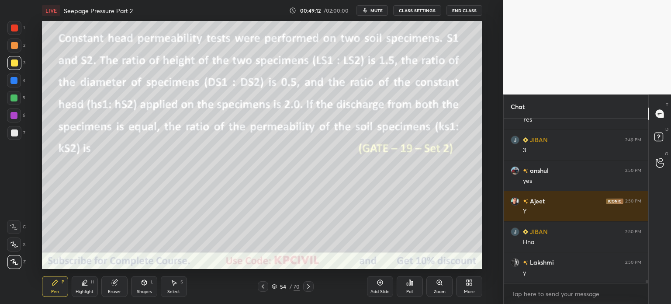
click at [309, 284] on icon at bounding box center [308, 286] width 7 height 7
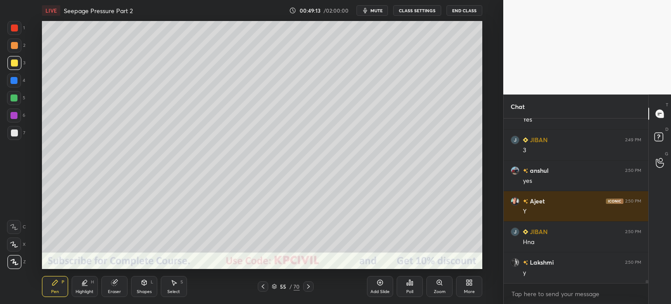
scroll to position [8135, 0]
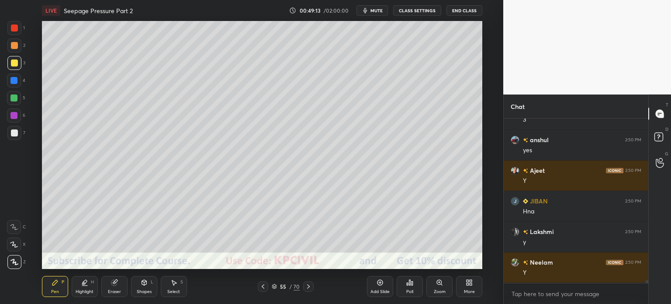
click at [309, 284] on icon at bounding box center [308, 286] width 7 height 7
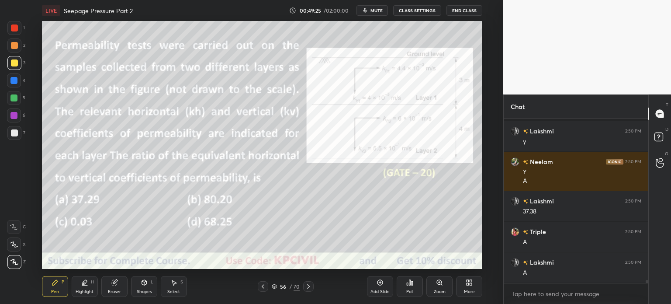
scroll to position [8297, 0]
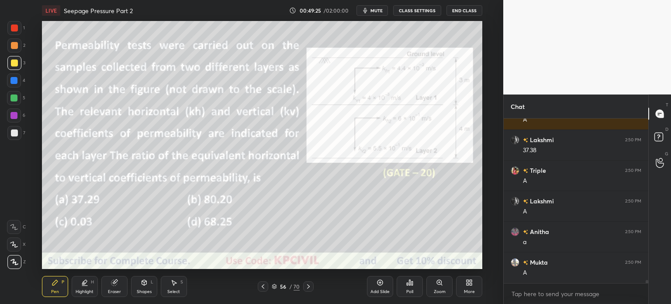
click at [147, 288] on div "Shapes L" at bounding box center [144, 286] width 26 height 21
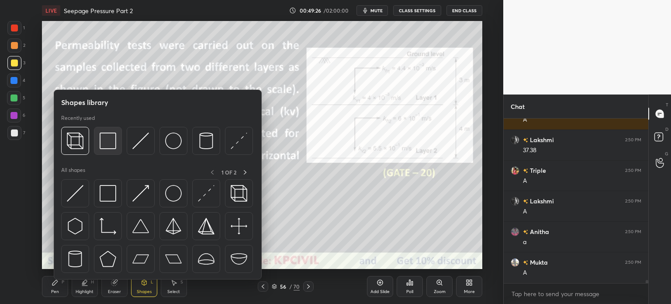
scroll to position [8328, 0]
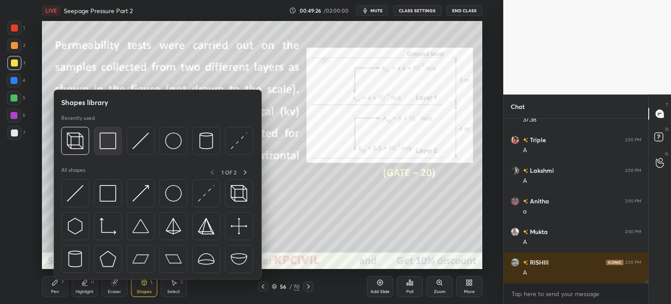
click at [109, 143] on img at bounding box center [108, 140] width 17 height 17
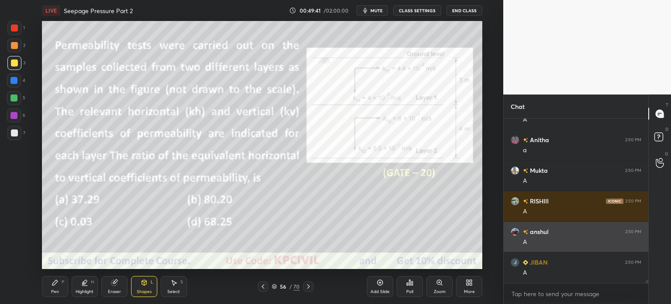
scroll to position [8419, 0]
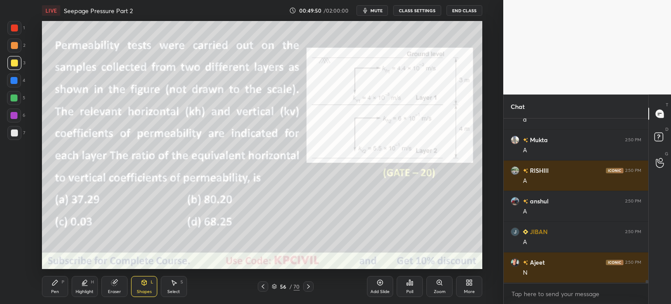
click at [260, 288] on icon at bounding box center [263, 286] width 7 height 7
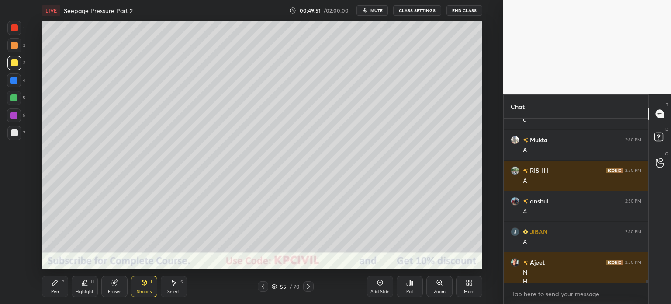
click at [260, 288] on icon at bounding box center [263, 286] width 7 height 7
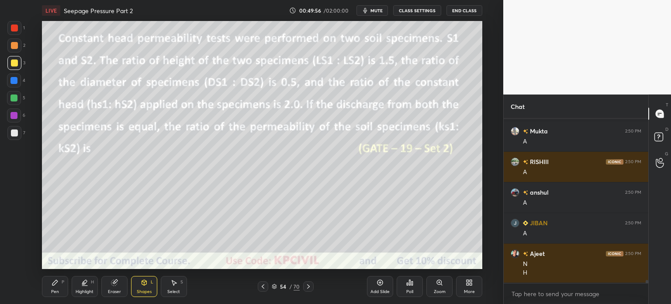
click at [310, 286] on icon at bounding box center [308, 286] width 7 height 7
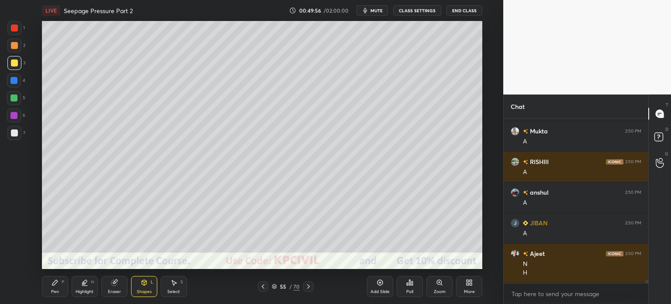
click at [310, 286] on icon at bounding box center [308, 286] width 7 height 7
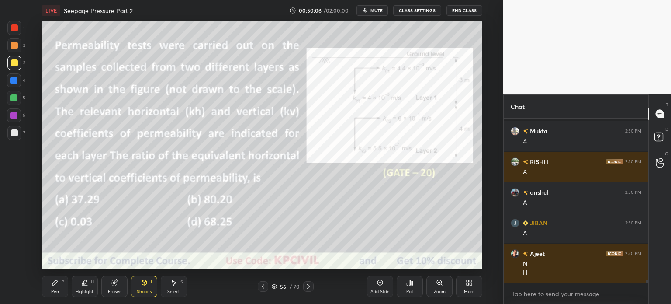
scroll to position [8467, 0]
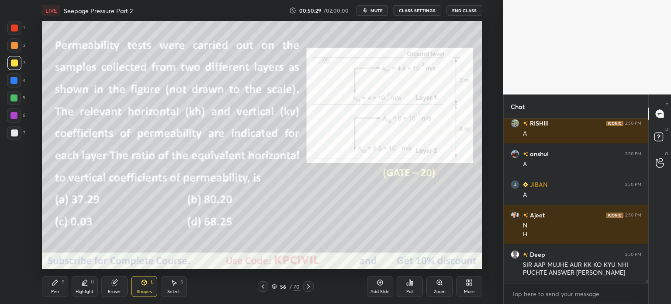
click at [11, 44] on div at bounding box center [14, 45] width 7 height 7
click at [52, 291] on div "Pen" at bounding box center [55, 291] width 8 height 4
click at [116, 291] on div "Eraser" at bounding box center [114, 291] width 13 height 4
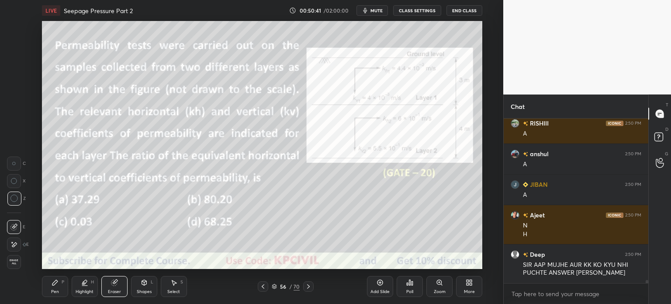
click at [57, 290] on div "Pen" at bounding box center [55, 291] width 8 height 4
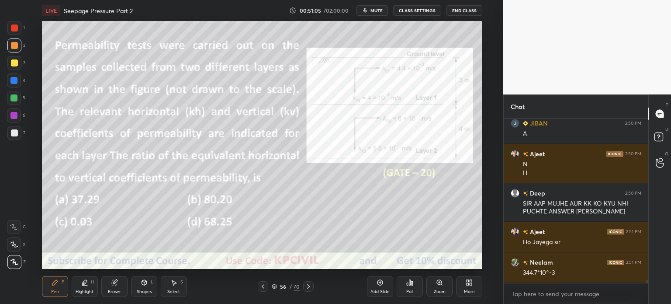
scroll to position [8558, 0]
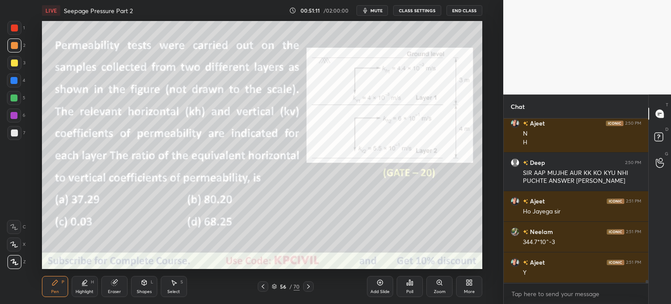
click at [10, 136] on div at bounding box center [14, 133] width 14 height 14
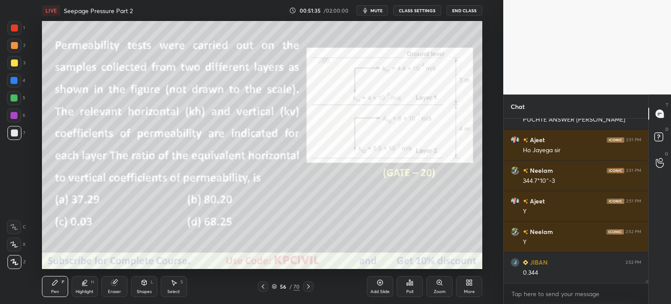
scroll to position [8650, 0]
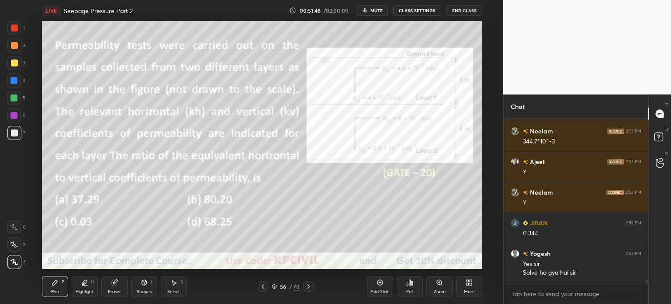
click at [309, 283] on icon at bounding box center [308, 286] width 7 height 7
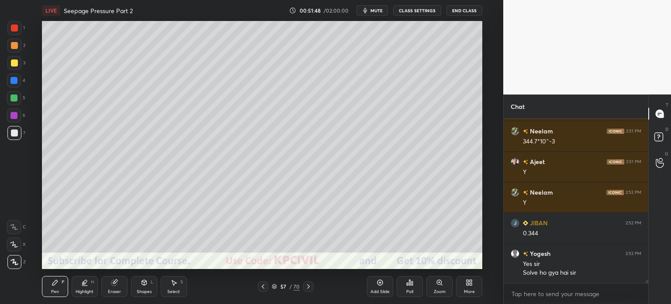
scroll to position [8690, 0]
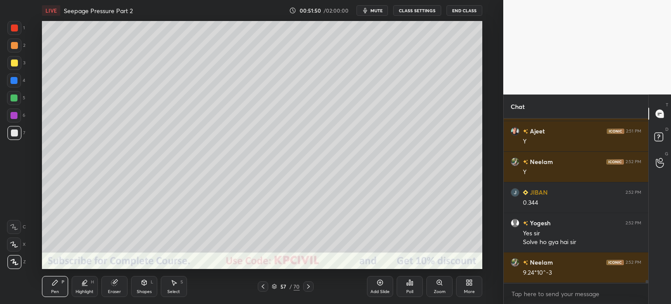
click at [264, 289] on icon at bounding box center [263, 286] width 7 height 7
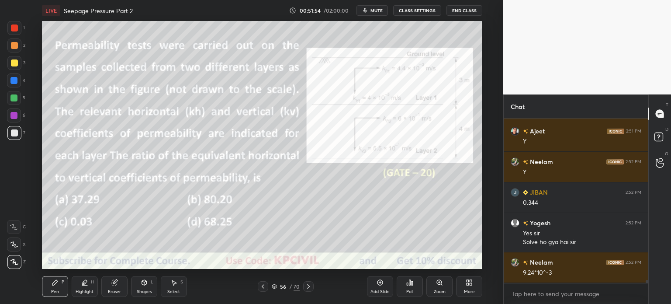
scroll to position [8720, 0]
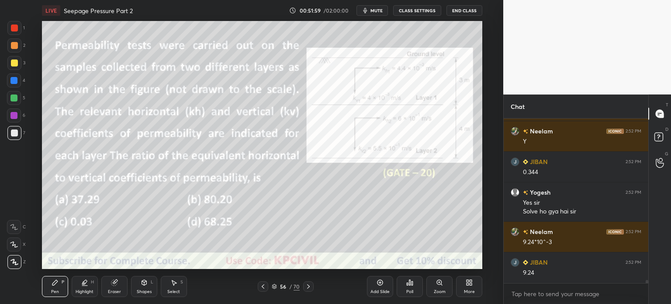
click at [306, 290] on div at bounding box center [308, 286] width 10 height 10
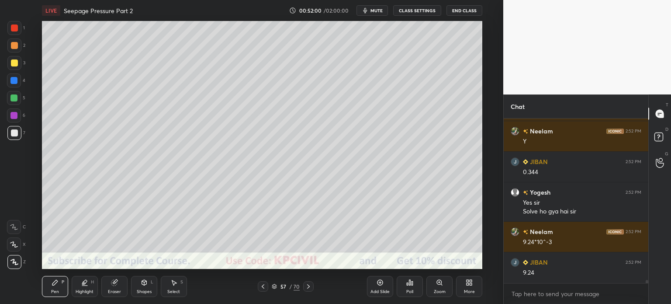
click at [306, 290] on div at bounding box center [308, 286] width 10 height 10
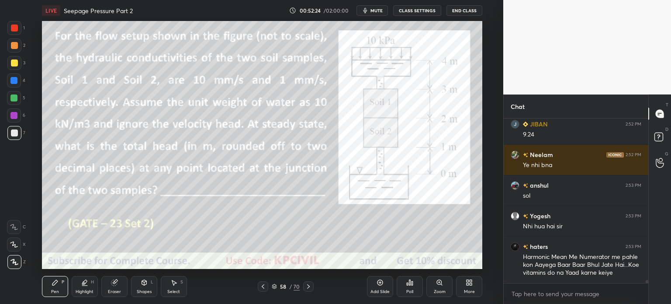
scroll to position [8889, 0]
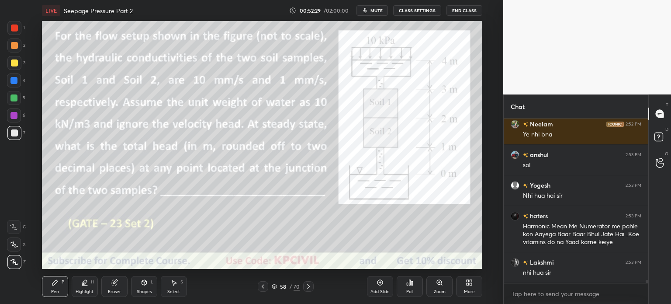
click at [264, 284] on icon at bounding box center [263, 286] width 7 height 7
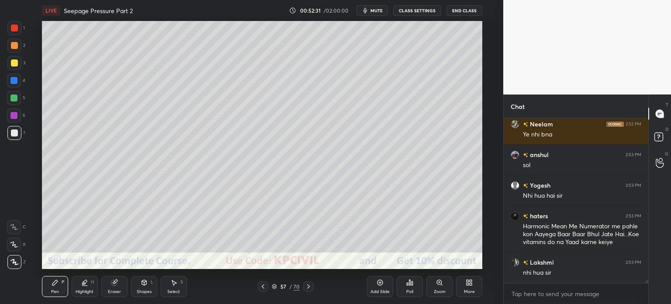
scroll to position [8920, 0]
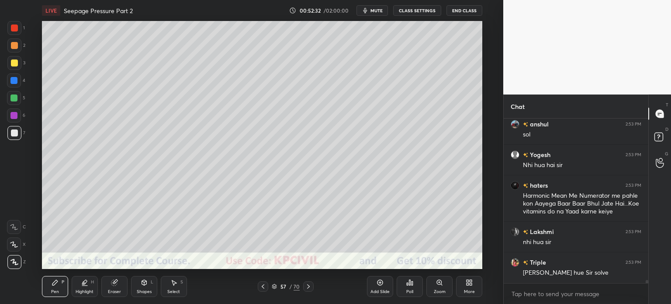
click at [11, 66] on div at bounding box center [14, 62] width 7 height 7
click at [14, 136] on div at bounding box center [14, 133] width 14 height 14
click at [311, 283] on icon at bounding box center [308, 286] width 7 height 7
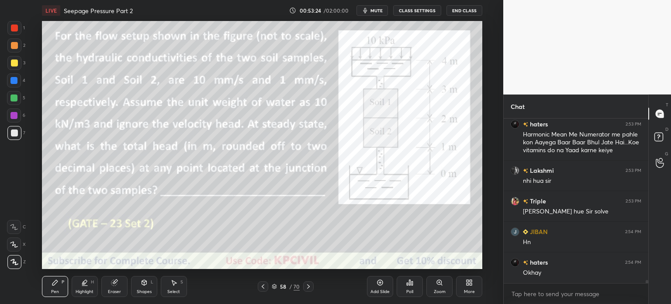
scroll to position [9027, 0]
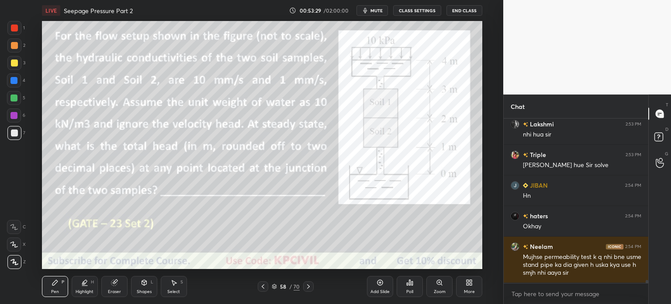
click at [11, 44] on div at bounding box center [14, 45] width 7 height 7
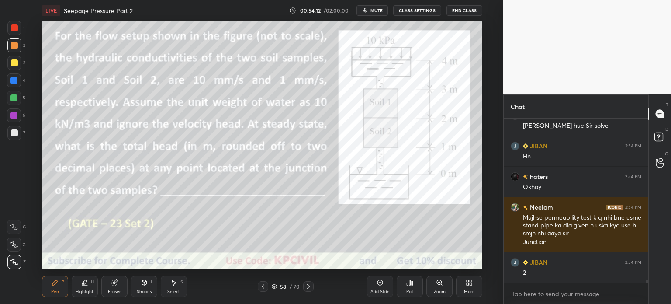
scroll to position [9097, 0]
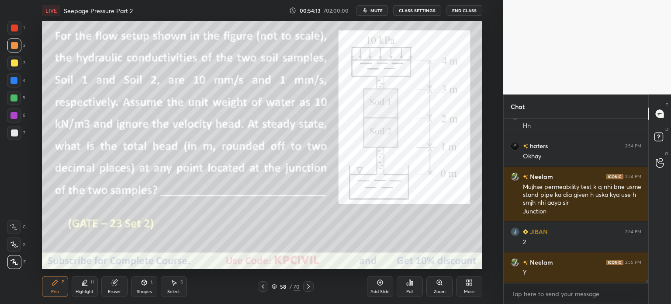
click at [12, 29] on div at bounding box center [14, 27] width 7 height 7
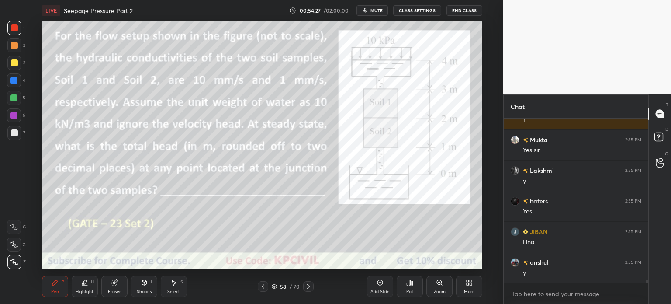
scroll to position [9281, 0]
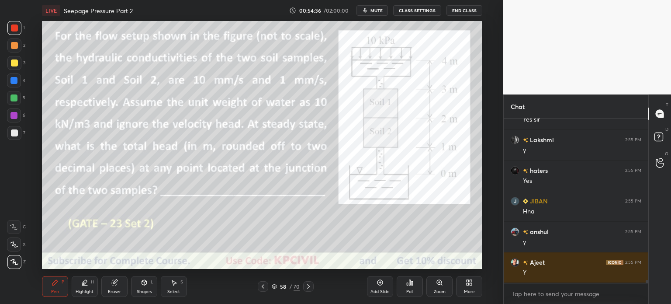
click at [112, 288] on div "Eraser" at bounding box center [114, 286] width 26 height 21
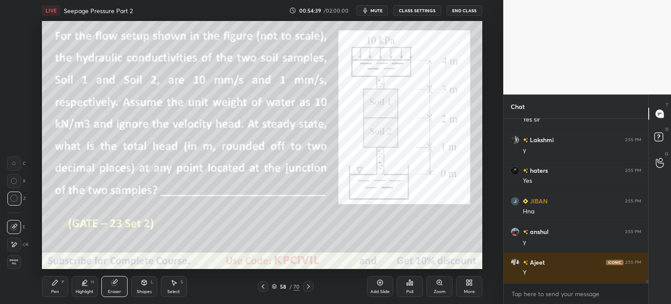
click at [47, 290] on div "Pen P" at bounding box center [55, 286] width 26 height 21
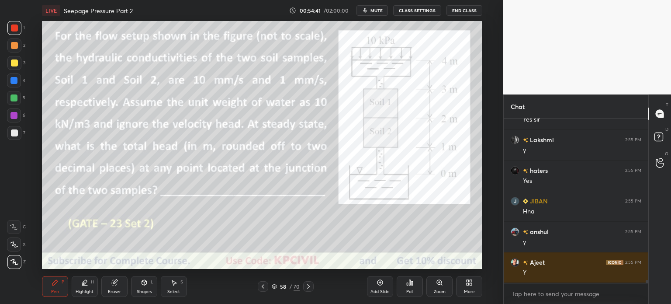
click at [9, 134] on div at bounding box center [14, 133] width 14 height 14
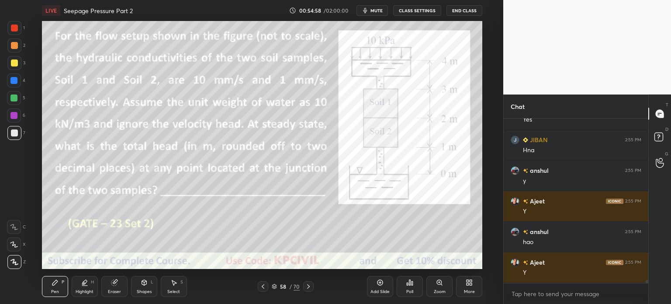
scroll to position [9372, 0]
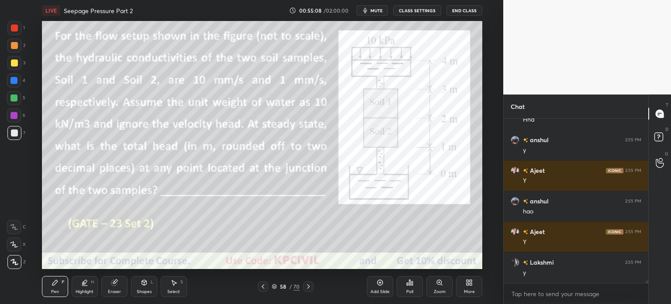
click at [12, 30] on div at bounding box center [14, 27] width 7 height 7
click at [12, 133] on div at bounding box center [14, 132] width 7 height 7
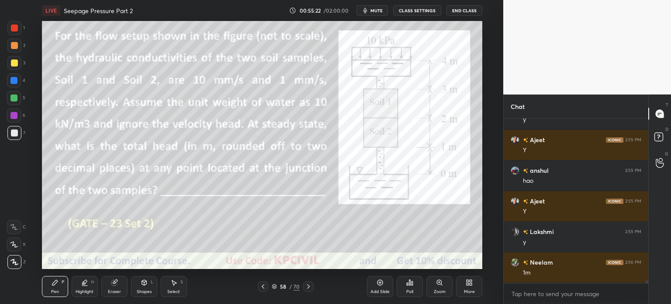
click at [173, 291] on div "Select" at bounding box center [173, 291] width 13 height 4
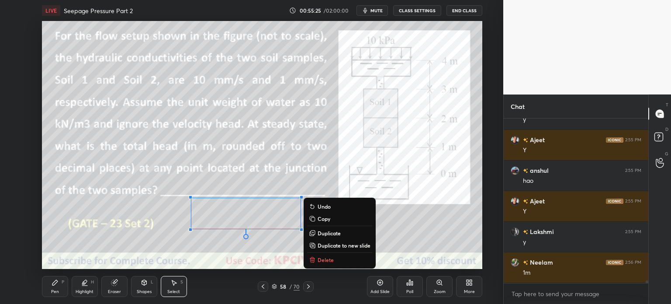
click at [49, 290] on div "Pen P" at bounding box center [55, 286] width 26 height 21
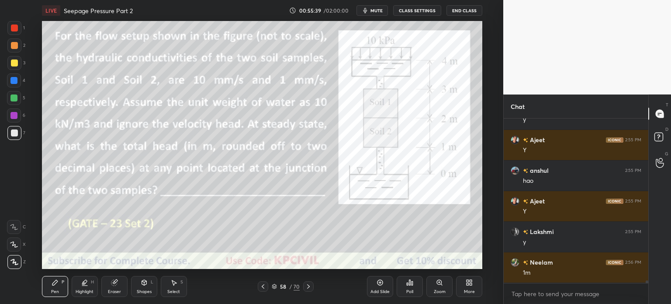
click at [9, 26] on div at bounding box center [14, 28] width 14 height 14
click at [309, 286] on icon at bounding box center [308, 286] width 7 height 7
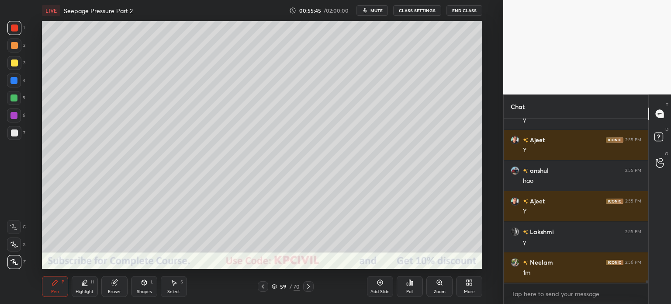
click at [14, 66] on div at bounding box center [14, 62] width 7 height 7
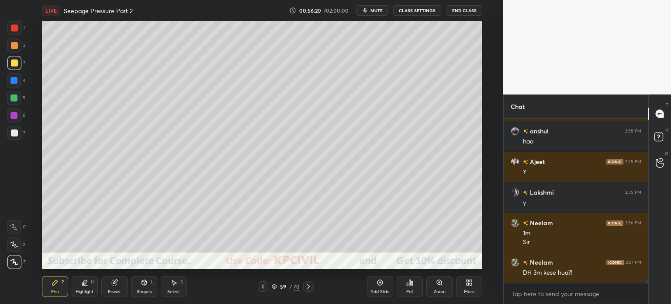
scroll to position [9473, 0]
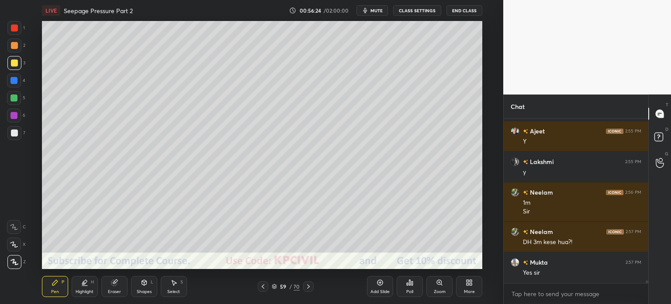
click at [263, 286] on icon at bounding box center [263, 286] width 3 height 4
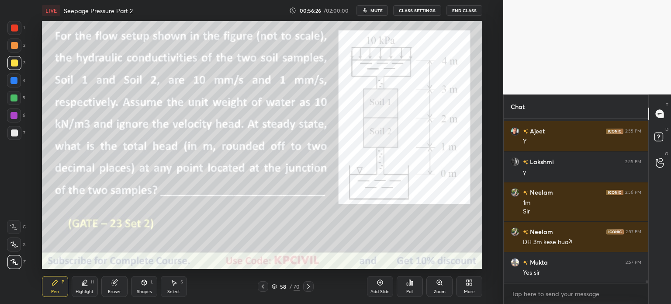
scroll to position [9504, 0]
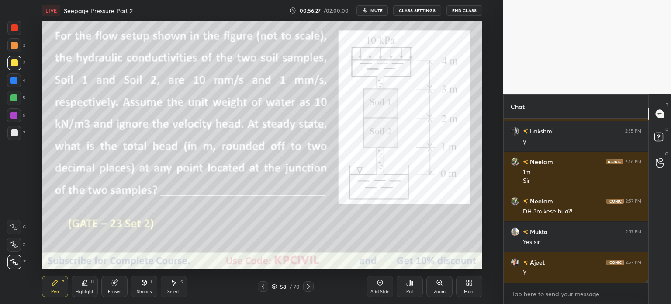
click at [113, 290] on div "Eraser" at bounding box center [114, 291] width 13 height 4
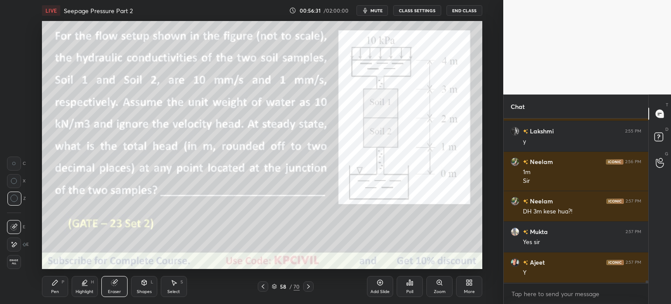
click at [55, 292] on div "Pen" at bounding box center [55, 291] width 8 height 4
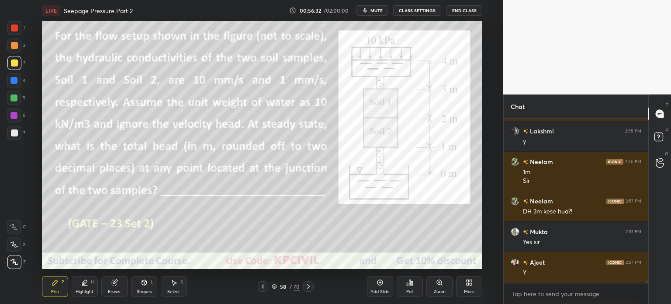
click at [12, 25] on div at bounding box center [14, 27] width 7 height 7
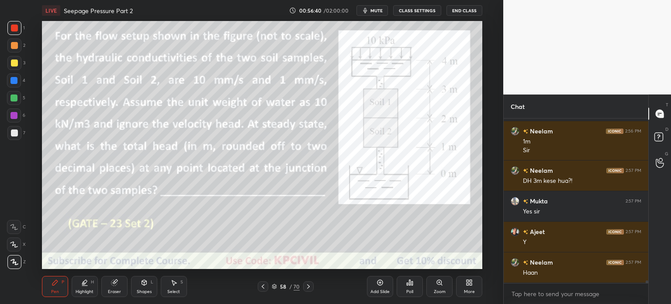
click at [13, 80] on div at bounding box center [13, 80] width 7 height 7
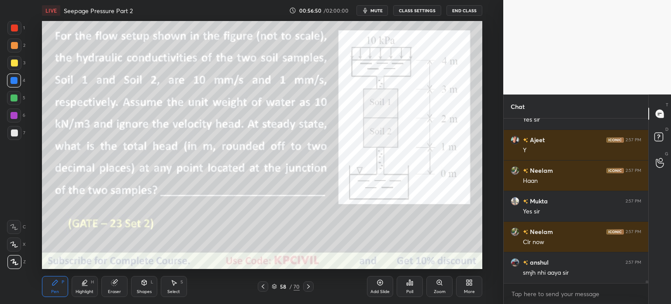
scroll to position [9657, 0]
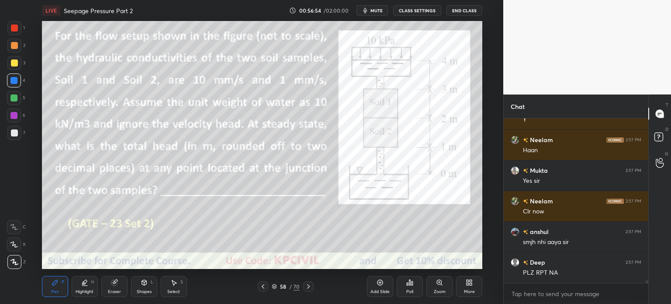
click at [309, 286] on icon at bounding box center [308, 286] width 3 height 4
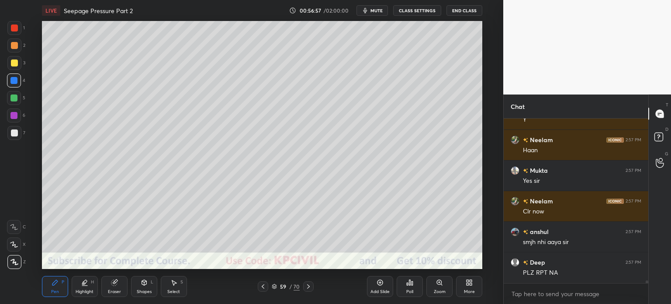
scroll to position [9665, 0]
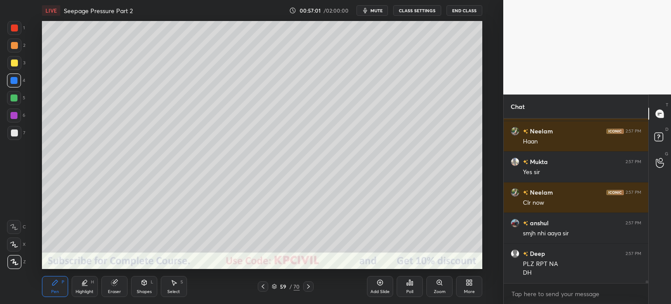
click at [262, 288] on icon at bounding box center [263, 286] width 7 height 7
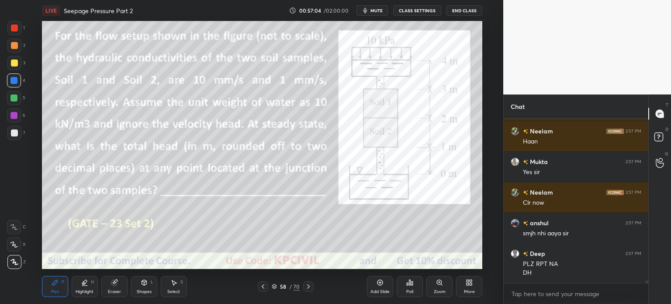
click at [308, 288] on icon at bounding box center [308, 286] width 7 height 7
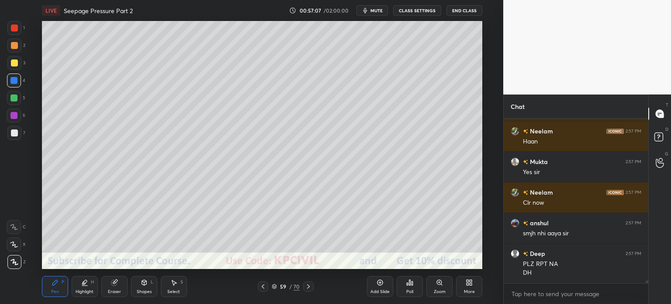
click at [10, 28] on div at bounding box center [14, 28] width 14 height 14
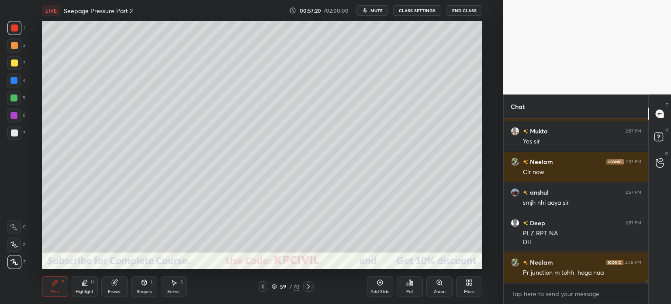
click at [11, 132] on div at bounding box center [14, 132] width 7 height 7
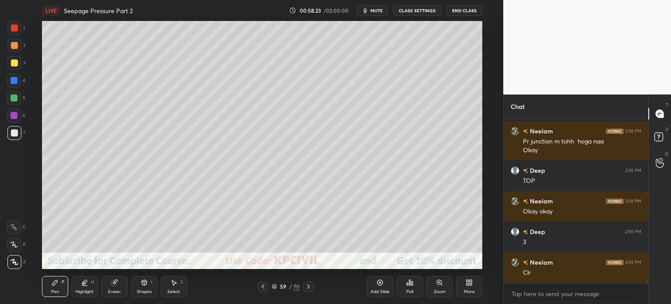
scroll to position [9858, 0]
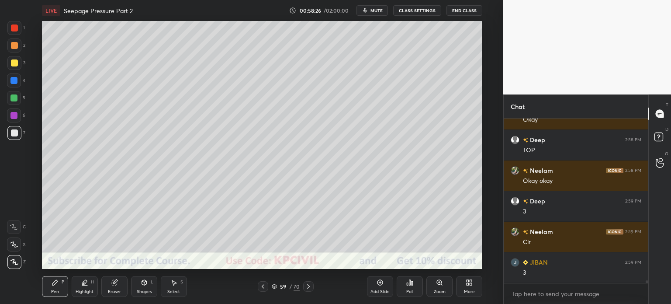
click at [9, 45] on div at bounding box center [14, 45] width 14 height 14
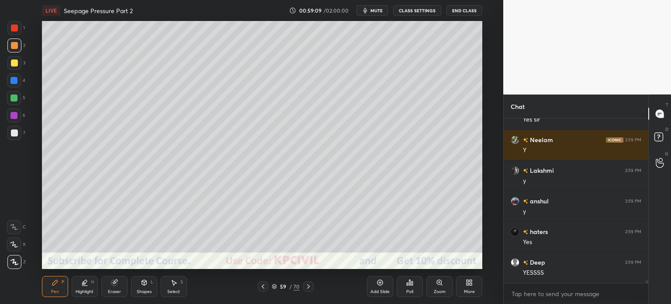
scroll to position [10072, 0]
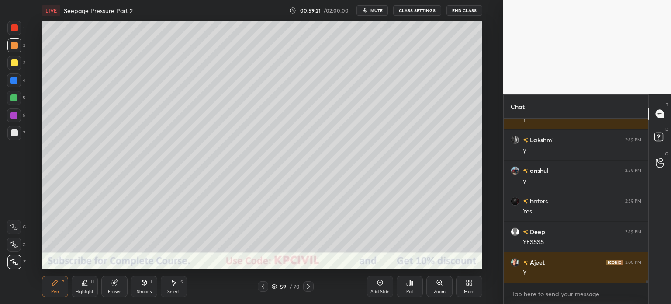
click at [264, 288] on icon at bounding box center [263, 286] width 3 height 4
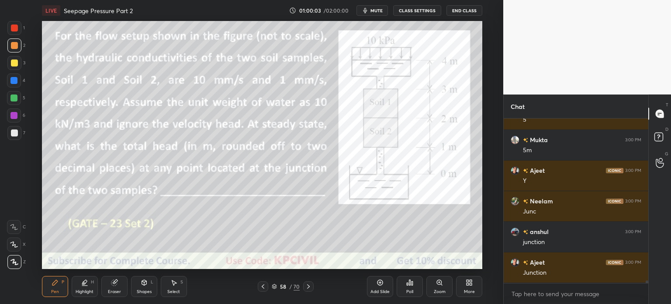
scroll to position [0, 0]
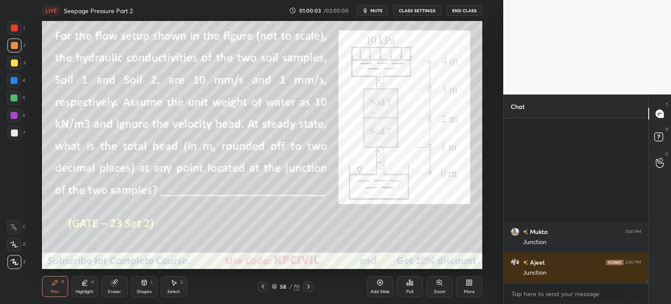
click at [309, 288] on icon at bounding box center [308, 286] width 7 height 7
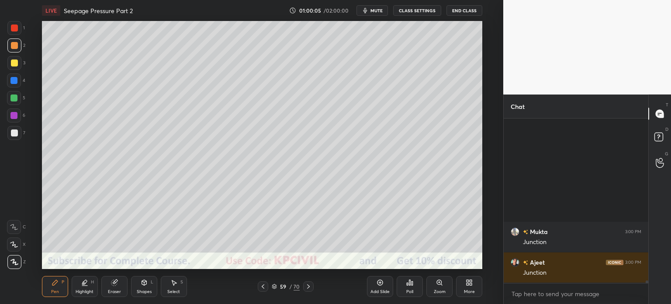
click at [308, 287] on icon at bounding box center [308, 286] width 7 height 7
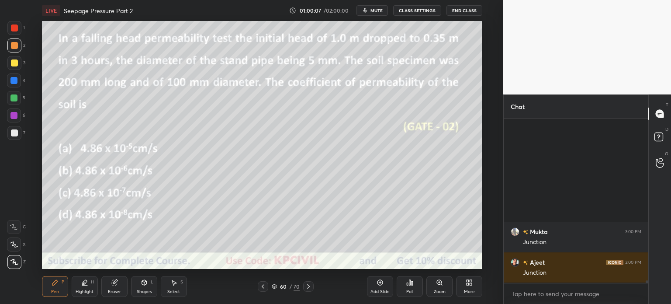
click at [264, 287] on icon at bounding box center [263, 286] width 7 height 7
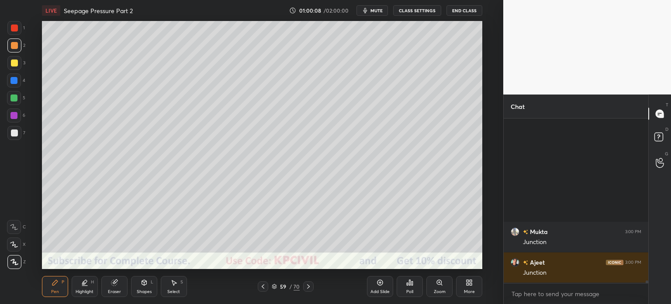
click at [380, 290] on div "Add Slide" at bounding box center [380, 291] width 19 height 4
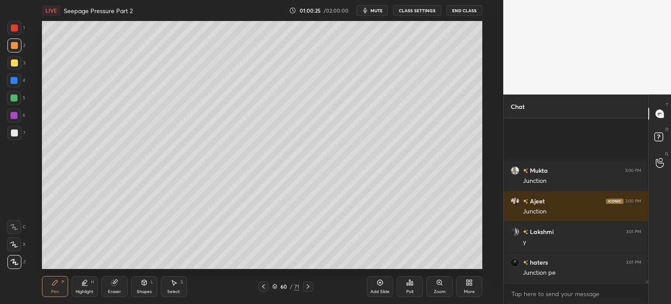
click at [12, 135] on div at bounding box center [14, 132] width 7 height 7
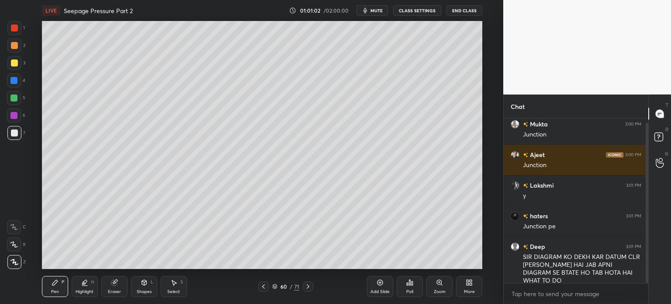
scroll to position [35, 0]
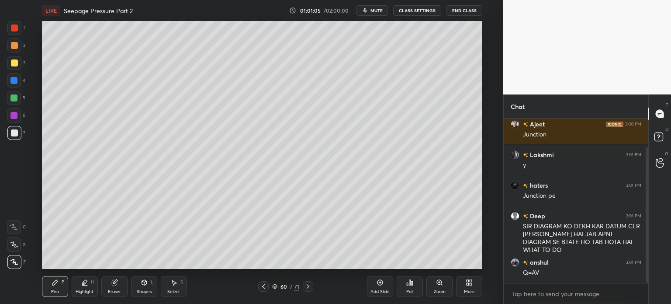
click at [12, 64] on div at bounding box center [14, 62] width 7 height 7
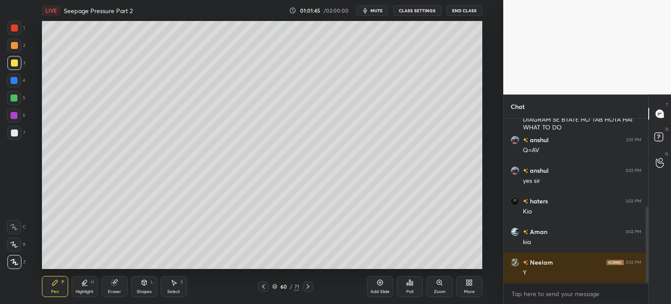
scroll to position [188, 0]
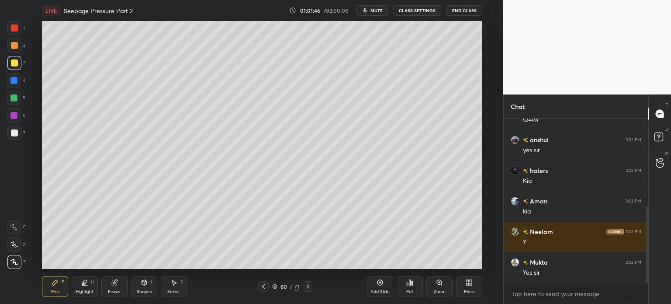
click at [11, 136] on div at bounding box center [14, 132] width 7 height 7
click at [261, 288] on icon at bounding box center [263, 286] width 7 height 7
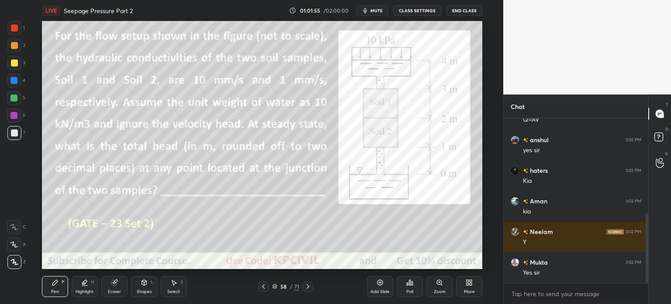
scroll to position [219, 0]
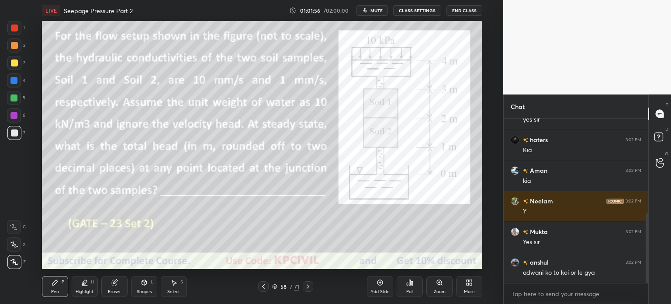
click at [311, 287] on icon at bounding box center [308, 286] width 7 height 7
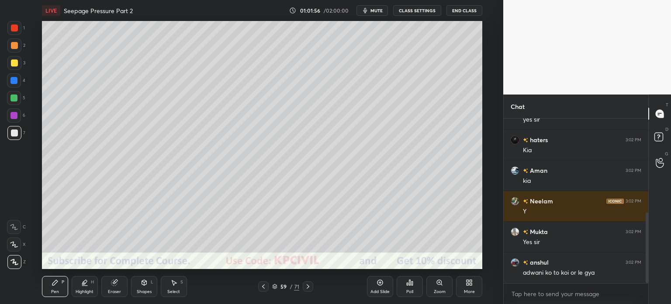
click at [309, 288] on icon at bounding box center [308, 286] width 7 height 7
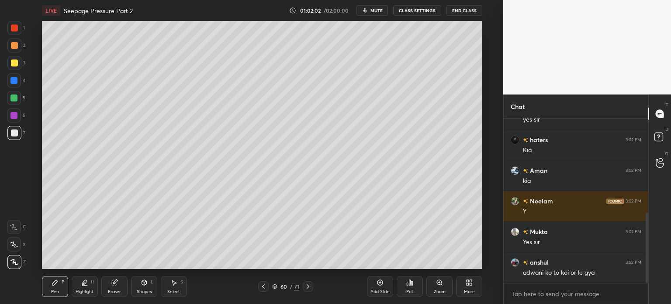
click at [262, 290] on div at bounding box center [263, 286] width 10 height 10
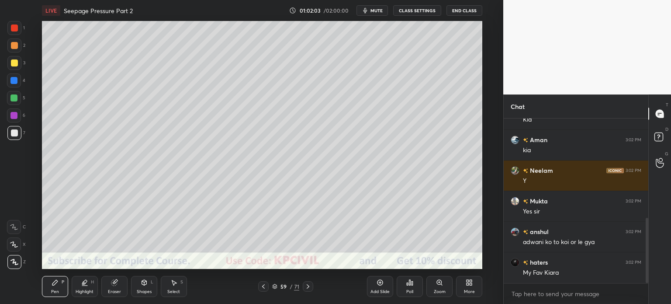
click at [261, 290] on div at bounding box center [263, 286] width 10 height 10
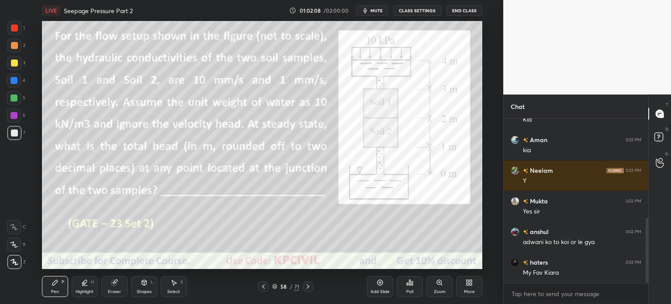
click at [15, 25] on div at bounding box center [14, 27] width 7 height 7
click at [308, 288] on icon at bounding box center [308, 286] width 7 height 7
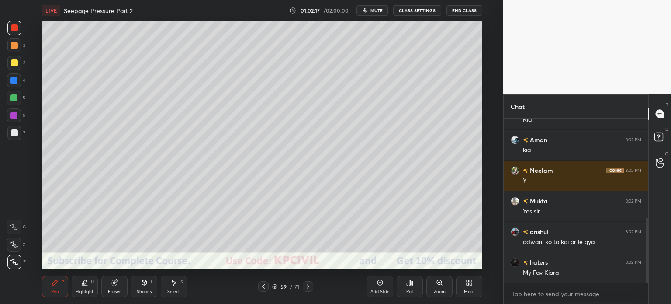
click at [308, 289] on icon at bounding box center [308, 286] width 7 height 7
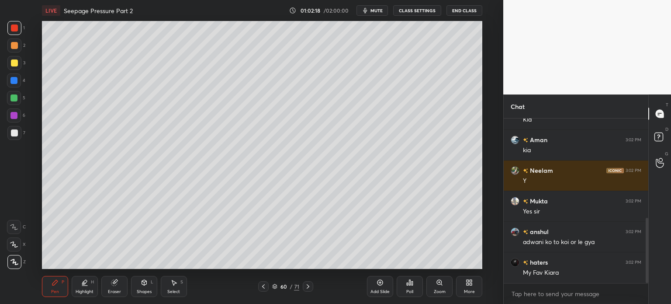
click at [13, 134] on div at bounding box center [14, 132] width 7 height 7
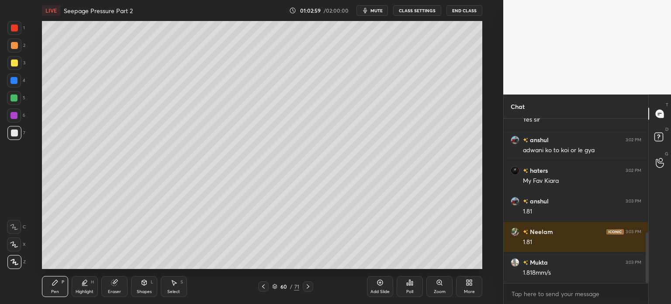
scroll to position [372, 0]
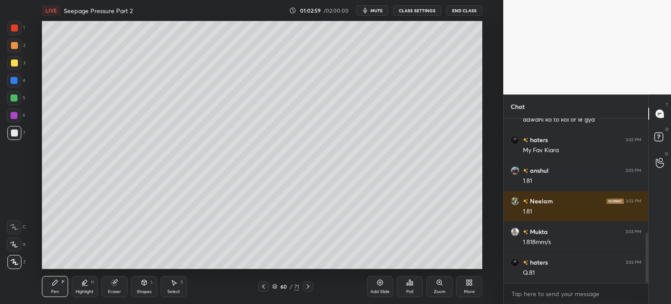
click at [265, 291] on div at bounding box center [263, 286] width 10 height 10
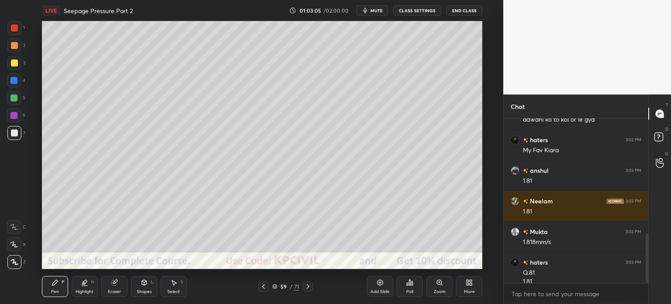
scroll to position [380, 0]
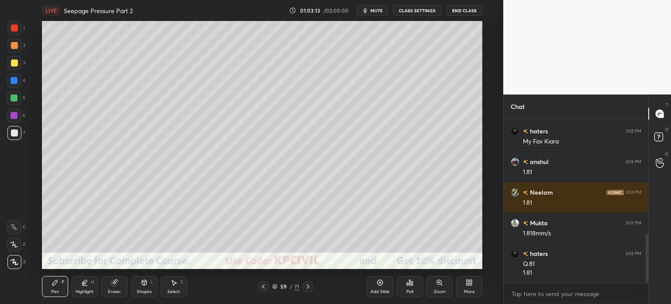
click at [265, 288] on icon at bounding box center [263, 286] width 7 height 7
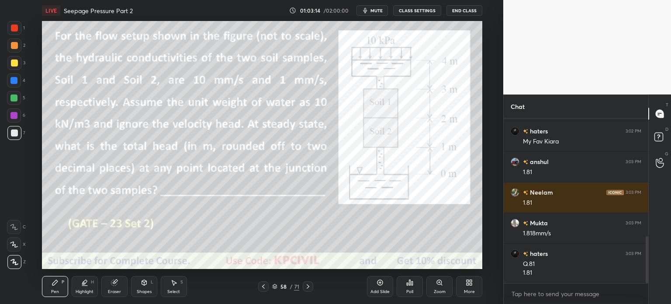
scroll to position [411, 0]
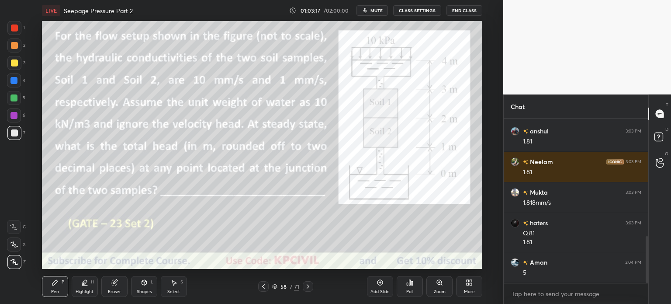
click at [10, 81] on div at bounding box center [13, 80] width 7 height 7
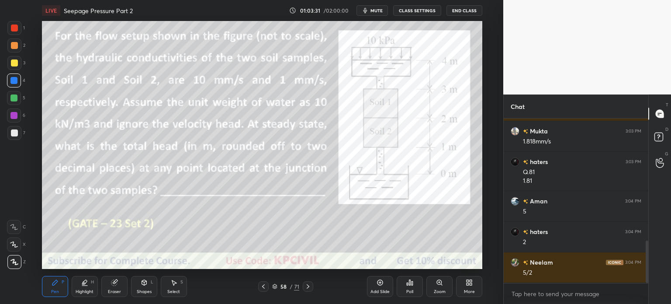
scroll to position [503, 0]
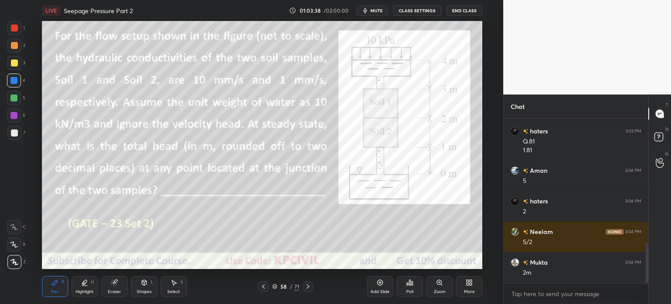
click at [308, 288] on icon at bounding box center [308, 286] width 7 height 7
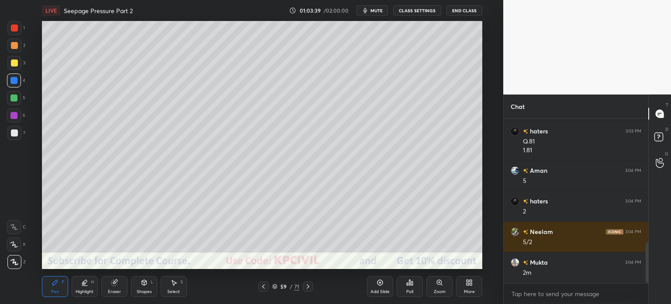
click at [310, 287] on icon at bounding box center [308, 286] width 7 height 7
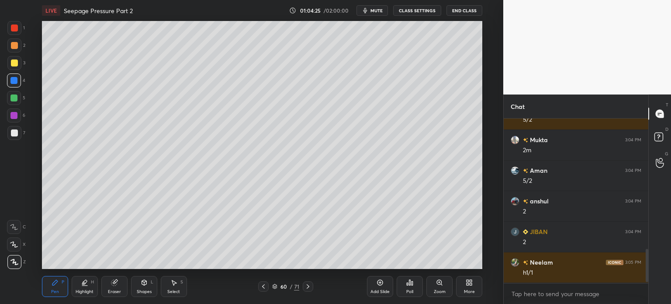
scroll to position [656, 0]
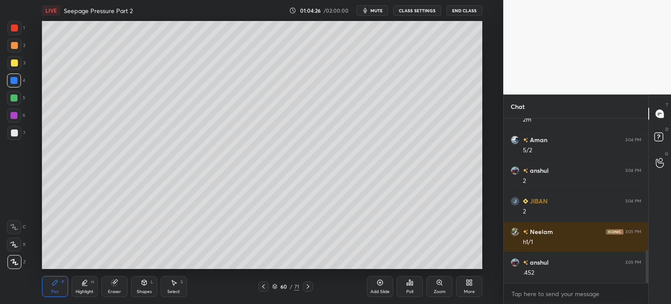
click at [114, 288] on div "Eraser" at bounding box center [114, 286] width 26 height 21
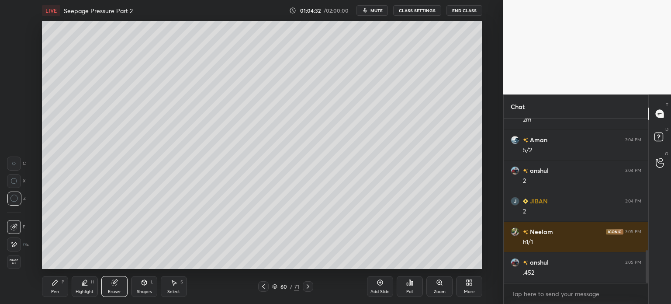
click at [59, 295] on div "Pen P" at bounding box center [55, 286] width 26 height 21
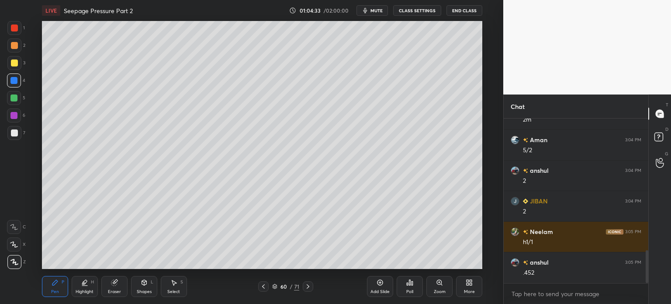
click at [12, 134] on div at bounding box center [14, 132] width 7 height 7
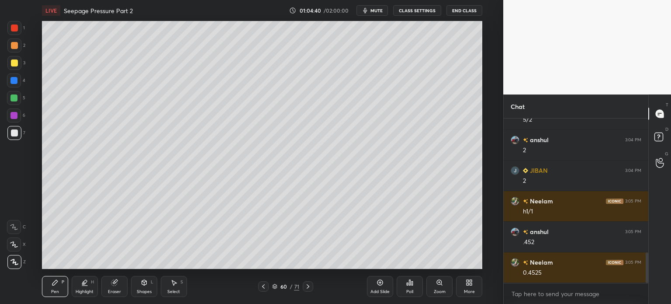
scroll to position [717, 0]
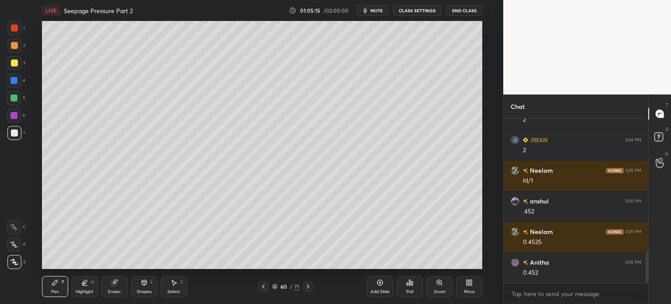
click at [110, 289] on div "Eraser" at bounding box center [114, 291] width 13 height 4
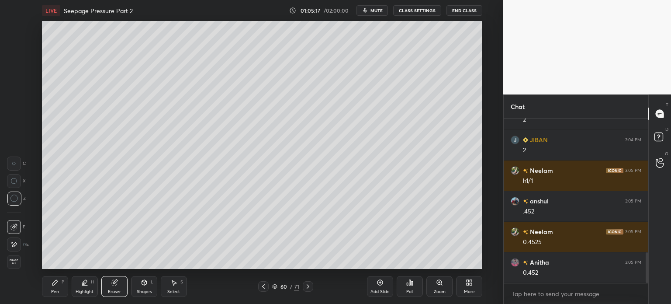
click at [49, 292] on div "Pen P" at bounding box center [55, 286] width 26 height 21
click at [56, 291] on div "Pen" at bounding box center [55, 291] width 8 height 4
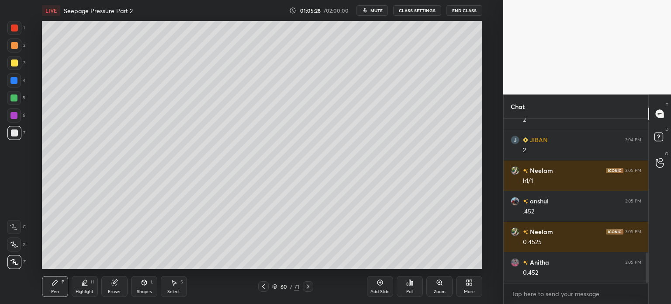
scroll to position [747, 0]
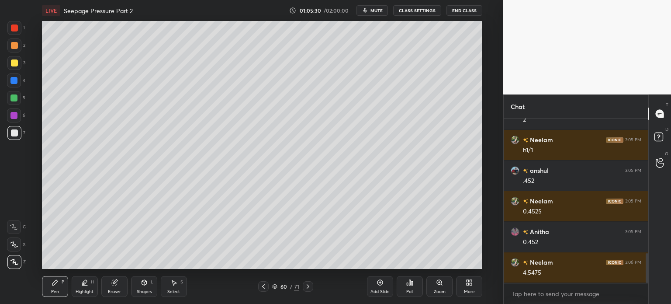
click at [11, 66] on div at bounding box center [14, 62] width 7 height 7
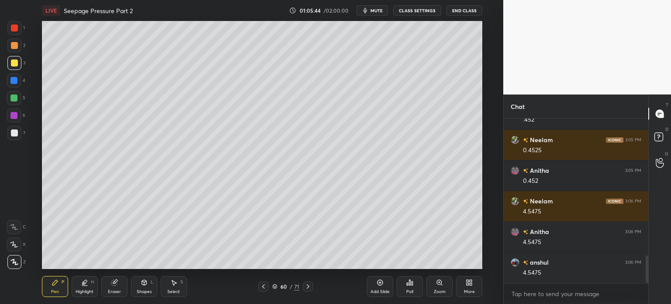
scroll to position [817, 0]
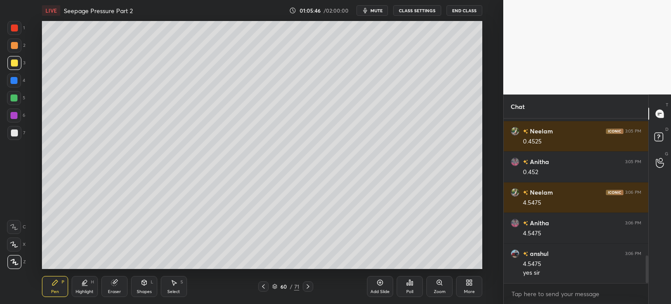
click at [265, 286] on icon at bounding box center [263, 286] width 7 height 7
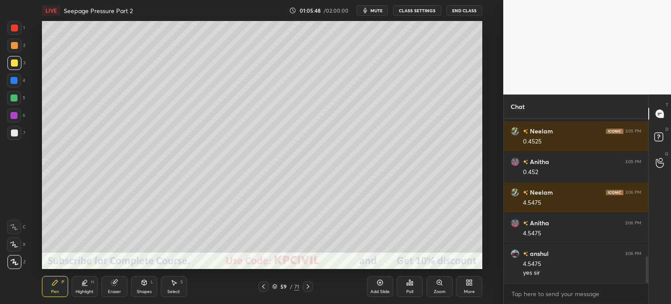
scroll to position [848, 0]
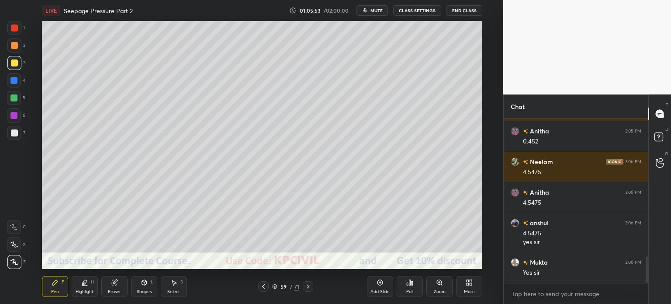
click at [309, 286] on icon at bounding box center [308, 286] width 7 height 7
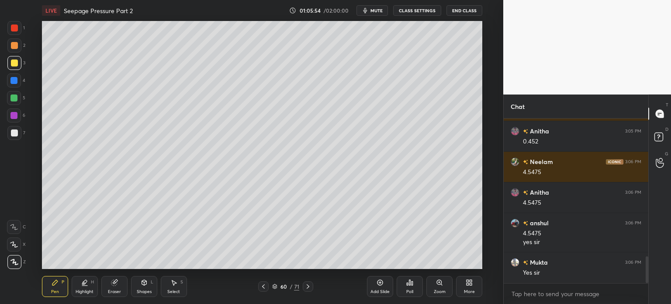
click at [261, 288] on icon at bounding box center [263, 286] width 7 height 7
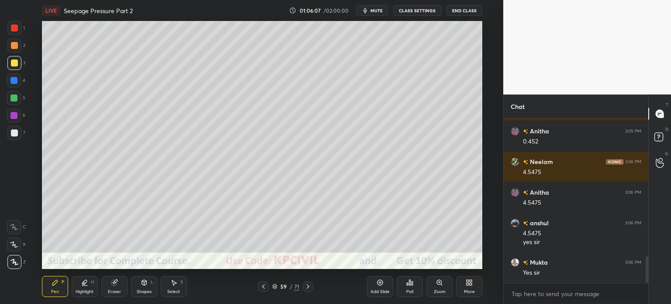
click at [10, 135] on div at bounding box center [14, 133] width 14 height 14
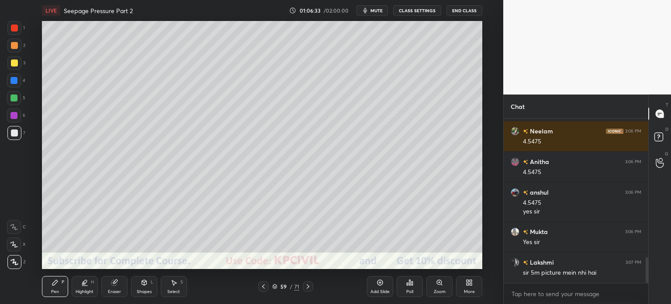
click at [309, 285] on icon at bounding box center [308, 286] width 7 height 7
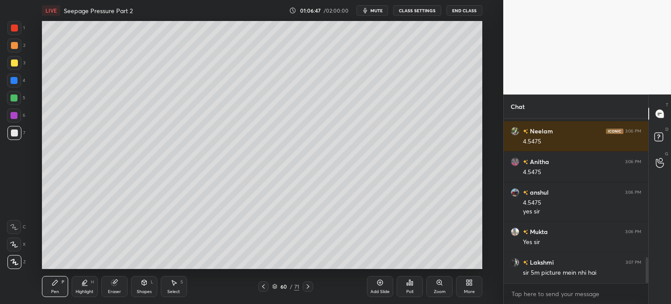
click at [262, 287] on icon at bounding box center [263, 286] width 7 height 7
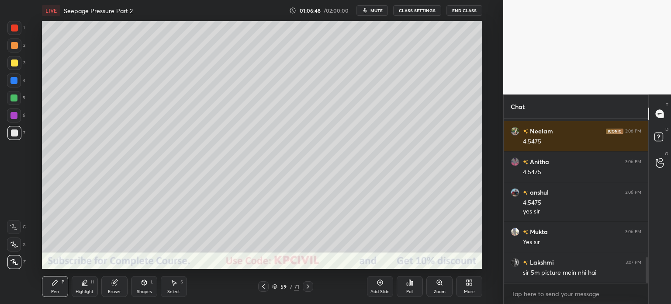
click at [262, 287] on icon at bounding box center [263, 286] width 7 height 7
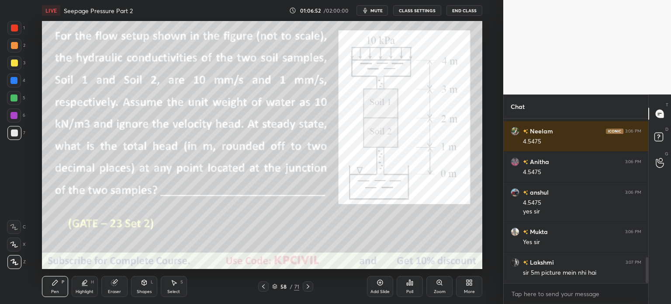
click at [120, 288] on div "Eraser" at bounding box center [114, 286] width 26 height 21
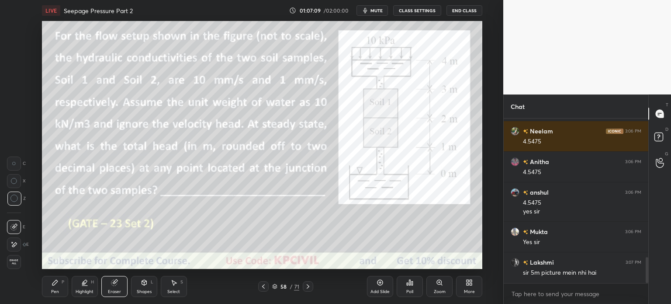
click at [49, 291] on div "Pen P" at bounding box center [55, 286] width 26 height 21
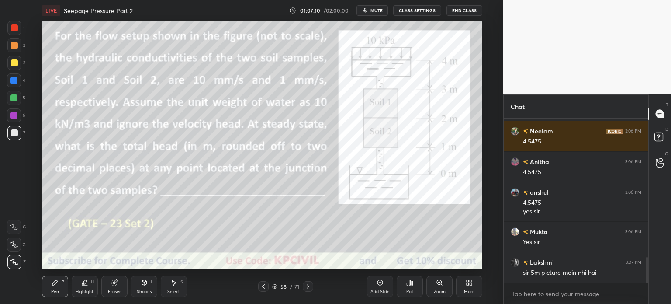
click at [10, 30] on div at bounding box center [14, 28] width 14 height 14
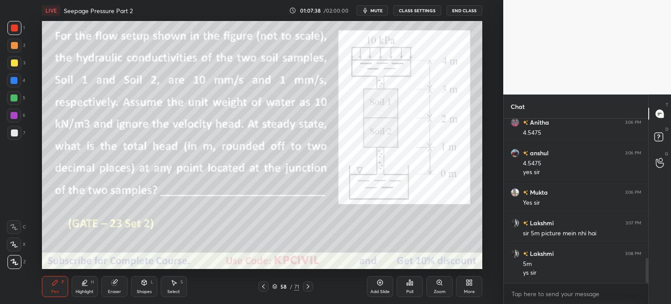
scroll to position [949, 0]
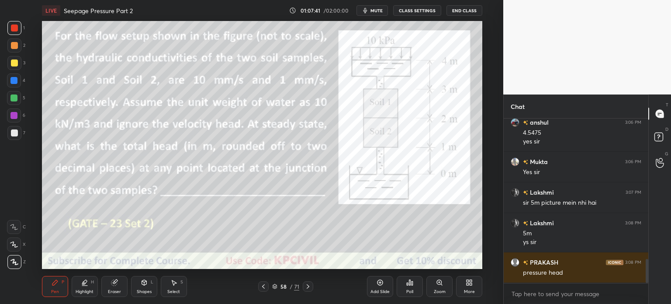
click at [311, 286] on icon at bounding box center [308, 286] width 7 height 7
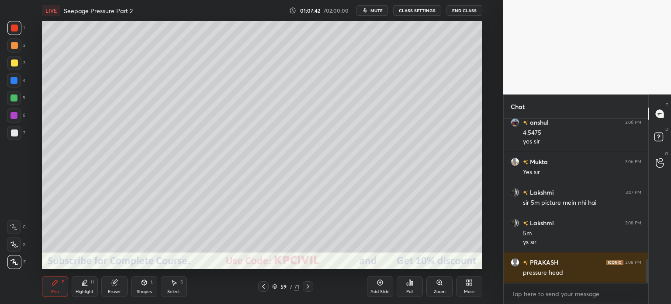
click at [311, 286] on icon at bounding box center [308, 286] width 7 height 7
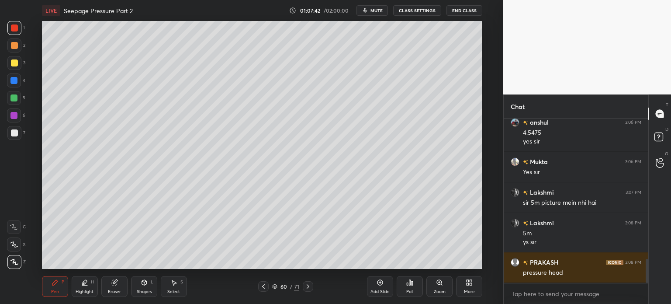
click at [311, 286] on icon at bounding box center [308, 286] width 7 height 7
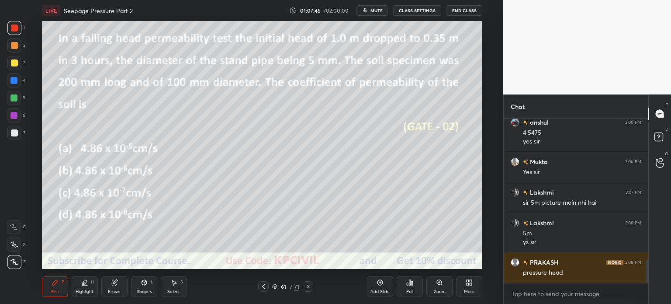
scroll to position [979, 0]
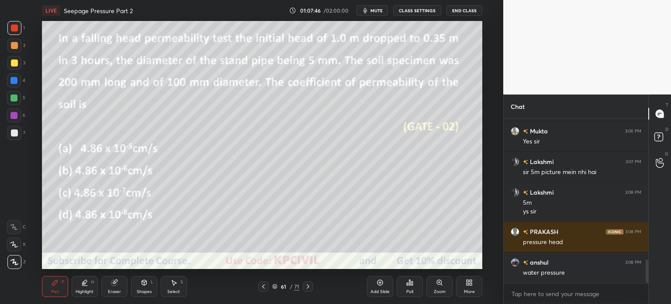
click at [258, 287] on div at bounding box center [263, 286] width 10 height 10
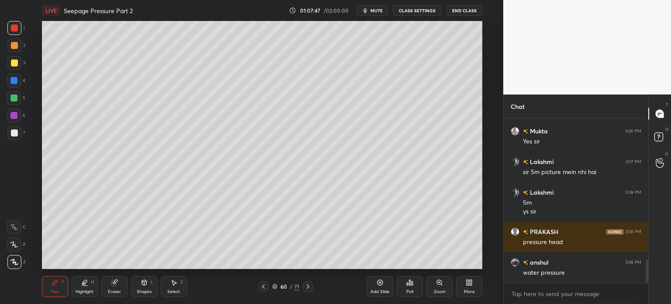
click at [260, 288] on icon at bounding box center [263, 286] width 7 height 7
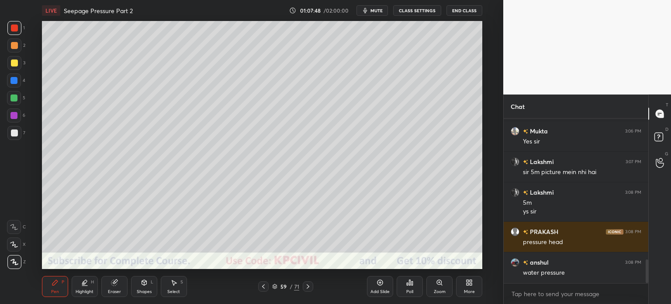
click at [260, 288] on icon at bounding box center [263, 286] width 7 height 7
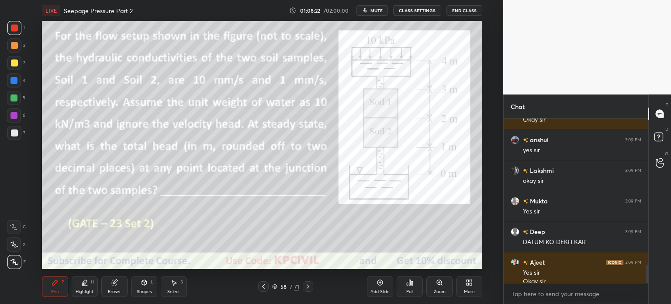
scroll to position [1355, 0]
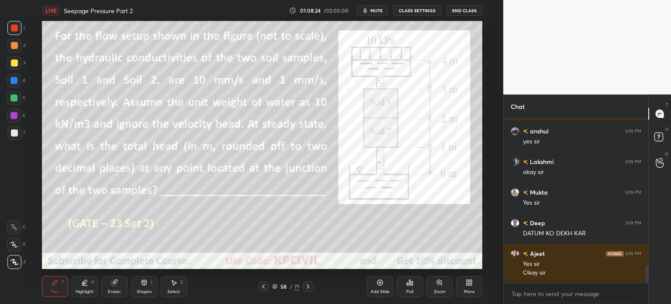
click at [308, 287] on icon at bounding box center [308, 286] width 3 height 4
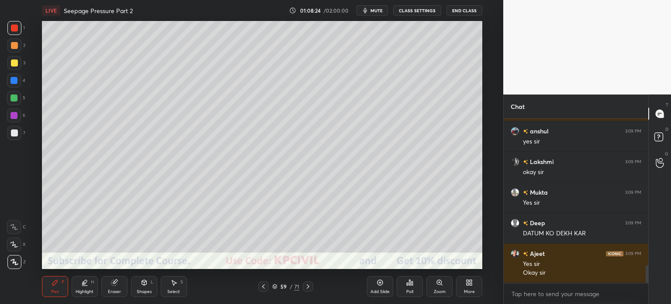
click at [308, 287] on icon at bounding box center [308, 286] width 3 height 4
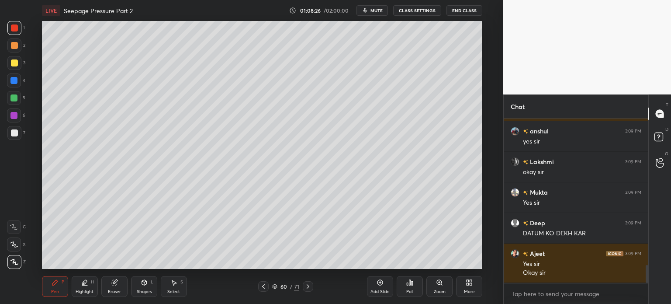
click at [308, 287] on icon at bounding box center [308, 286] width 3 height 4
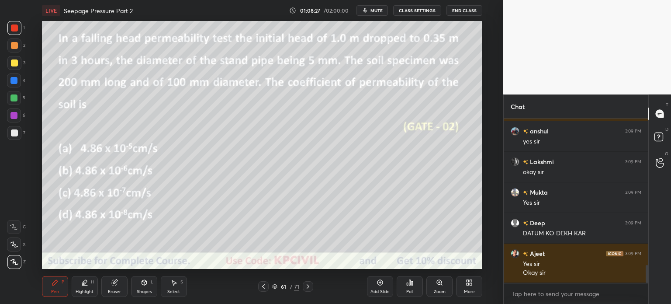
click at [267, 291] on div at bounding box center [263, 286] width 10 height 10
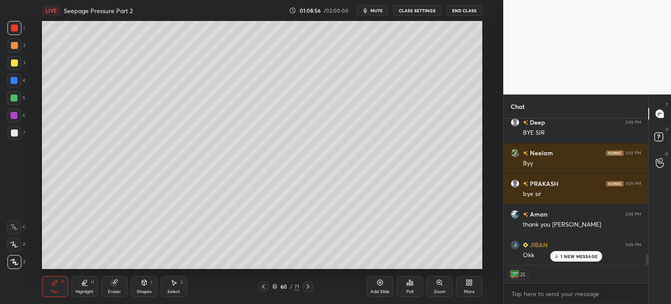
scroll to position [1778, 0]
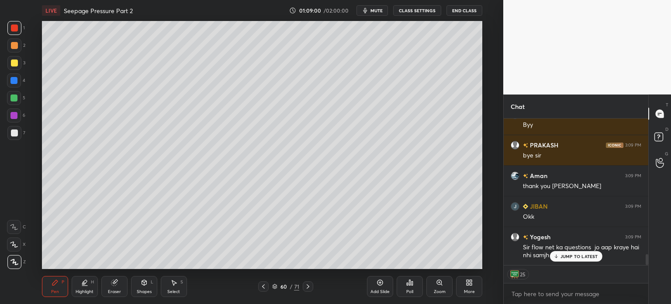
click at [465, 8] on button "End Class" at bounding box center [465, 10] width 36 height 10
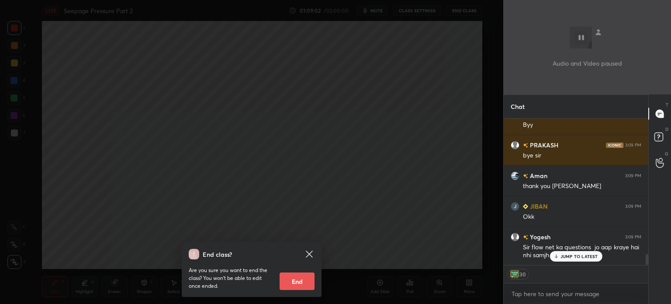
click at [295, 278] on button "End" at bounding box center [297, 280] width 35 height 17
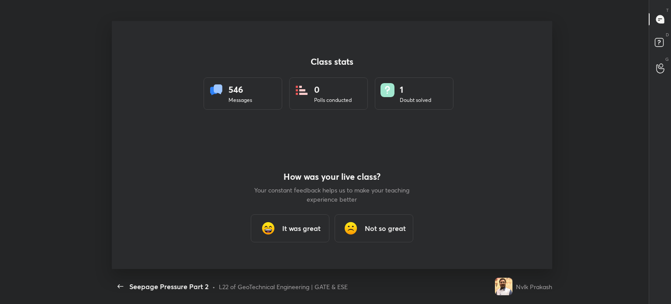
scroll to position [0, 0]
click at [294, 227] on h3 "It was great" at bounding box center [301, 228] width 38 height 10
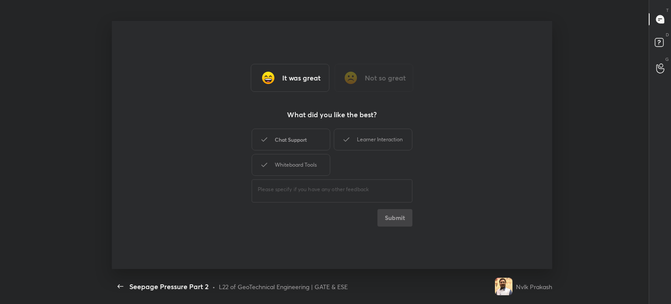
click at [313, 143] on div "Chat Support" at bounding box center [291, 140] width 79 height 22
click at [341, 136] on icon at bounding box center [346, 139] width 10 height 10
drag, startPoint x: 327, startPoint y: 152, endPoint x: 315, endPoint y: 167, distance: 19.6
click at [327, 152] on div "Chat Support Learner Interaction Whiteboard Tools" at bounding box center [332, 152] width 161 height 51
click at [314, 167] on div "Whiteboard Tools" at bounding box center [291, 165] width 79 height 22
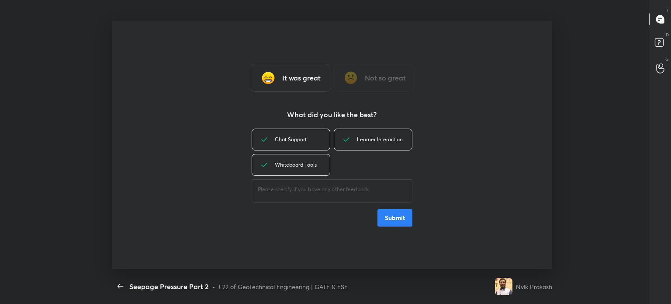
click at [389, 219] on button "Submit" at bounding box center [395, 217] width 35 height 17
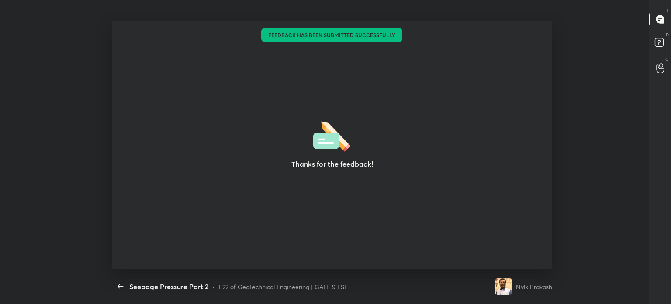
type textarea "x"
